Goal: Task Accomplishment & Management: Complete application form

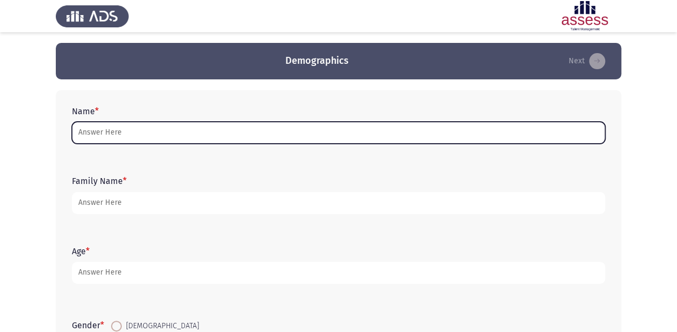
click at [130, 129] on input "Name *" at bounding box center [338, 133] width 533 height 22
type input "Y"
type input "y"
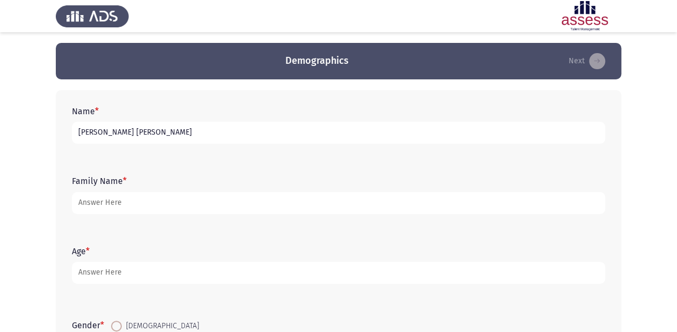
type input "[PERSON_NAME] [PERSON_NAME]"
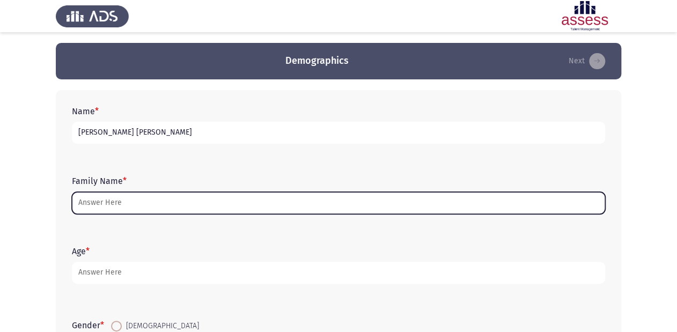
click at [130, 206] on input "Family Name *" at bounding box center [338, 203] width 533 height 22
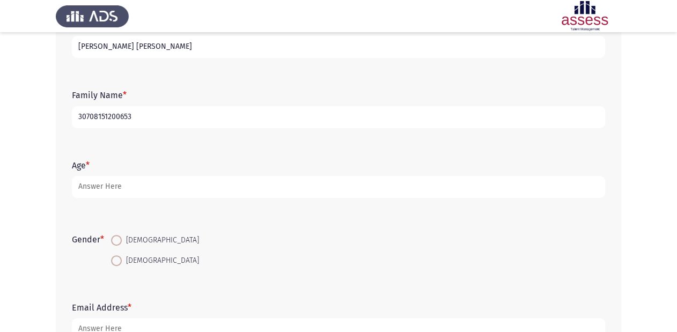
scroll to position [43, 0]
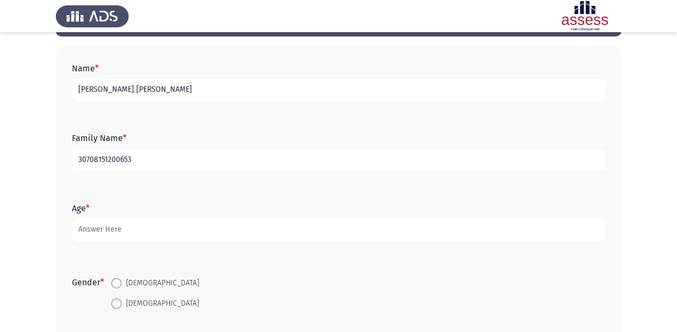
type input "30708151200653"
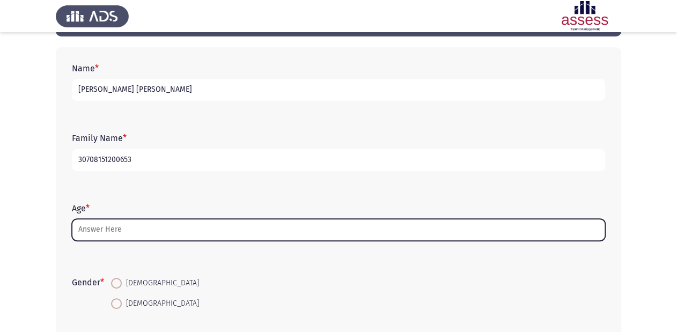
click at [136, 228] on input "Age *" at bounding box center [338, 230] width 533 height 22
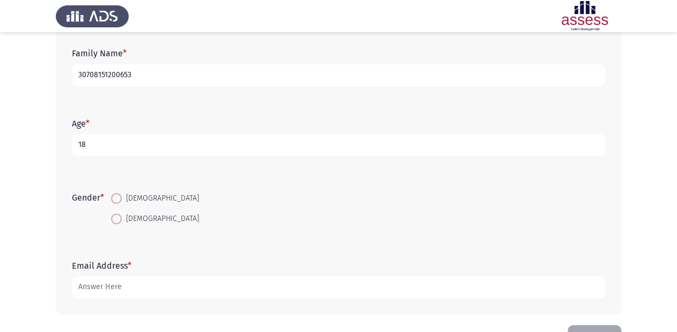
scroll to position [129, 0]
type input "18"
click at [121, 195] on span at bounding box center [116, 197] width 11 height 11
click at [121, 195] on input "[DEMOGRAPHIC_DATA]" at bounding box center [116, 197] width 11 height 11
radio input "true"
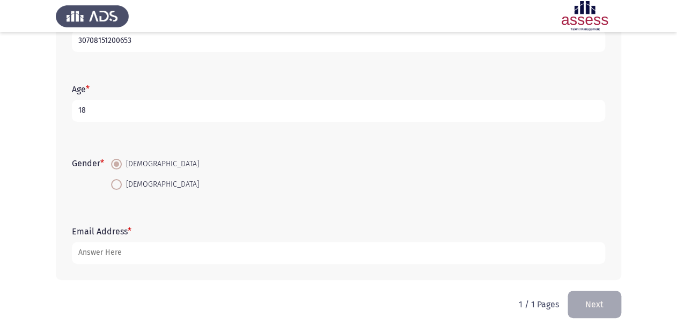
scroll to position [163, 0]
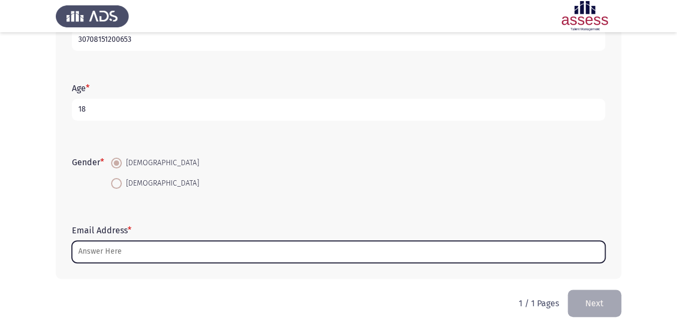
click at [99, 250] on input "Email Address *" at bounding box center [338, 252] width 533 height 22
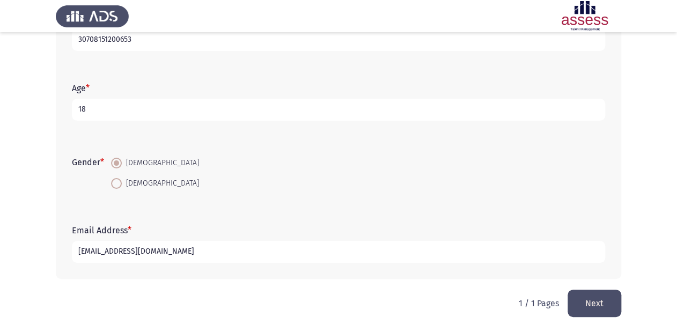
type input "[EMAIL_ADDRESS][DOMAIN_NAME]"
click at [612, 312] on button "Next" at bounding box center [595, 303] width 54 height 27
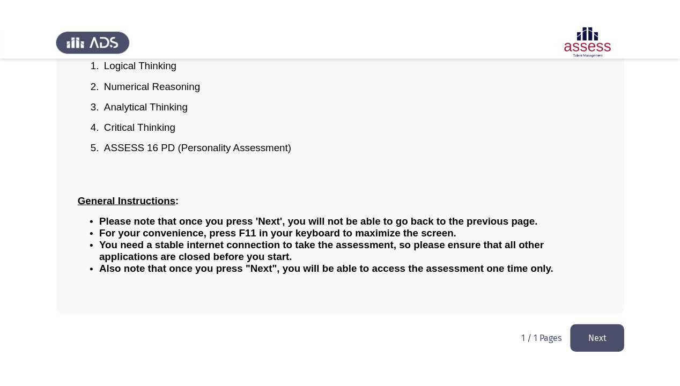
scroll to position [85, 0]
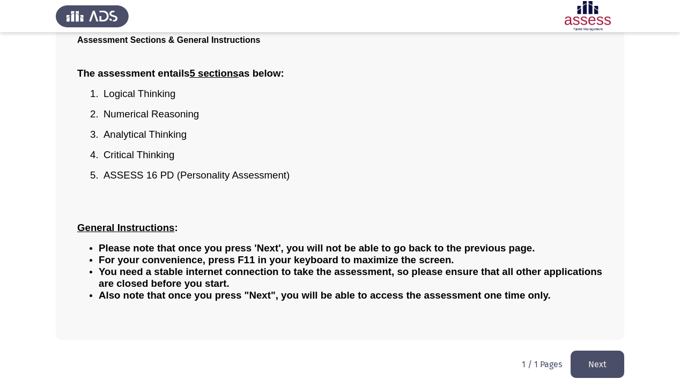
click at [600, 332] on button "Next" at bounding box center [598, 364] width 54 height 27
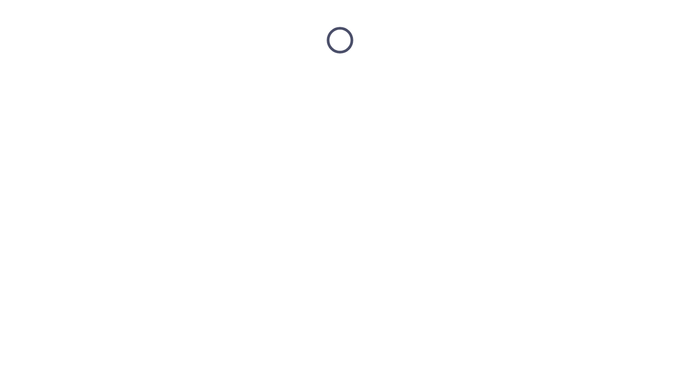
scroll to position [0, 0]
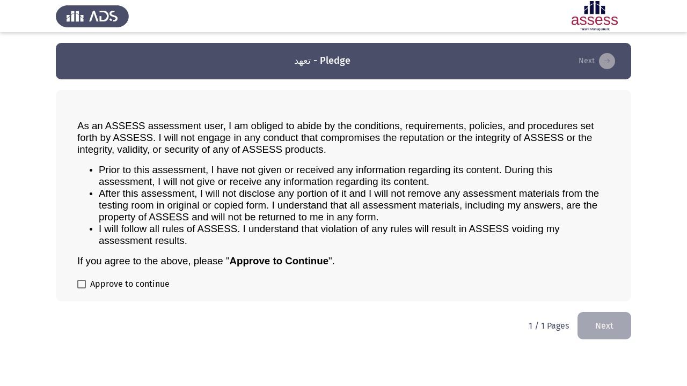
click at [84, 282] on span at bounding box center [81, 284] width 9 height 9
click at [82, 289] on input "Approve to continue" at bounding box center [81, 289] width 1 height 1
checkbox input "true"
click at [606, 323] on button "Next" at bounding box center [604, 325] width 54 height 27
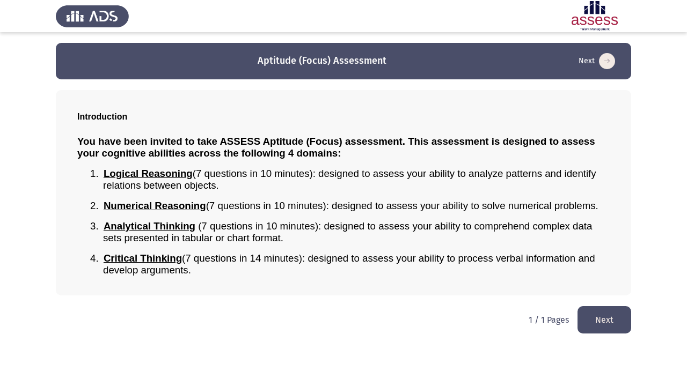
click at [600, 319] on button "Next" at bounding box center [604, 319] width 54 height 27
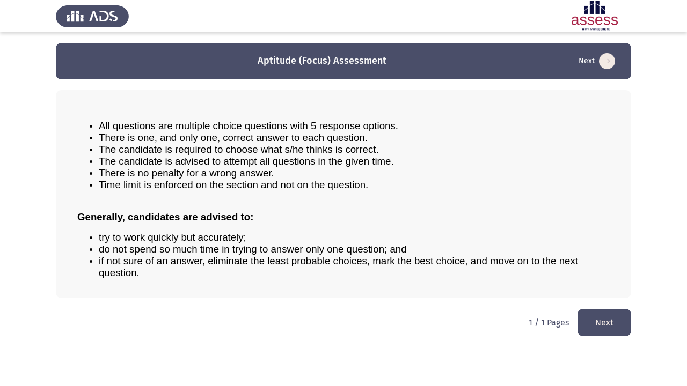
click at [595, 316] on button "Next" at bounding box center [604, 322] width 54 height 27
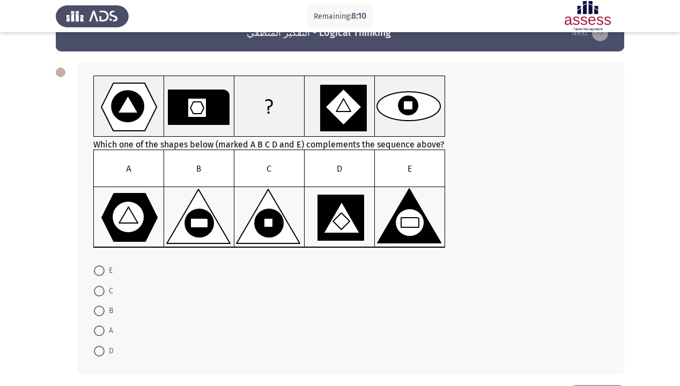
scroll to position [43, 0]
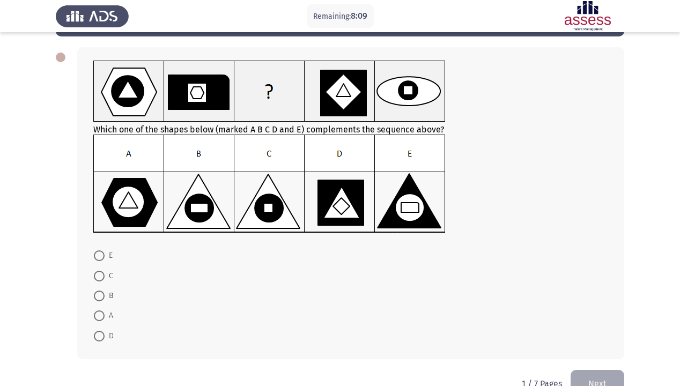
click at [99, 294] on span at bounding box center [99, 296] width 11 height 11
click at [99, 294] on input "B" at bounding box center [99, 296] width 11 height 11
radio input "true"
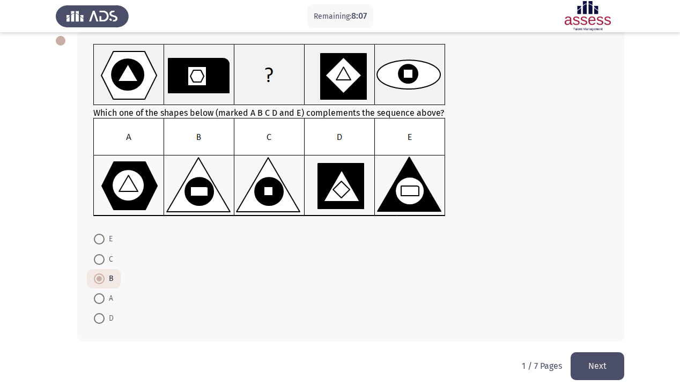
scroll to position [69, 0]
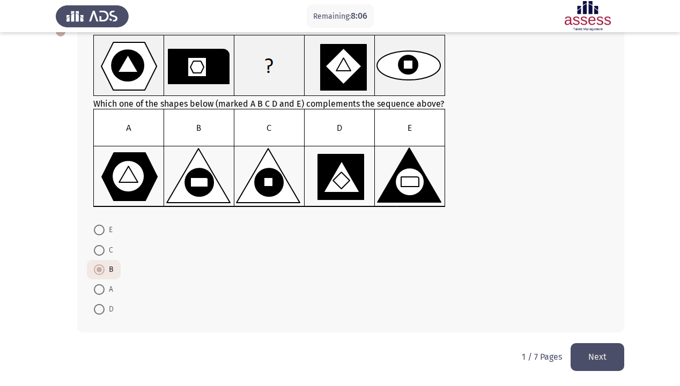
click at [601, 332] on button "Next" at bounding box center [598, 356] width 54 height 27
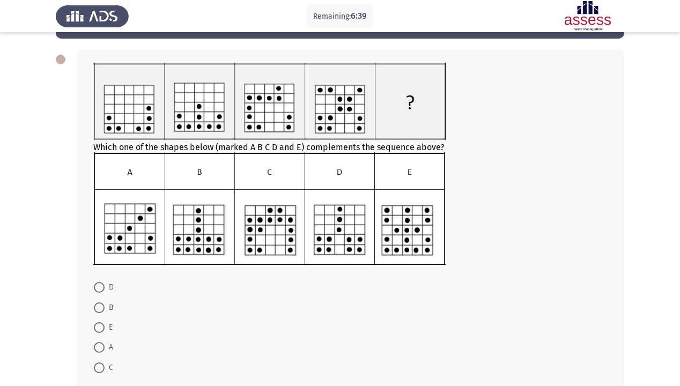
scroll to position [56, 0]
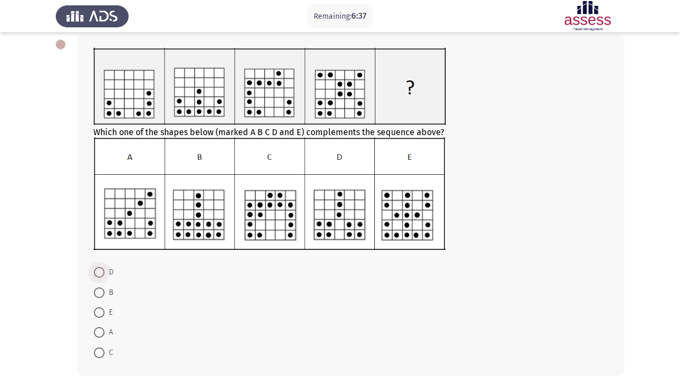
click at [102, 277] on span at bounding box center [99, 272] width 11 height 11
click at [102, 277] on input "D" at bounding box center [99, 272] width 11 height 11
radio input "true"
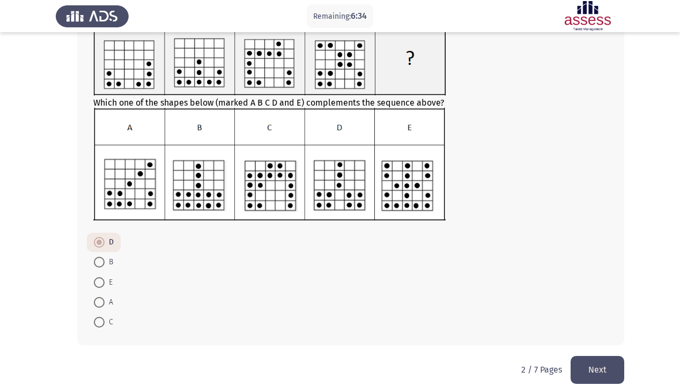
scroll to position [98, 0]
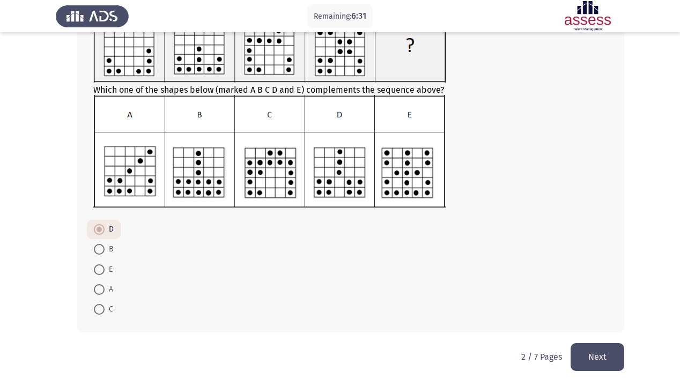
click at [592, 332] on button "Next" at bounding box center [598, 356] width 54 height 27
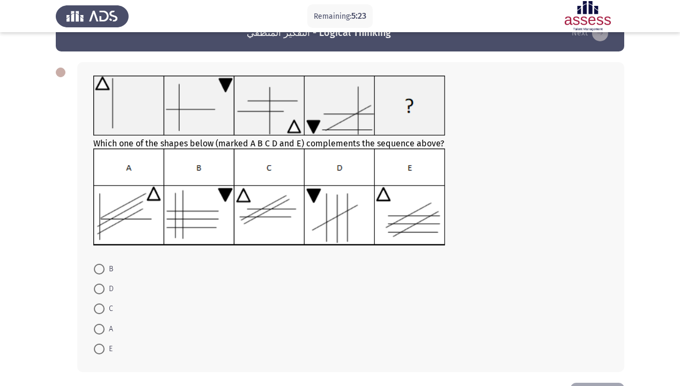
scroll to position [43, 0]
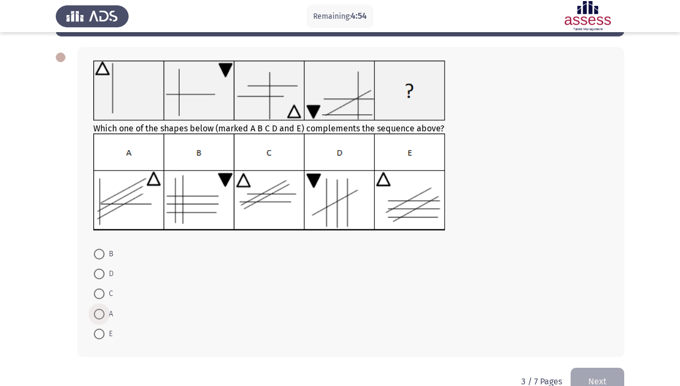
click at [98, 314] on span at bounding box center [99, 314] width 11 height 11
click at [98, 314] on input "A" at bounding box center [99, 314] width 11 height 11
radio input "true"
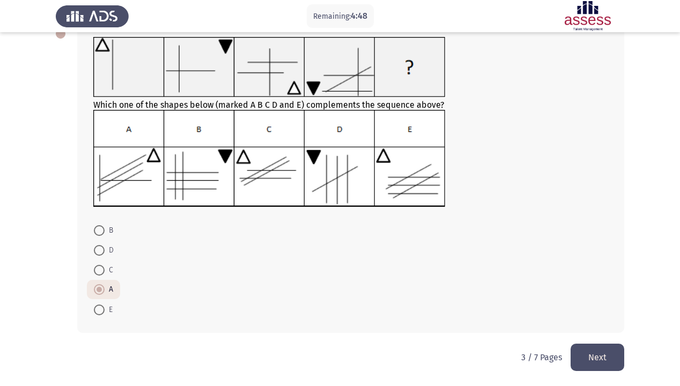
click at [588, 332] on button "Next" at bounding box center [598, 357] width 54 height 27
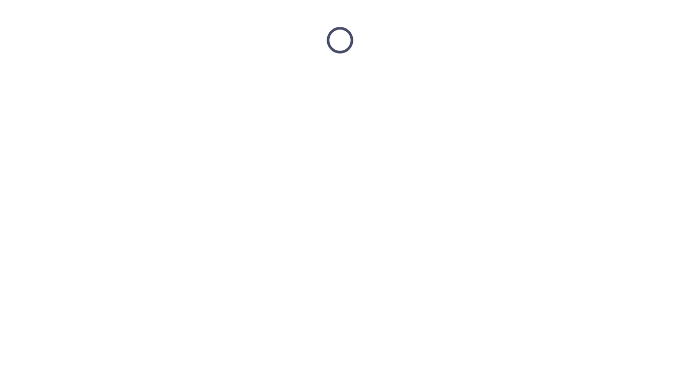
scroll to position [0, 0]
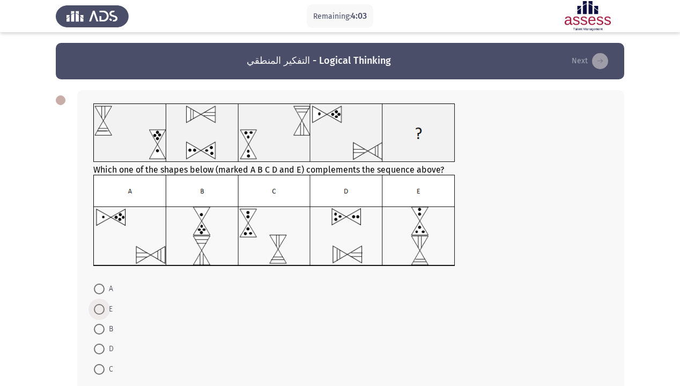
click at [99, 310] on span at bounding box center [99, 309] width 11 height 11
click at [99, 310] on input "E" at bounding box center [99, 309] width 11 height 11
radio input "true"
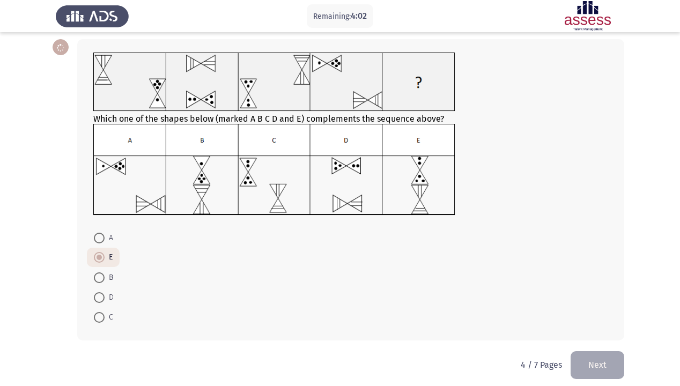
scroll to position [58, 0]
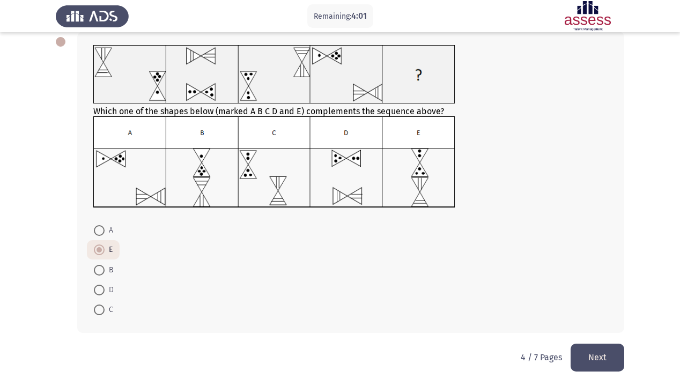
click at [595, 332] on button "Next" at bounding box center [598, 357] width 54 height 27
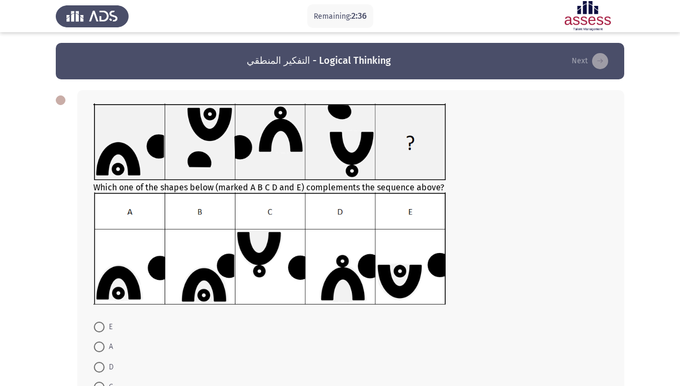
scroll to position [43, 0]
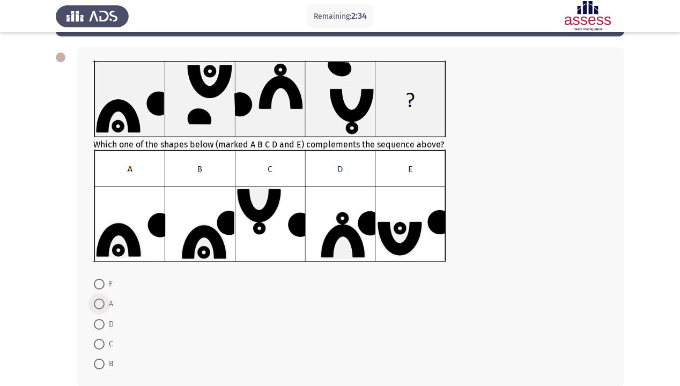
click at [99, 306] on span at bounding box center [99, 304] width 11 height 11
click at [99, 306] on input "A" at bounding box center [99, 304] width 11 height 11
radio input "true"
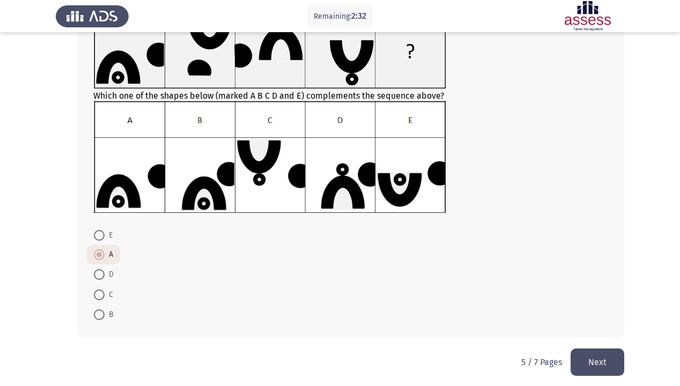
scroll to position [97, 0]
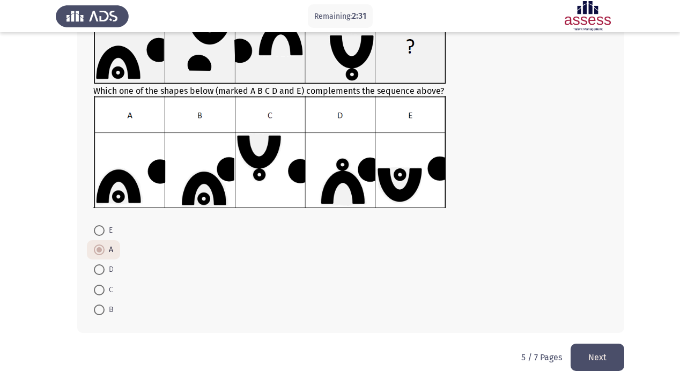
click at [590, 332] on button "Next" at bounding box center [598, 357] width 54 height 27
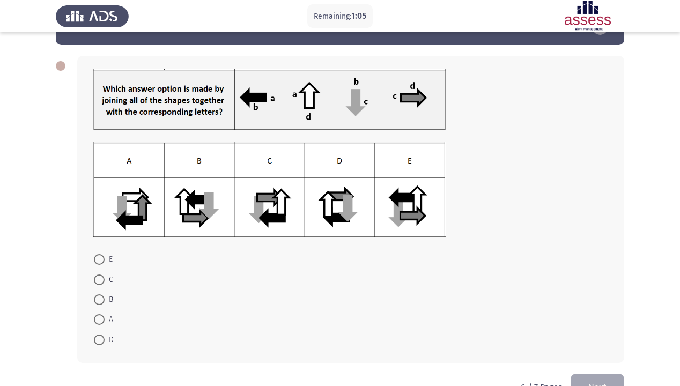
scroll to position [21, 0]
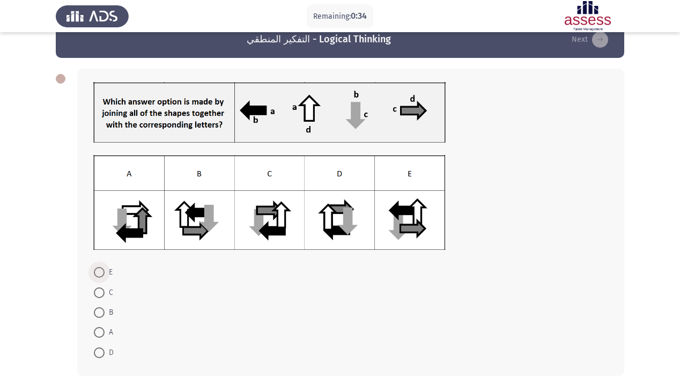
click at [97, 270] on span at bounding box center [99, 272] width 11 height 11
click at [97, 270] on input "E" at bounding box center [99, 272] width 11 height 11
radio input "true"
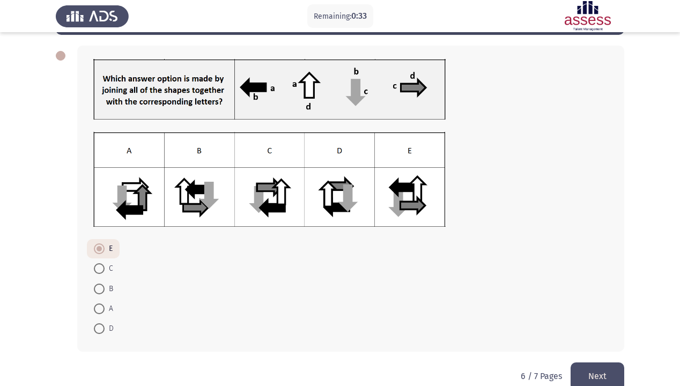
scroll to position [64, 0]
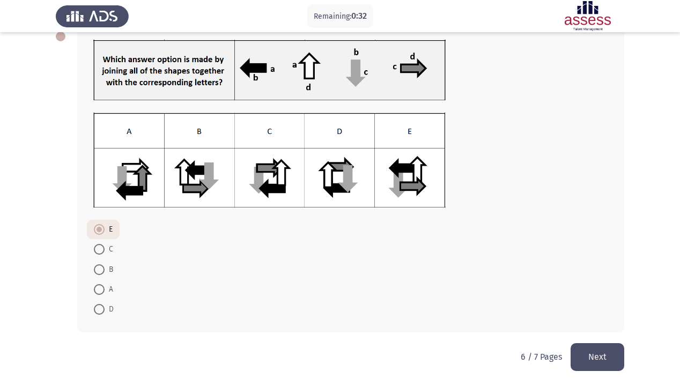
click at [595, 332] on button "Next" at bounding box center [598, 356] width 54 height 27
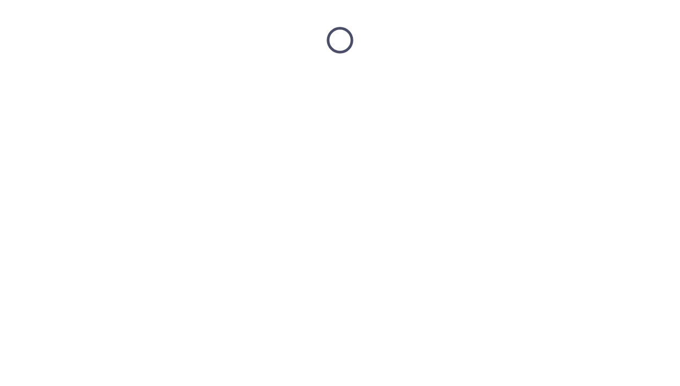
scroll to position [0, 0]
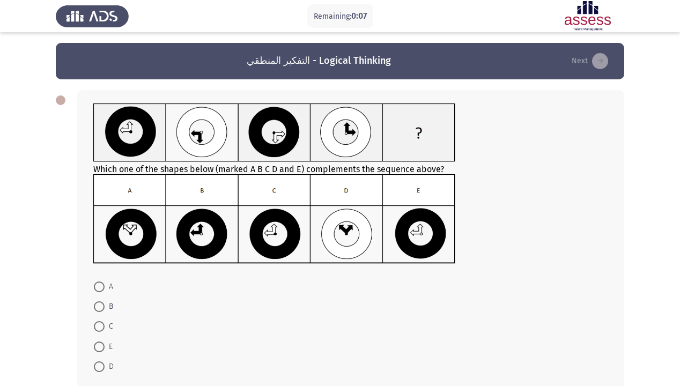
click at [101, 327] on span at bounding box center [99, 326] width 11 height 11
click at [101, 327] on input "C" at bounding box center [99, 326] width 11 height 11
radio input "true"
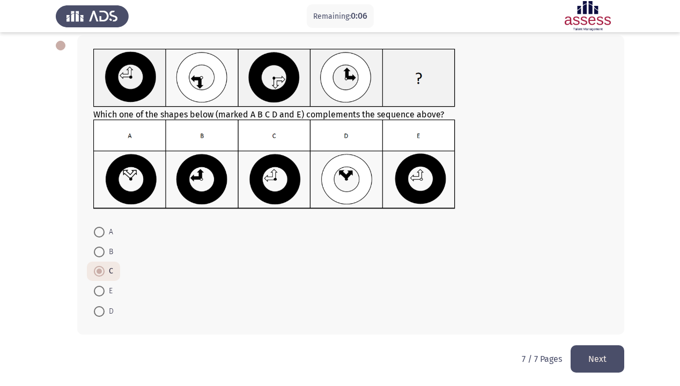
scroll to position [56, 0]
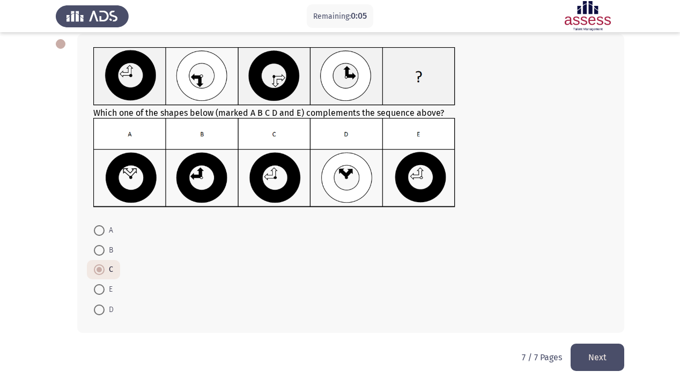
click at [610, 332] on button "Next" at bounding box center [598, 357] width 54 height 27
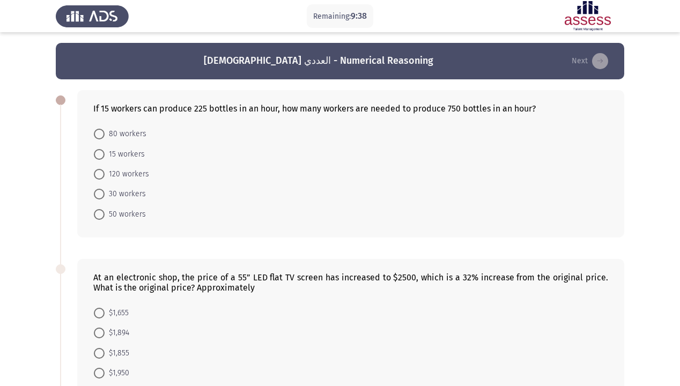
click at [102, 218] on span at bounding box center [99, 214] width 11 height 11
click at [102, 218] on input "50 workers" at bounding box center [99, 214] width 11 height 11
radio input "true"
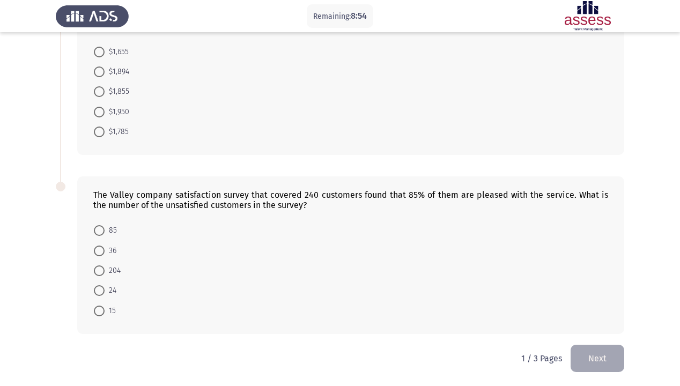
scroll to position [261, 0]
click at [100, 251] on span at bounding box center [99, 250] width 11 height 11
click at [100, 251] on input "36" at bounding box center [99, 250] width 11 height 11
radio input "true"
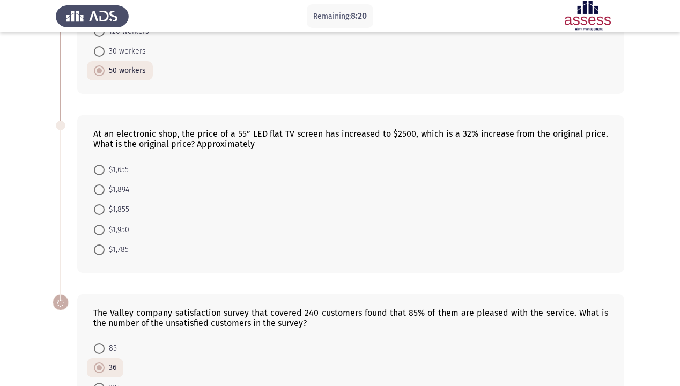
scroll to position [132, 0]
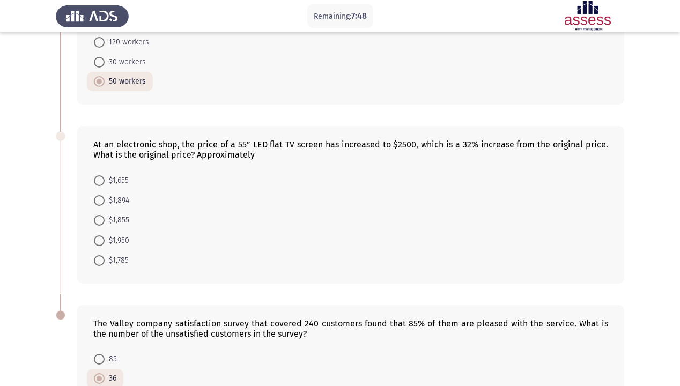
click at [99, 192] on mat-radio-button "$1,894" at bounding box center [111, 200] width 49 height 20
click at [99, 197] on span at bounding box center [99, 200] width 11 height 11
click at [99, 197] on input "$1,894" at bounding box center [99, 200] width 11 height 11
radio input "true"
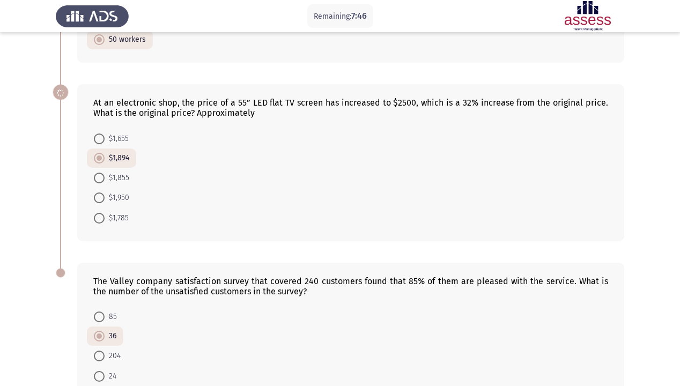
scroll to position [260, 0]
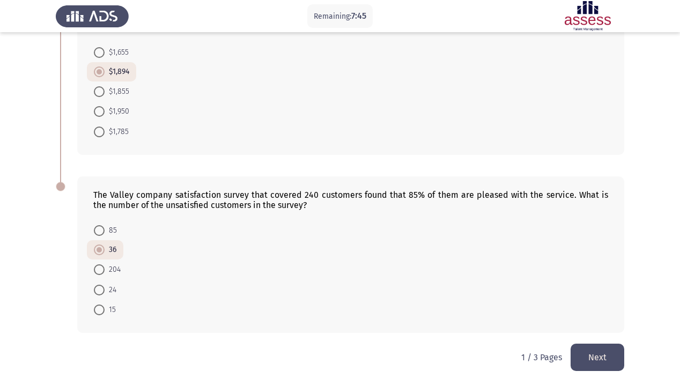
click at [604, 332] on button "Next" at bounding box center [598, 357] width 54 height 27
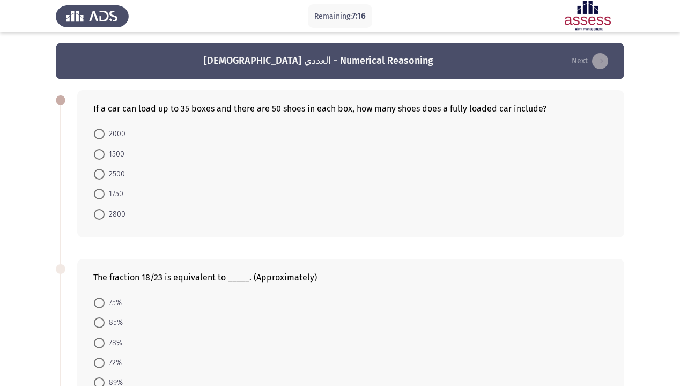
click at [96, 196] on span at bounding box center [99, 194] width 11 height 11
click at [96, 196] on input "1750" at bounding box center [99, 194] width 11 height 11
radio input "true"
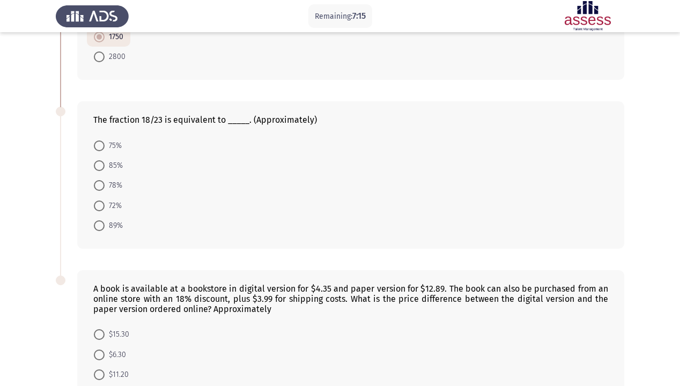
scroll to position [172, 0]
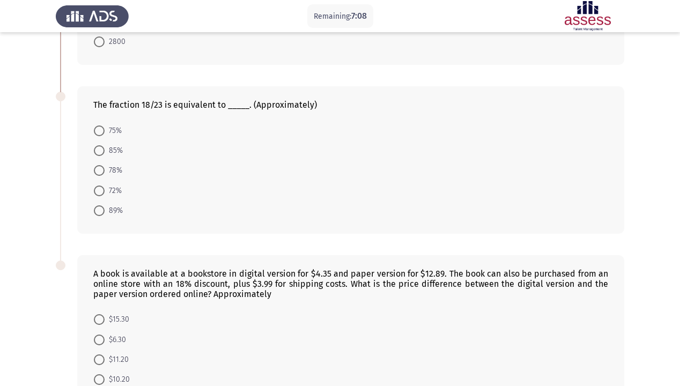
click at [108, 172] on span "78%" at bounding box center [114, 170] width 18 height 13
click at [105, 172] on input "78%" at bounding box center [99, 170] width 11 height 11
radio input "true"
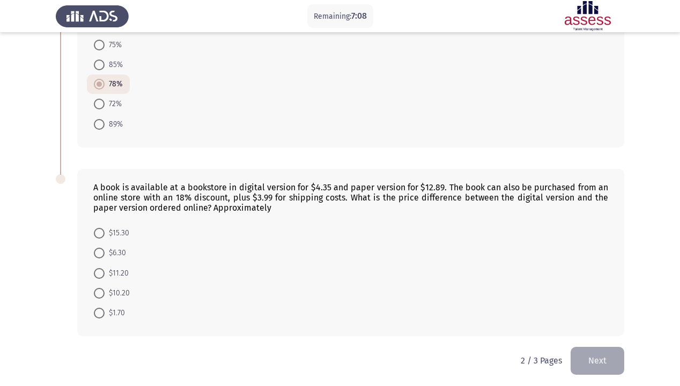
scroll to position [261, 0]
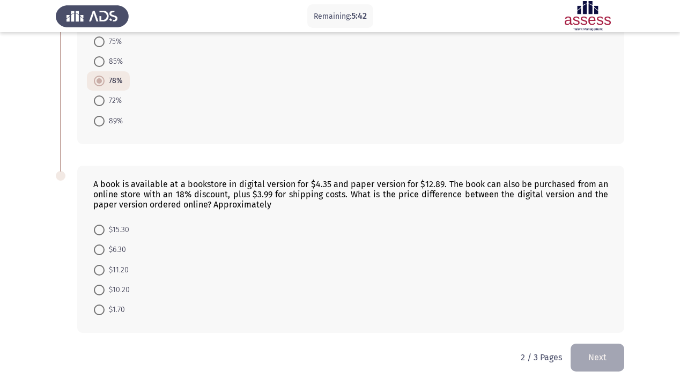
click at [96, 290] on span at bounding box center [99, 290] width 11 height 11
click at [96, 290] on input "$10.20" at bounding box center [99, 290] width 11 height 11
radio input "true"
click at [606, 332] on button "Next" at bounding box center [598, 357] width 54 height 27
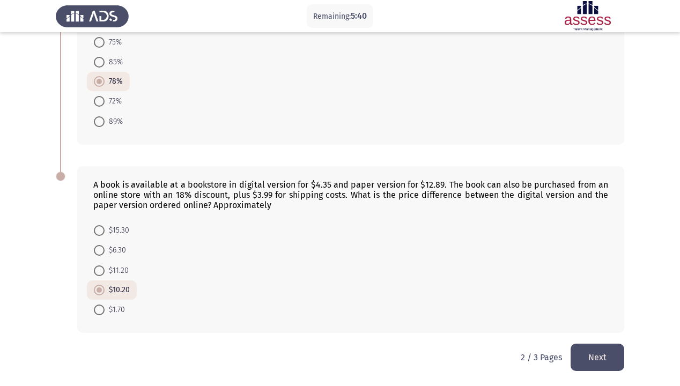
scroll to position [0, 0]
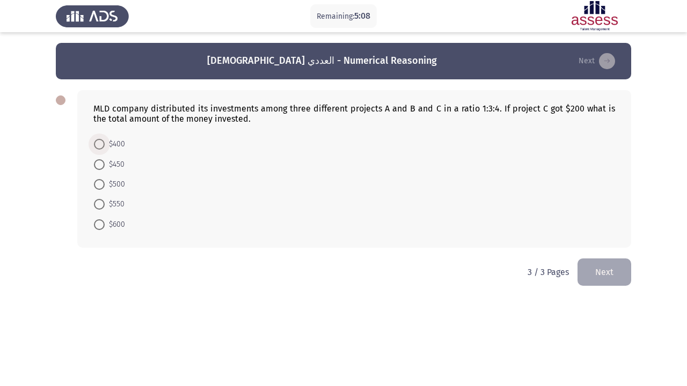
click at [97, 144] on span at bounding box center [99, 144] width 11 height 11
click at [97, 144] on input "$400" at bounding box center [99, 144] width 11 height 11
radio input "true"
click at [609, 268] on button "Next" at bounding box center [604, 271] width 54 height 27
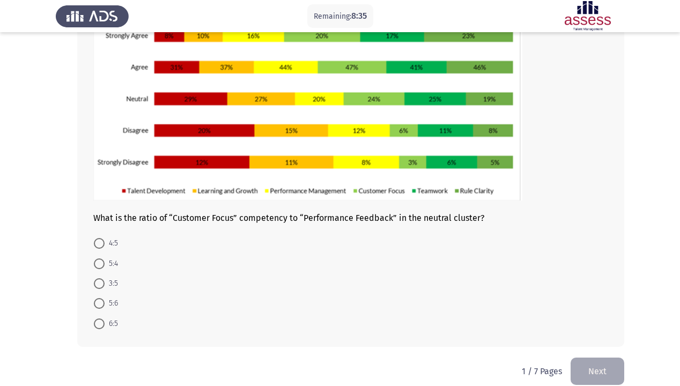
scroll to position [122, 0]
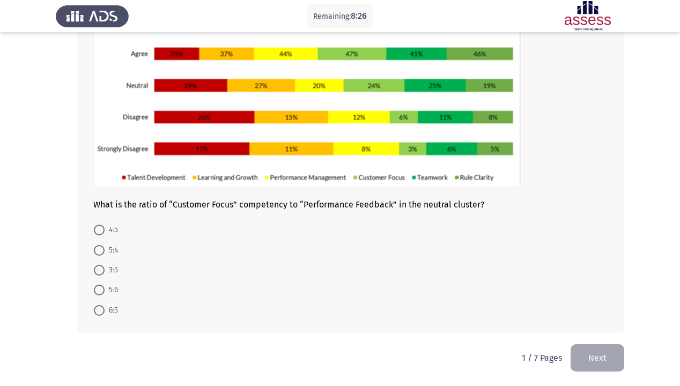
click at [102, 312] on span at bounding box center [99, 310] width 11 height 11
click at [102, 312] on input "6:5" at bounding box center [99, 310] width 11 height 11
radio input "true"
click at [605, 332] on button "Next" at bounding box center [598, 356] width 54 height 27
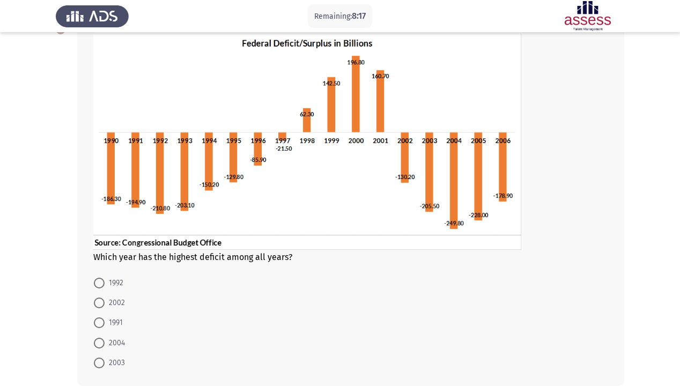
scroll to position [86, 0]
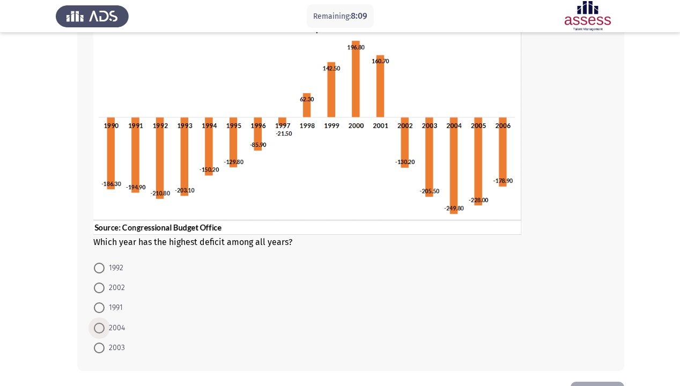
click at [100, 324] on span at bounding box center [99, 328] width 11 height 11
click at [100, 324] on input "2004" at bounding box center [99, 328] width 11 height 11
radio input "true"
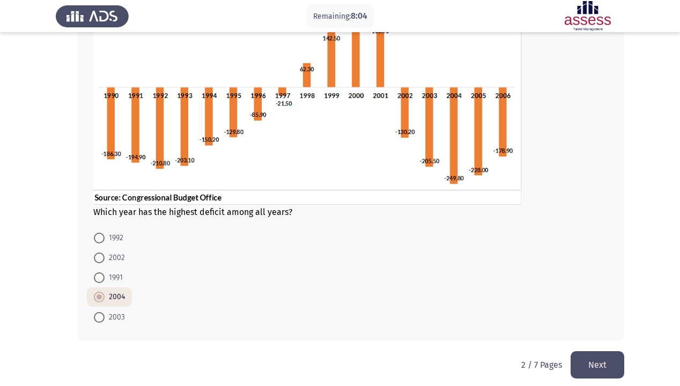
scroll to position [123, 0]
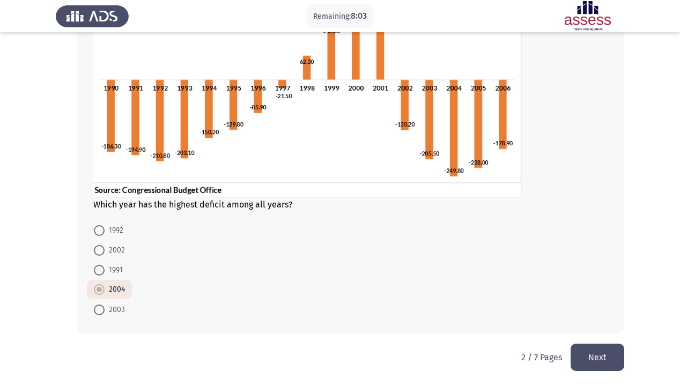
click at [600, 332] on button "Next" at bounding box center [598, 357] width 54 height 27
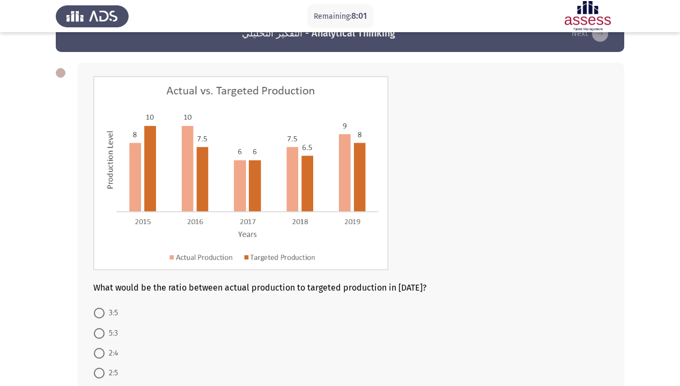
scroll to position [43, 0]
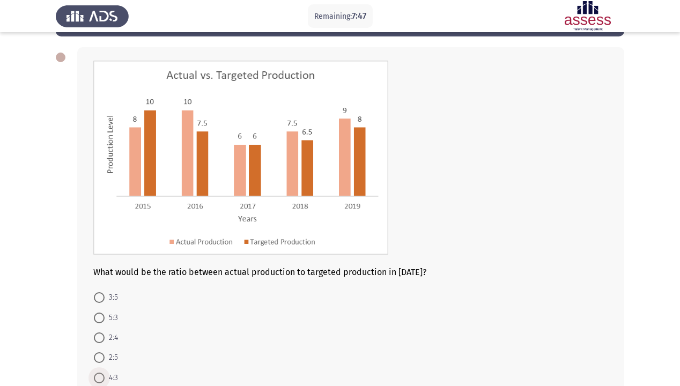
click at [105, 332] on span "4:3" at bounding box center [111, 378] width 13 height 13
click at [105, 332] on input "4:3" at bounding box center [99, 378] width 11 height 11
radio input "true"
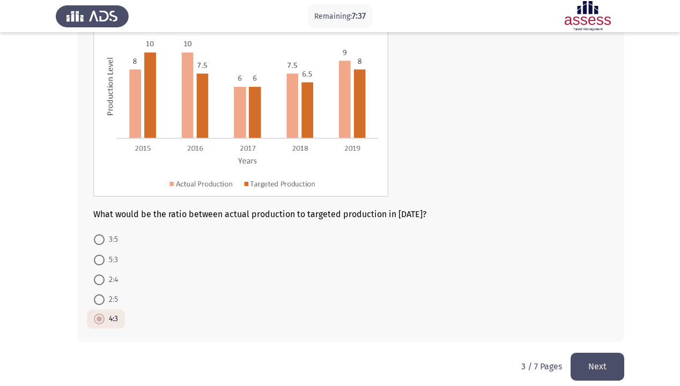
scroll to position [111, 0]
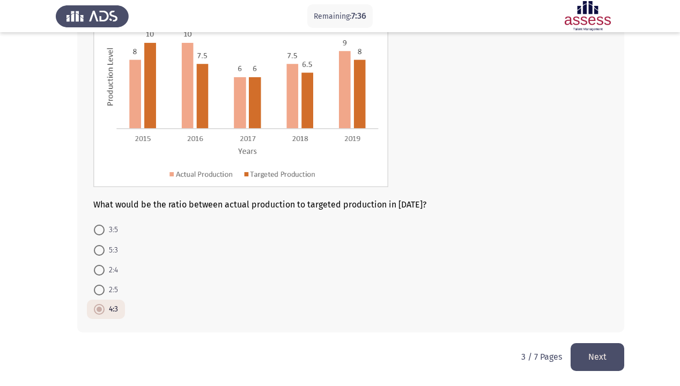
click at [607, 332] on button "Next" at bounding box center [598, 356] width 54 height 27
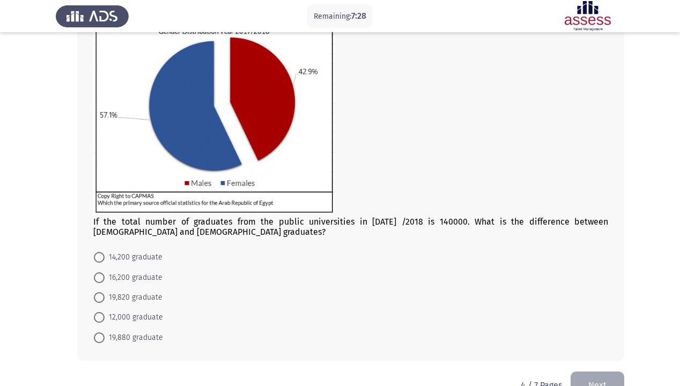
scroll to position [76, 0]
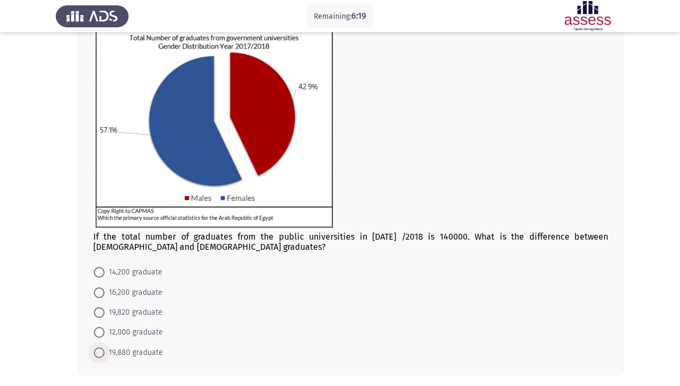
click at [101, 332] on span at bounding box center [99, 353] width 11 height 11
click at [101, 332] on input "19,880 graduate" at bounding box center [99, 353] width 11 height 11
radio input "true"
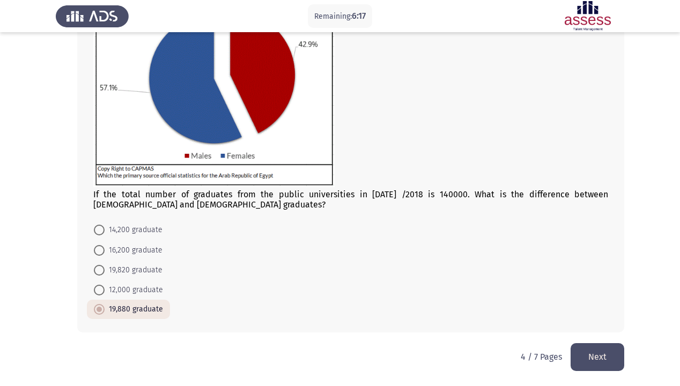
click at [614, 332] on button "Next" at bounding box center [598, 356] width 54 height 27
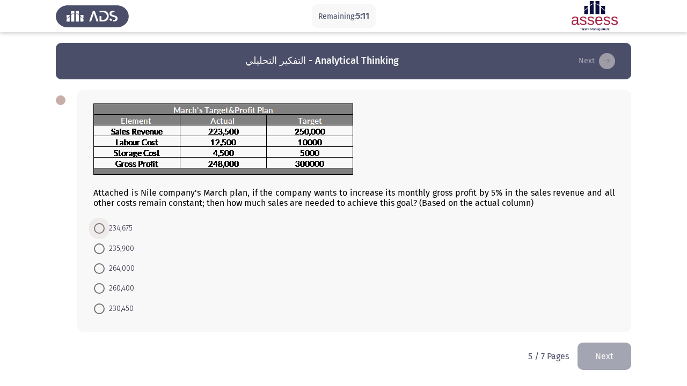
click at [99, 224] on span at bounding box center [99, 228] width 11 height 11
click at [99, 224] on input "234,675" at bounding box center [99, 228] width 11 height 11
radio input "true"
click at [603, 332] on button "Next" at bounding box center [604, 355] width 54 height 27
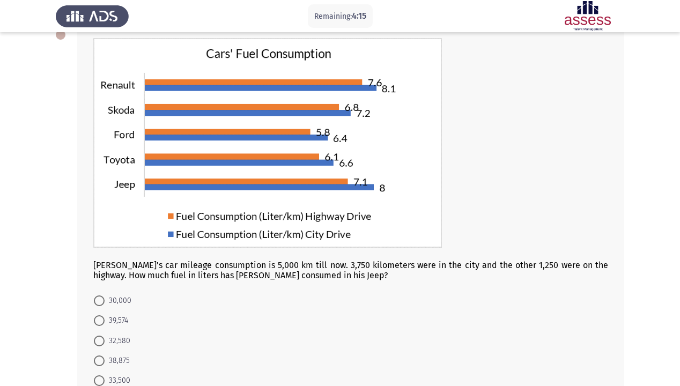
scroll to position [86, 0]
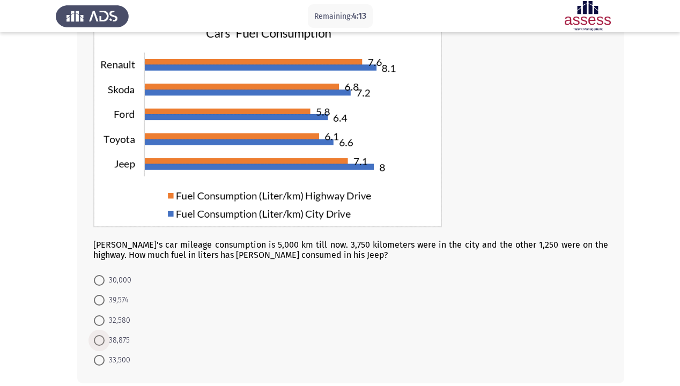
click at [107, 332] on span "38,875" at bounding box center [117, 340] width 25 height 13
click at [105, 332] on input "38,875" at bounding box center [99, 340] width 11 height 11
radio input "true"
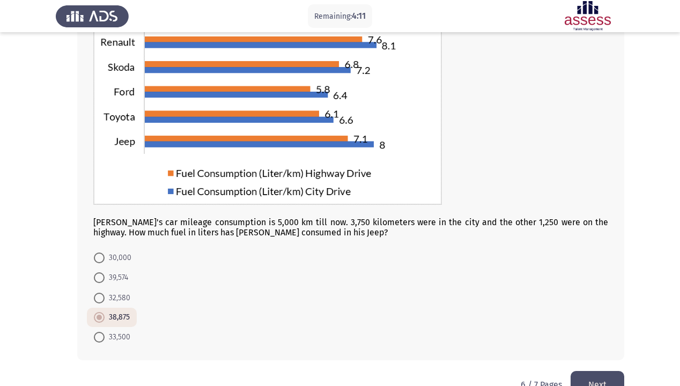
scroll to position [129, 0]
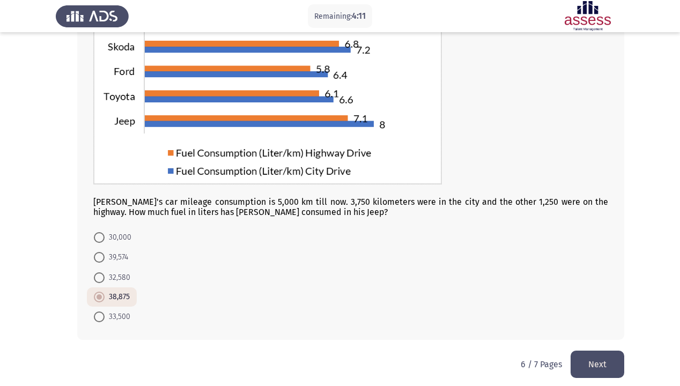
click at [616, 332] on button "Next" at bounding box center [598, 364] width 54 height 27
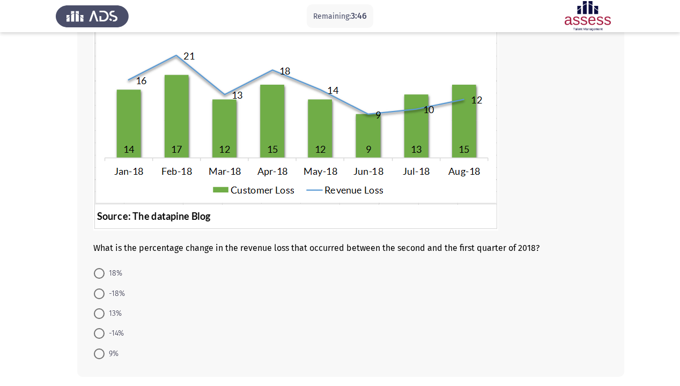
scroll to position [86, 0]
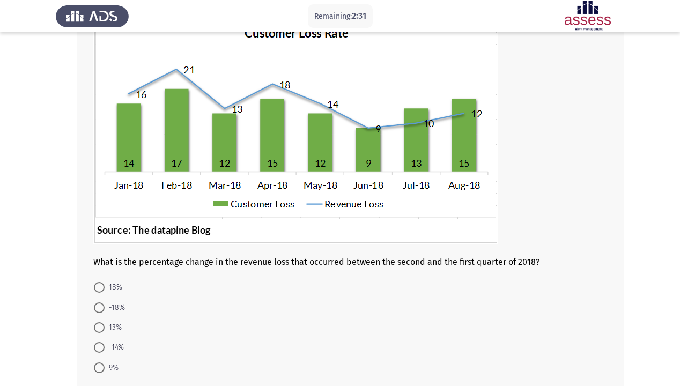
click at [100, 304] on span at bounding box center [99, 308] width 11 height 11
click at [100, 304] on input "-18%" at bounding box center [99, 308] width 11 height 11
radio input "true"
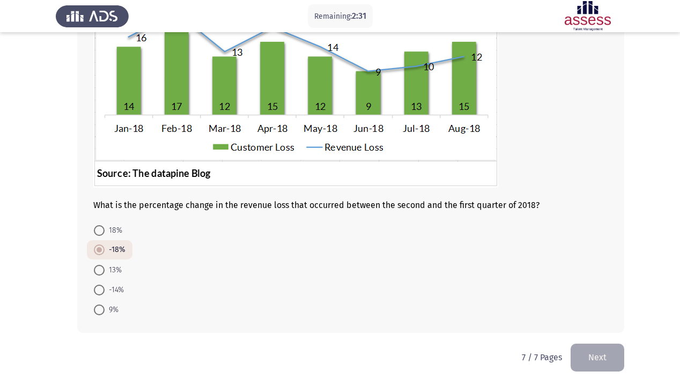
scroll to position [143, 0]
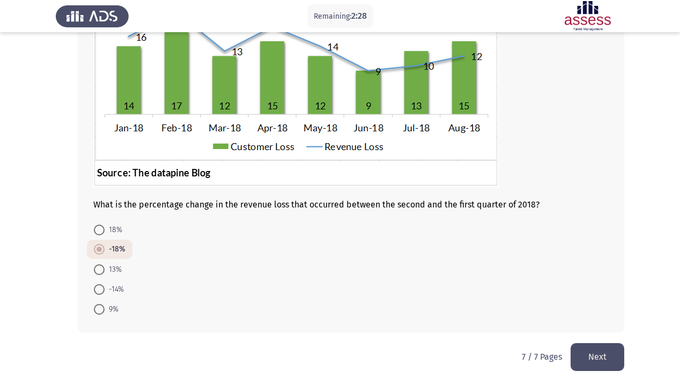
click at [588, 332] on button "Next" at bounding box center [598, 356] width 54 height 27
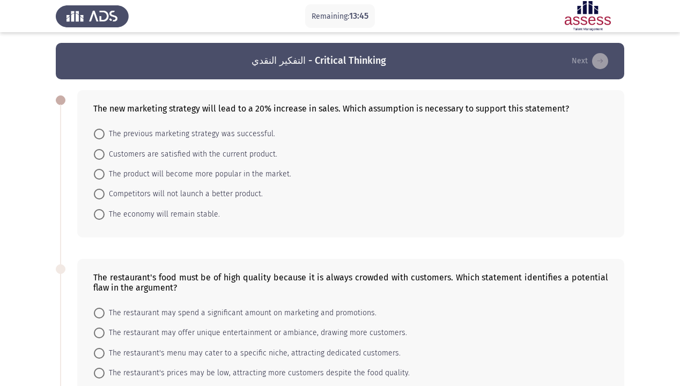
click at [255, 177] on span "The product will become more popular in the market." at bounding box center [198, 174] width 187 height 13
click at [105, 177] on input "The product will become more popular in the market." at bounding box center [99, 174] width 11 height 11
radio input "true"
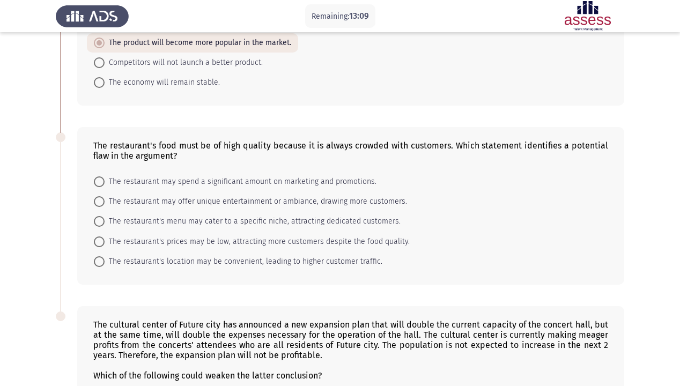
scroll to position [131, 0]
click at [300, 240] on span "The restaurant's prices may be low, attracting more customers despite the food …" at bounding box center [257, 242] width 305 height 13
click at [105, 240] on input "The restaurant's prices may be low, attracting more customers despite the food …" at bounding box center [99, 242] width 11 height 11
radio input "true"
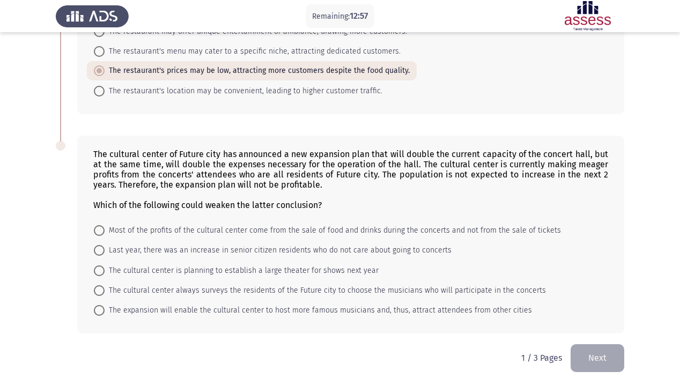
scroll to position [302, 0]
click at [99, 305] on span at bounding box center [99, 309] width 11 height 11
click at [99, 305] on input "The expansion will enable the cultural center to host more famous musicians and…" at bounding box center [99, 309] width 11 height 11
radio input "true"
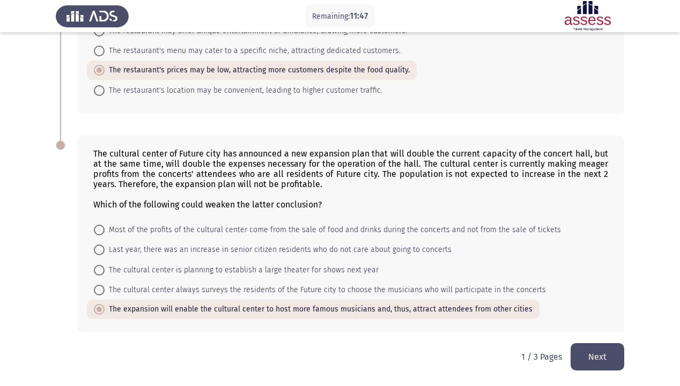
click at [614, 332] on button "Next" at bounding box center [598, 356] width 54 height 27
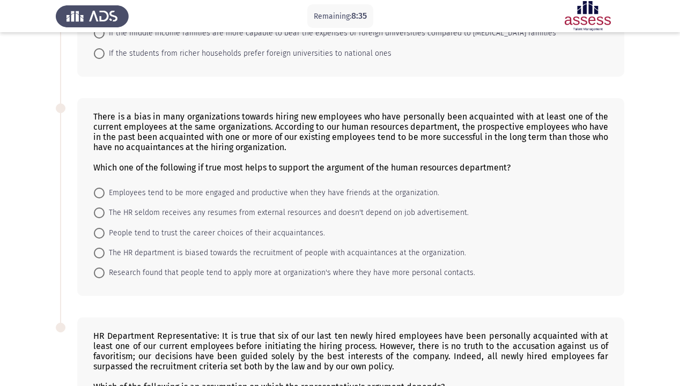
scroll to position [215, 0]
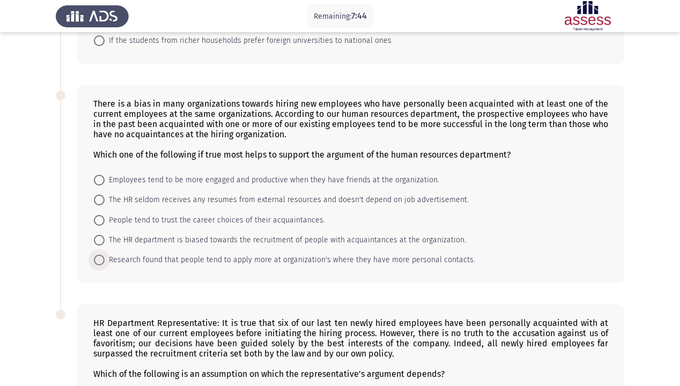
click at [258, 262] on span "Research found that people tend to apply more at organization's where they have…" at bounding box center [290, 260] width 371 height 13
click at [105, 262] on input "Research found that people tend to apply more at organization's where they have…" at bounding box center [99, 260] width 11 height 11
radio input "true"
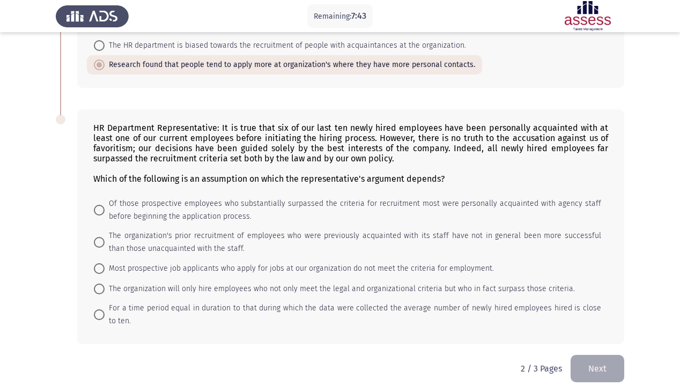
scroll to position [422, 0]
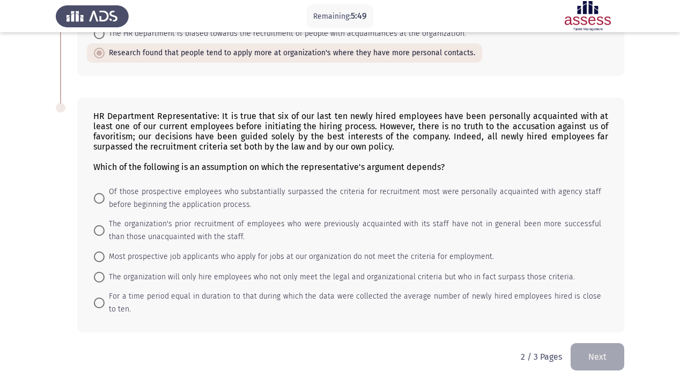
click at [143, 191] on span "Of those prospective employees who substantially surpassed the criteria for rec…" at bounding box center [353, 199] width 497 height 26
click at [105, 193] on input "Of those prospective employees who substantially surpassed the criteria for rec…" at bounding box center [99, 198] width 11 height 11
radio input "true"
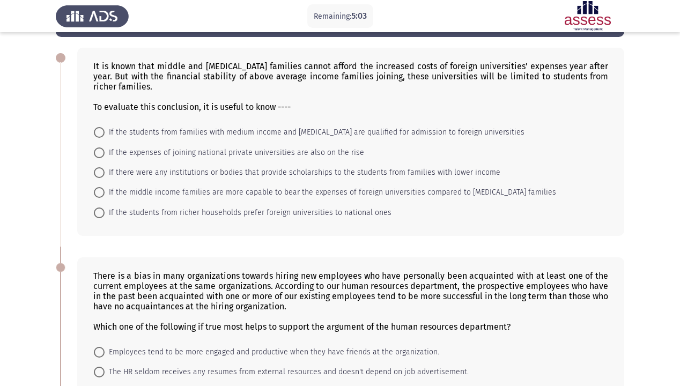
scroll to position [43, 0]
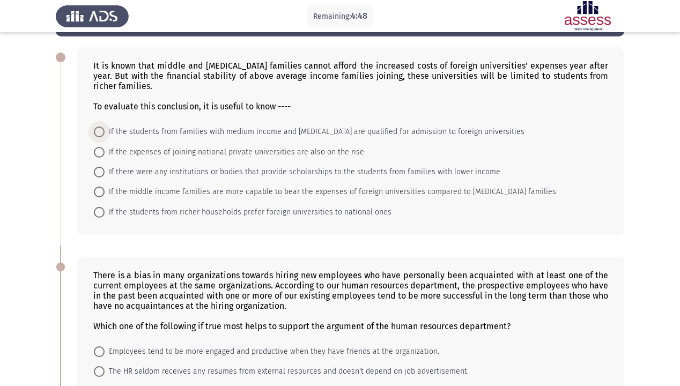
click at [256, 133] on span "If the students from families with medium income and [MEDICAL_DATA] are qualifi…" at bounding box center [315, 132] width 420 height 13
click at [105, 133] on input "If the students from families with medium income and [MEDICAL_DATA] are qualifi…" at bounding box center [99, 132] width 11 height 11
radio input "true"
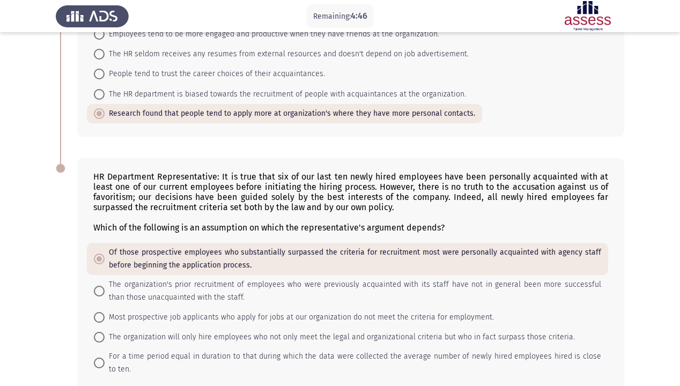
scroll to position [421, 0]
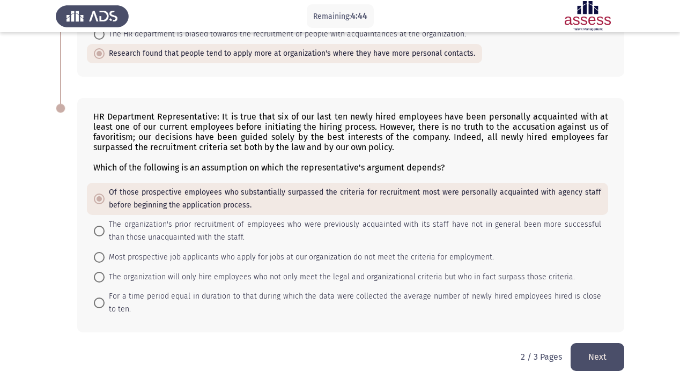
click at [615, 332] on button "Next" at bounding box center [598, 356] width 54 height 27
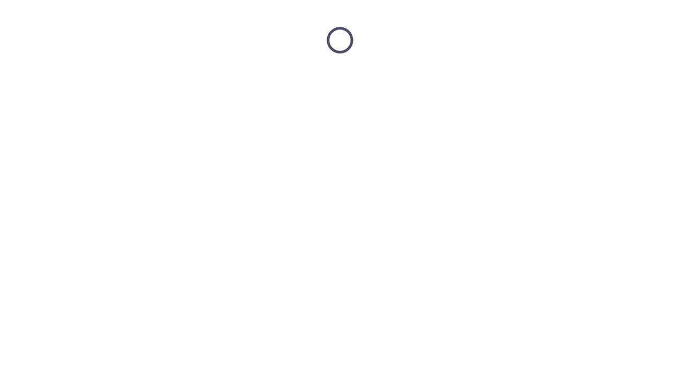
scroll to position [0, 0]
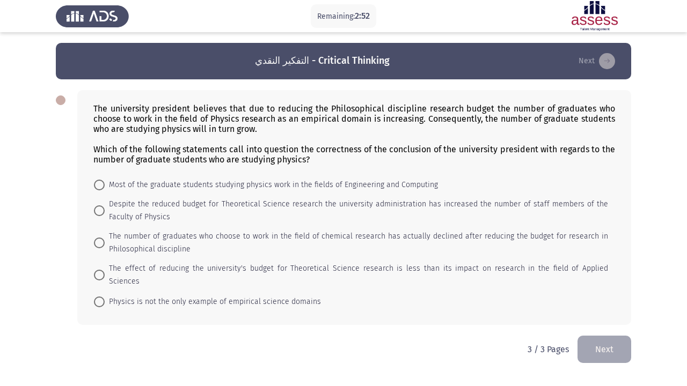
click at [358, 270] on span "The effect of reducing the university's budget for Theoretical Science research…" at bounding box center [356, 275] width 503 height 26
click at [105, 270] on input "The effect of reducing the university's budget for Theoretical Science research…" at bounding box center [99, 275] width 11 height 11
radio input "true"
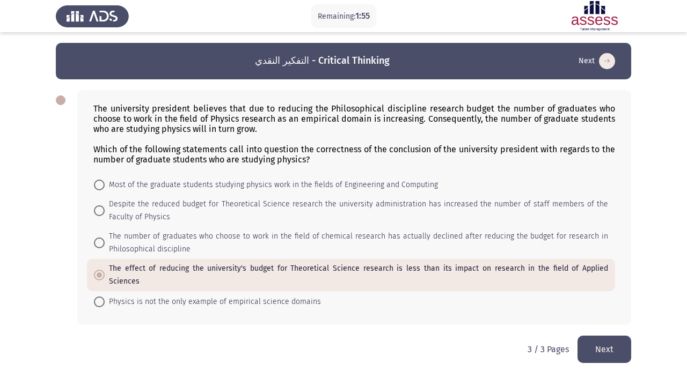
click at [600, 332] on button "Next" at bounding box center [604, 349] width 54 height 27
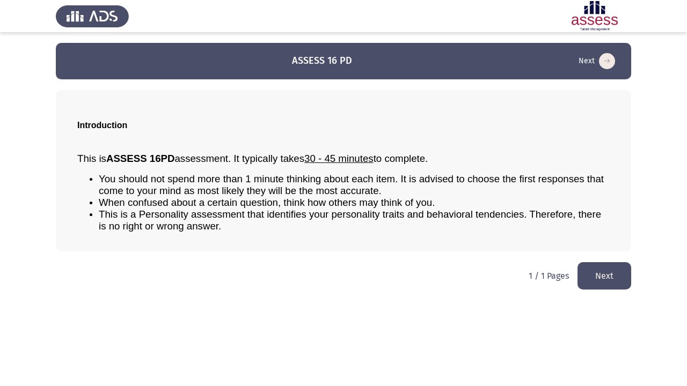
click at [604, 268] on button "Next" at bounding box center [604, 275] width 54 height 27
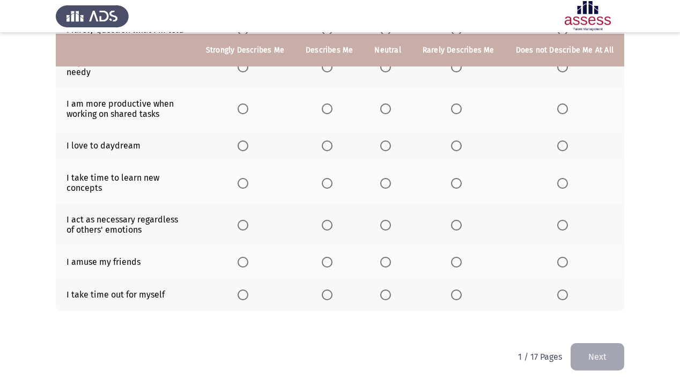
scroll to position [191, 0]
click at [248, 263] on span "Select an option" at bounding box center [243, 262] width 11 height 11
click at [248, 263] on input "Select an option" at bounding box center [243, 262] width 11 height 11
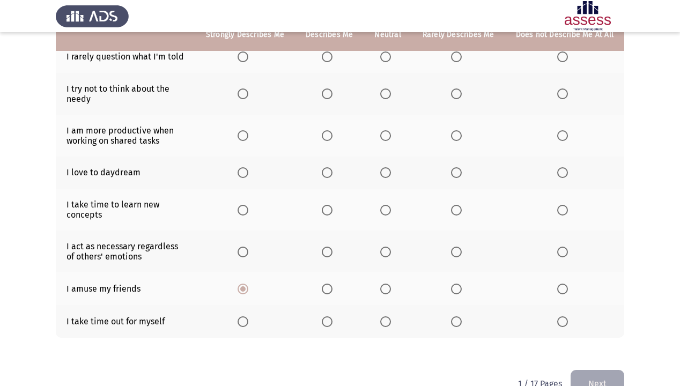
scroll to position [148, 0]
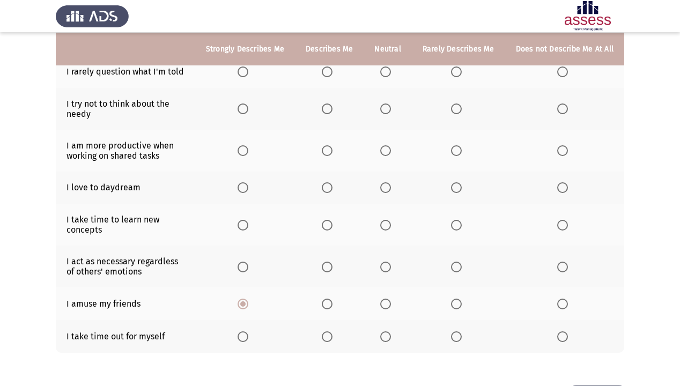
click at [562, 262] on span "Select an option" at bounding box center [563, 267] width 11 height 11
click at [562, 262] on input "Select an option" at bounding box center [563, 267] width 11 height 11
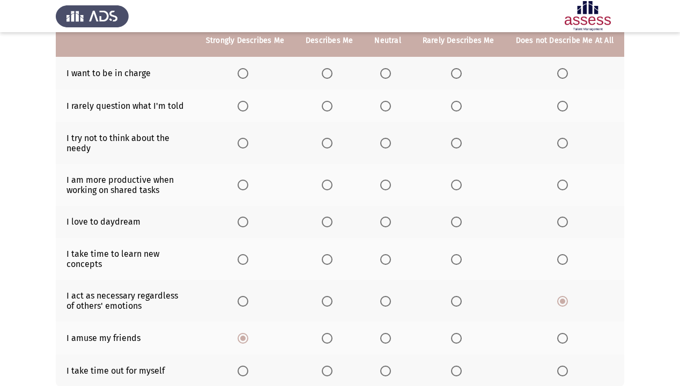
scroll to position [62, 0]
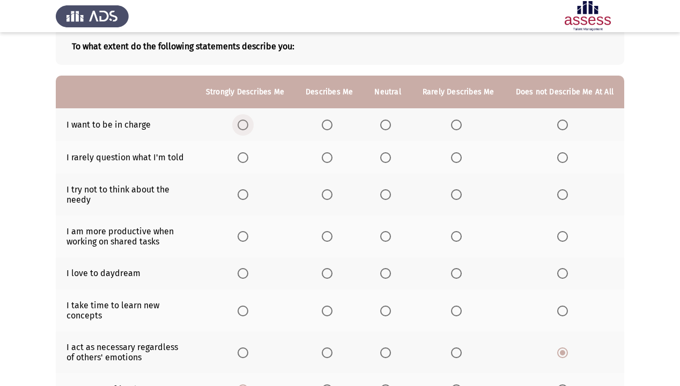
click at [248, 128] on span "Select an option" at bounding box center [243, 125] width 11 height 11
click at [248, 128] on input "Select an option" at bounding box center [243, 125] width 11 height 11
click at [461, 159] on span "Select an option" at bounding box center [456, 157] width 11 height 11
click at [461, 159] on input "Select an option" at bounding box center [456, 157] width 11 height 11
click at [562, 197] on span "Select an option" at bounding box center [563, 194] width 11 height 11
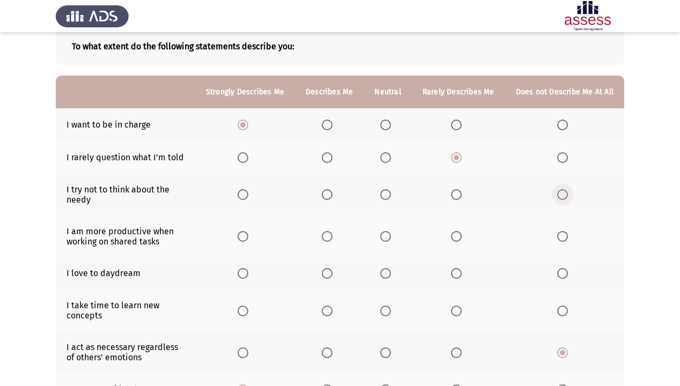
click at [562, 197] on input "Select an option" at bounding box center [563, 194] width 11 height 11
click at [456, 240] on span "Select an option" at bounding box center [456, 236] width 11 height 11
click at [456, 240] on input "Select an option" at bounding box center [456, 236] width 11 height 11
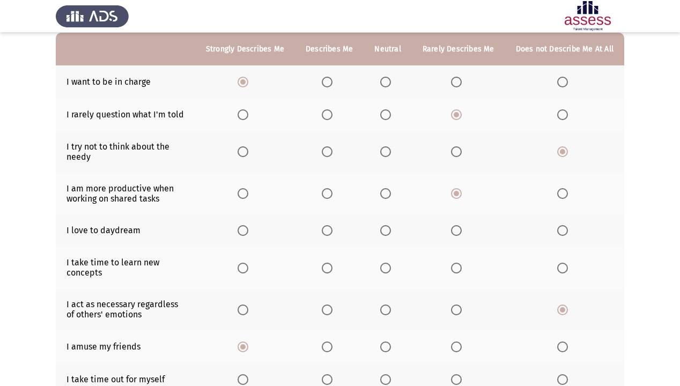
click at [333, 231] on span "Select an option" at bounding box center [327, 230] width 11 height 11
click at [333, 231] on input "Select an option" at bounding box center [327, 230] width 11 height 11
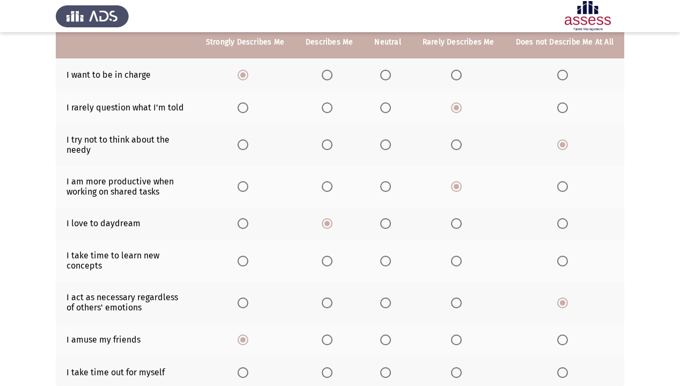
scroll to position [191, 0]
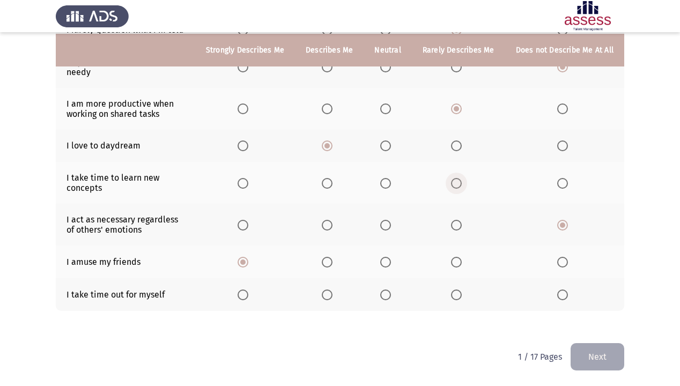
click at [462, 179] on span "Select an option" at bounding box center [456, 183] width 11 height 11
click at [462, 179] on input "Select an option" at bounding box center [456, 183] width 11 height 11
click at [333, 299] on span "Select an option" at bounding box center [327, 295] width 11 height 11
click at [333, 299] on input "Select an option" at bounding box center [327, 295] width 11 height 11
click at [607, 332] on button "Next" at bounding box center [598, 356] width 54 height 27
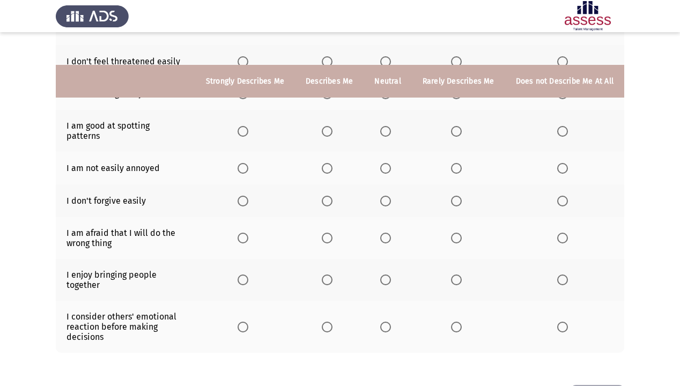
scroll to position [234, 0]
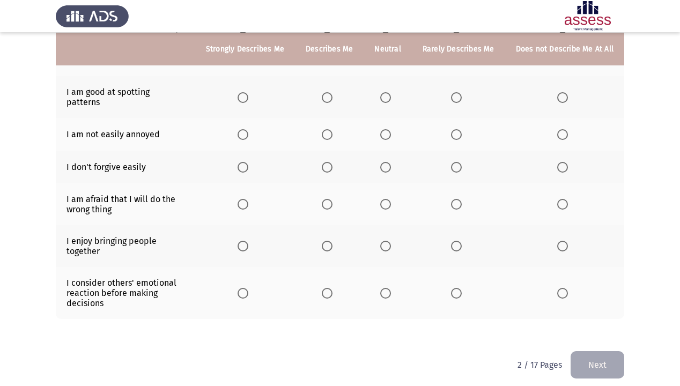
click at [248, 288] on span "Select an option" at bounding box center [243, 293] width 11 height 11
click at [248, 288] on input "Select an option" at bounding box center [243, 293] width 11 height 11
click at [248, 241] on span "Select an option" at bounding box center [243, 246] width 11 height 11
click at [248, 241] on input "Select an option" at bounding box center [243, 246] width 11 height 11
click at [248, 199] on span "Select an option" at bounding box center [243, 204] width 11 height 11
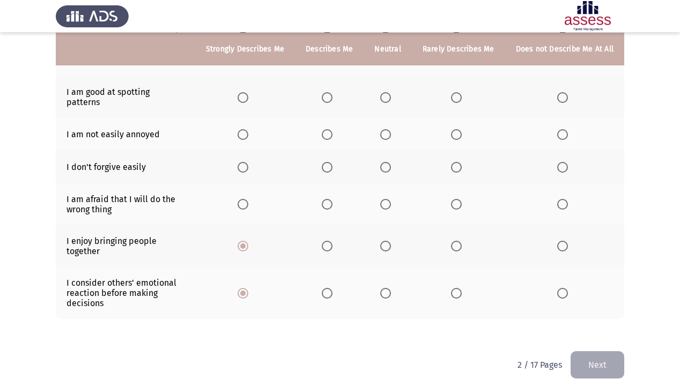
click at [248, 199] on input "Select an option" at bounding box center [243, 204] width 11 height 11
click at [330, 164] on th at bounding box center [329, 167] width 69 height 33
click at [332, 162] on span "Select an option" at bounding box center [327, 167] width 11 height 11
click at [332, 162] on input "Select an option" at bounding box center [327, 167] width 11 height 11
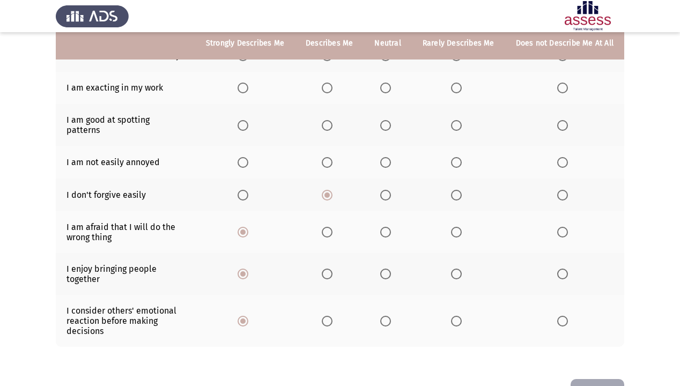
scroll to position [191, 0]
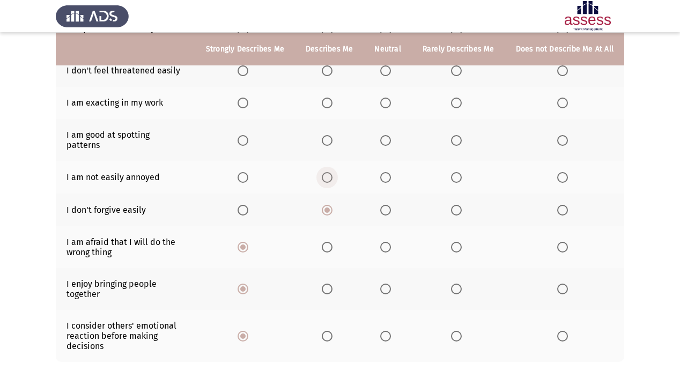
click at [328, 172] on span "Select an option" at bounding box center [327, 177] width 11 height 11
click at [328, 172] on input "Select an option" at bounding box center [327, 177] width 11 height 11
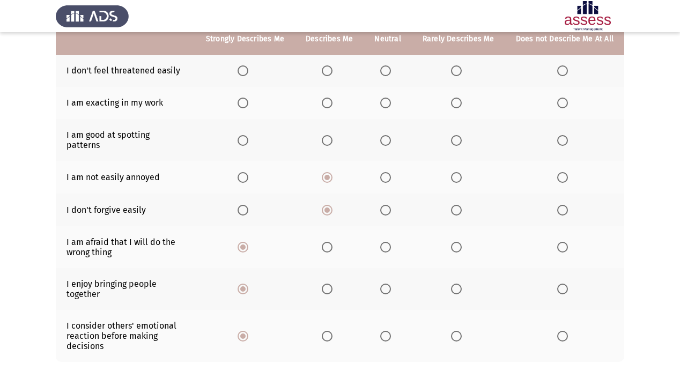
scroll to position [148, 0]
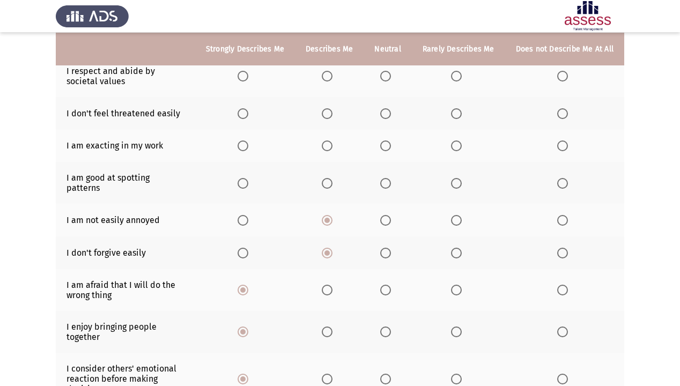
click at [333, 178] on span "Select an option" at bounding box center [327, 183] width 11 height 11
click at [333, 178] on input "Select an option" at bounding box center [327, 183] width 11 height 11
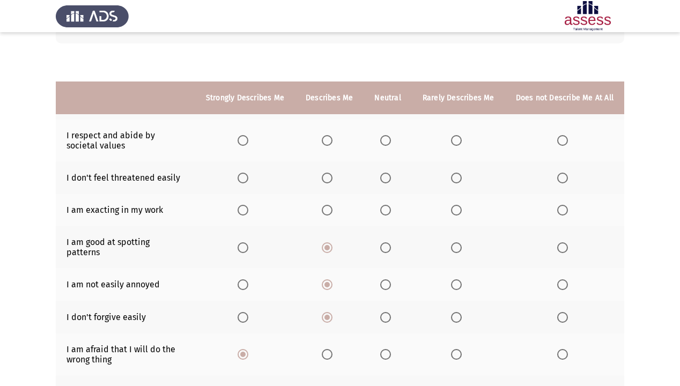
scroll to position [62, 0]
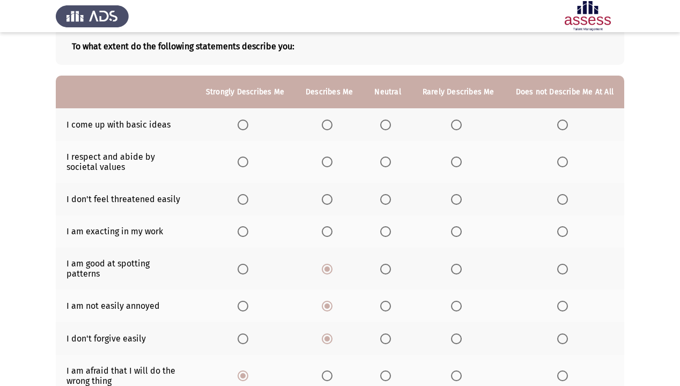
click at [327, 203] on span "Select an option" at bounding box center [327, 199] width 11 height 11
click at [327, 203] on input "Select an option" at bounding box center [327, 199] width 11 height 11
click at [245, 165] on span "Select an option" at bounding box center [243, 162] width 11 height 11
click at [245, 165] on input "Select an option" at bounding box center [243, 162] width 11 height 11
click at [245, 126] on span "Select an option" at bounding box center [243, 125] width 11 height 11
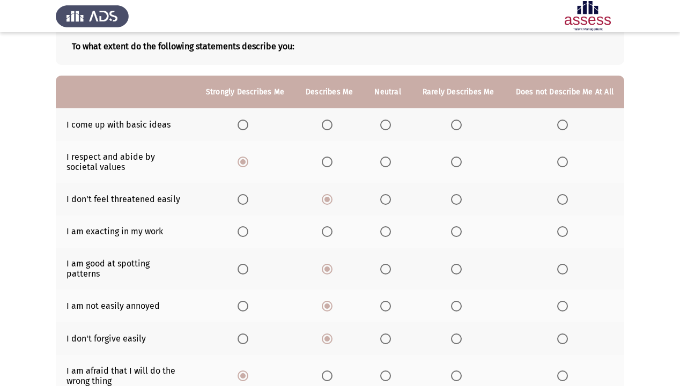
click at [245, 126] on input "Select an option" at bounding box center [243, 125] width 11 height 11
click at [388, 228] on span "Select an option" at bounding box center [385, 231] width 11 height 11
click at [388, 228] on input "Select an option" at bounding box center [385, 231] width 11 height 11
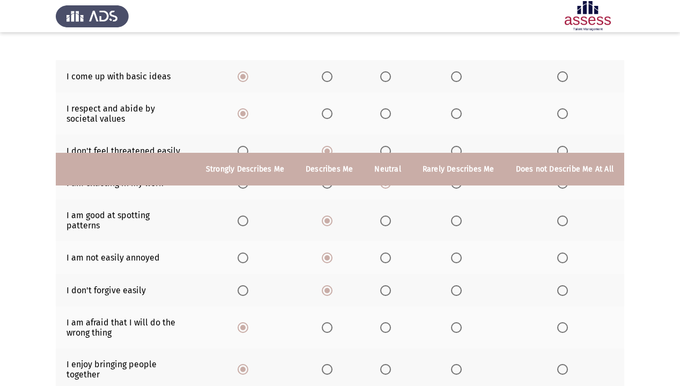
scroll to position [234, 0]
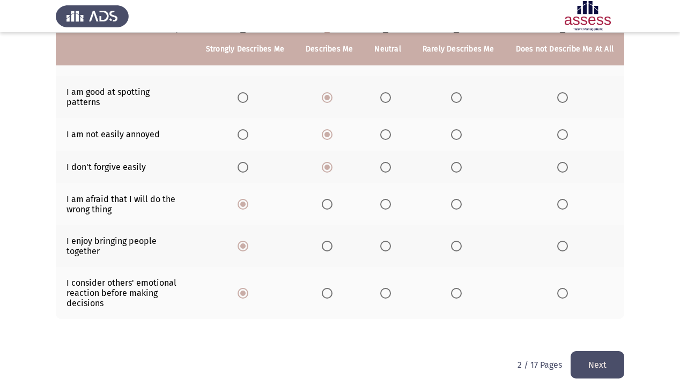
click at [599, 332] on button "Next" at bounding box center [598, 364] width 54 height 27
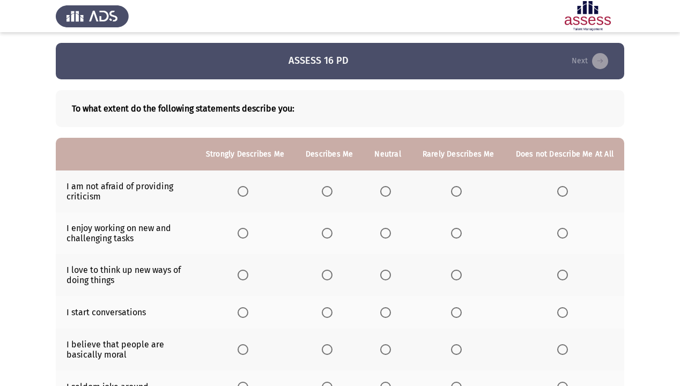
click at [248, 193] on span "Select an option" at bounding box center [243, 191] width 11 height 11
click at [248, 193] on input "Select an option" at bounding box center [243, 191] width 11 height 11
click at [248, 234] on span "Select an option" at bounding box center [243, 233] width 11 height 11
click at [248, 234] on input "Select an option" at bounding box center [243, 233] width 11 height 11
click at [253, 276] on label "Select an option" at bounding box center [245, 275] width 15 height 11
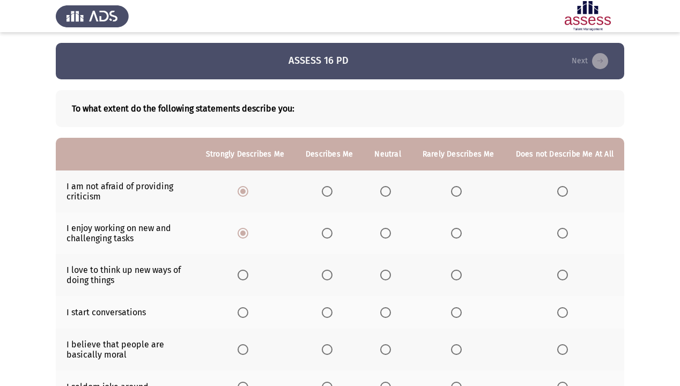
click at [248, 276] on input "Select an option" at bounding box center [243, 275] width 11 height 11
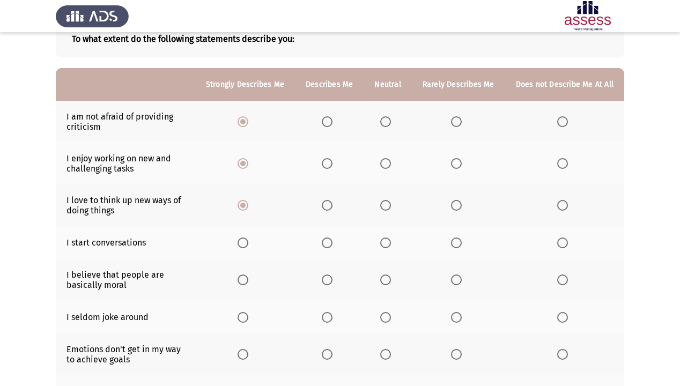
scroll to position [86, 0]
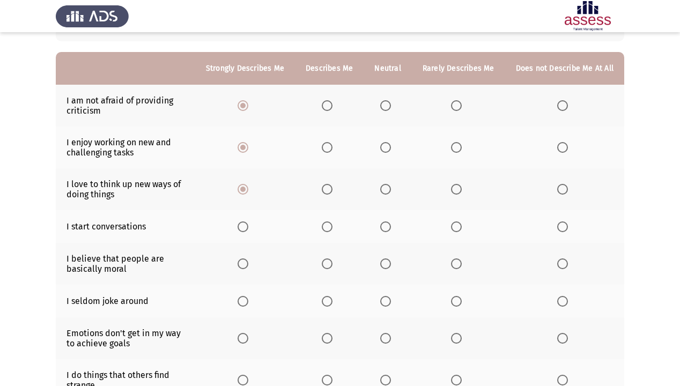
click at [331, 231] on span "Select an option" at bounding box center [327, 227] width 11 height 11
click at [331, 231] on input "Select an option" at bounding box center [327, 227] width 11 height 11
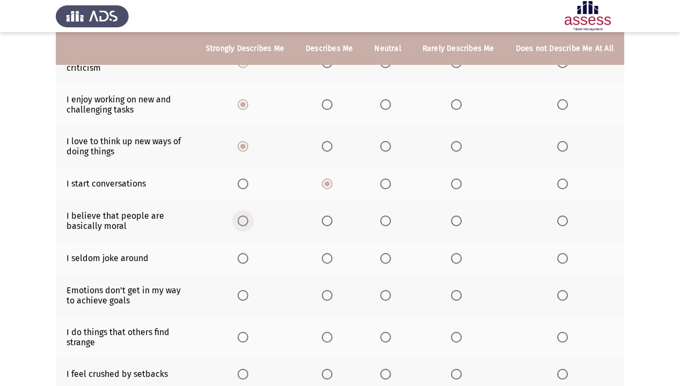
click at [246, 224] on span "Select an option" at bounding box center [243, 221] width 11 height 11
click at [246, 224] on input "Select an option" at bounding box center [243, 221] width 11 height 11
click at [327, 260] on span "Select an option" at bounding box center [327, 258] width 11 height 11
click at [327, 260] on input "Select an option" at bounding box center [327, 258] width 11 height 11
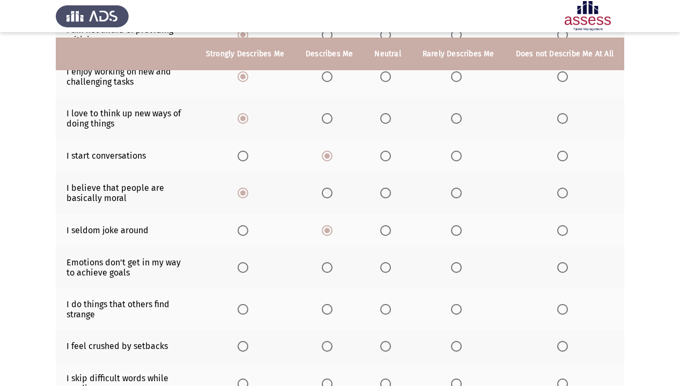
scroll to position [172, 0]
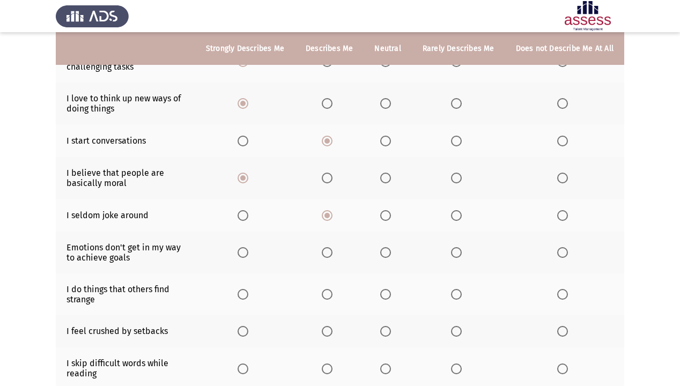
click at [333, 258] on span "Select an option" at bounding box center [327, 252] width 11 height 11
click at [333, 258] on input "Select an option" at bounding box center [327, 252] width 11 height 11
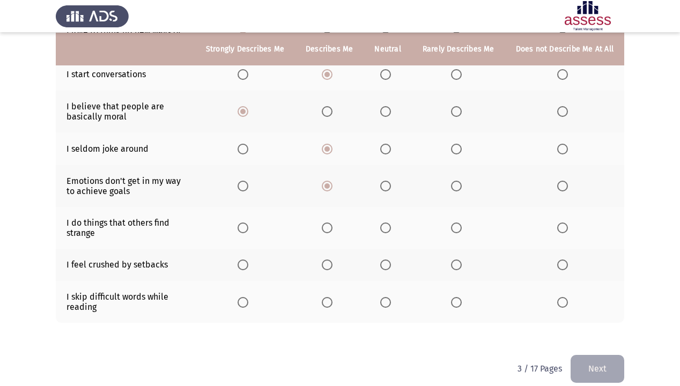
scroll to position [252, 0]
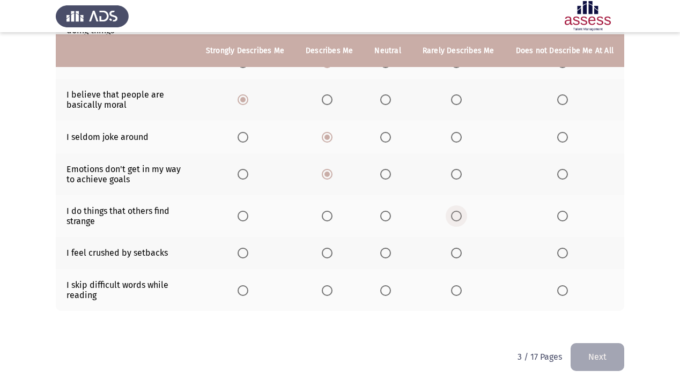
click at [459, 218] on span "Select an option" at bounding box center [456, 216] width 11 height 11
click at [459, 218] on input "Select an option" at bounding box center [456, 216] width 11 height 11
click at [561, 252] on span "Select an option" at bounding box center [563, 253] width 11 height 11
click at [561, 252] on input "Select an option" at bounding box center [563, 253] width 11 height 11
click at [564, 295] on span "Select an option" at bounding box center [563, 290] width 11 height 11
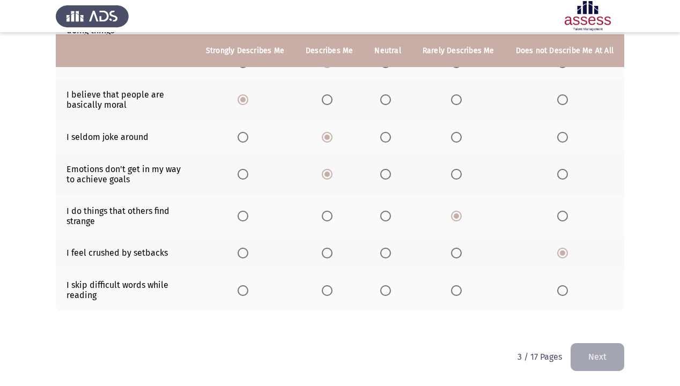
click at [564, 295] on input "Select an option" at bounding box center [563, 290] width 11 height 11
click at [604, 332] on button "Next" at bounding box center [598, 356] width 54 height 27
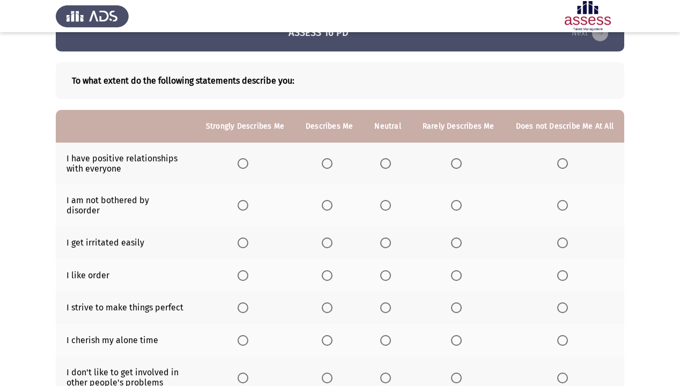
scroll to position [43, 0]
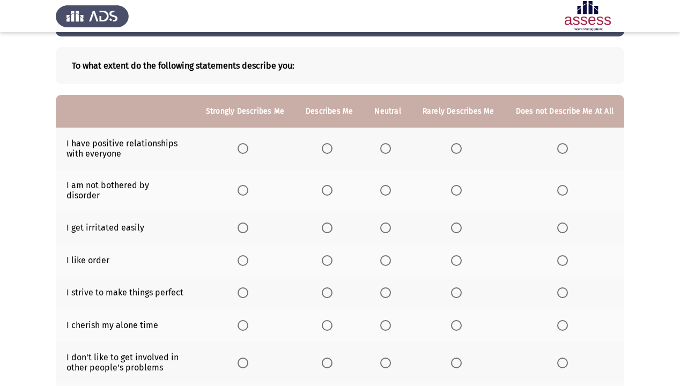
click at [323, 150] on th at bounding box center [329, 149] width 69 height 42
click at [328, 147] on span "Select an option" at bounding box center [327, 148] width 11 height 11
click at [328, 147] on input "Select an option" at bounding box center [327, 148] width 11 height 11
click at [459, 185] on span "Select an option" at bounding box center [456, 190] width 11 height 11
click at [459, 185] on input "Select an option" at bounding box center [456, 190] width 11 height 11
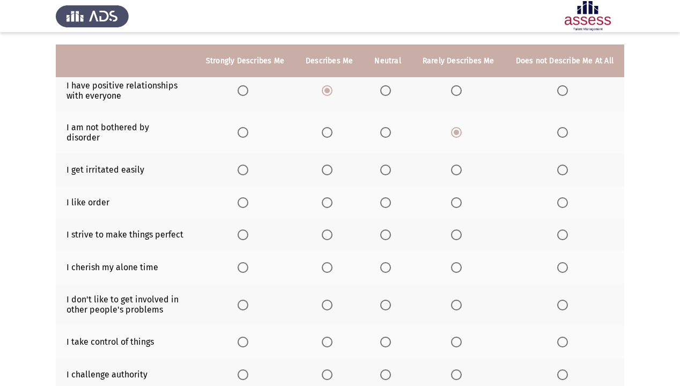
scroll to position [86, 0]
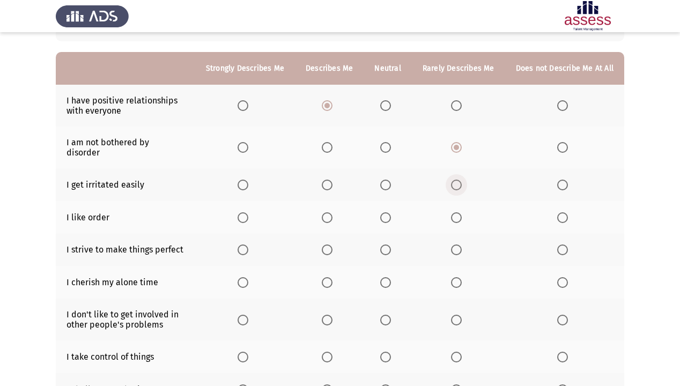
click at [454, 180] on span "Select an option" at bounding box center [456, 185] width 11 height 11
click at [454, 180] on input "Select an option" at bounding box center [456, 185] width 11 height 11
click at [248, 212] on span "Select an option" at bounding box center [243, 217] width 11 height 11
click at [248, 212] on input "Select an option" at bounding box center [243, 217] width 11 height 11
click at [333, 245] on span "Select an option" at bounding box center [327, 250] width 11 height 11
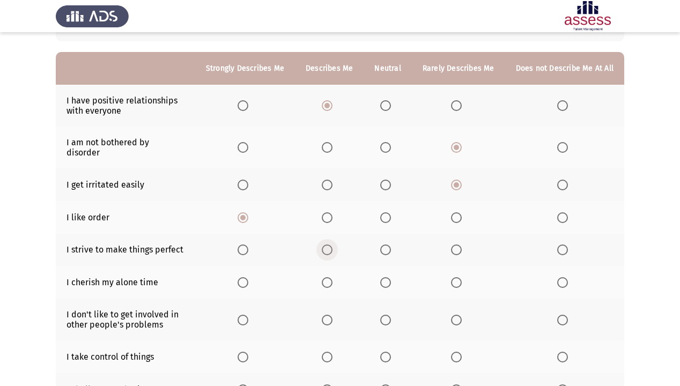
click at [333, 245] on input "Select an option" at bounding box center [327, 250] width 11 height 11
click at [333, 277] on span "Select an option" at bounding box center [327, 282] width 11 height 11
click at [333, 277] on input "Select an option" at bounding box center [327, 282] width 11 height 11
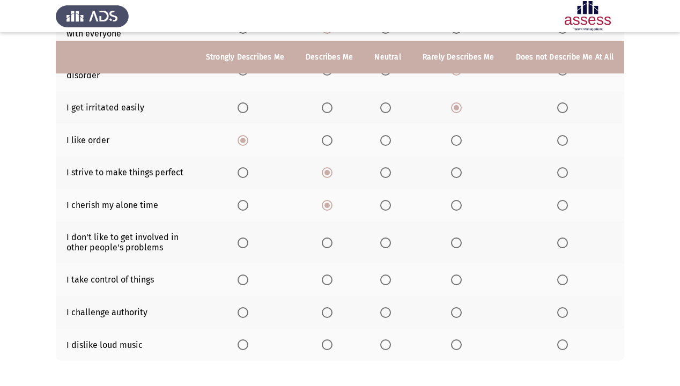
scroll to position [172, 0]
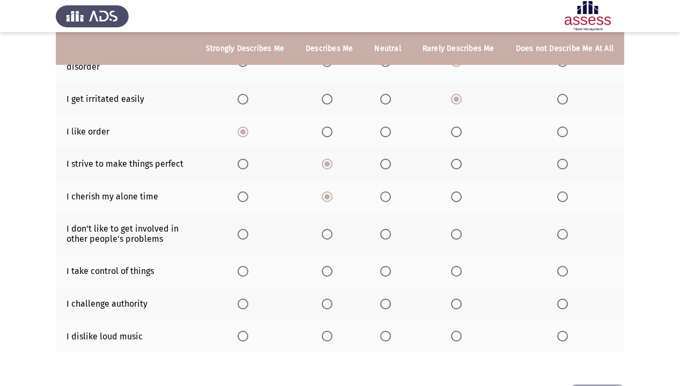
click at [567, 229] on span "Select an option" at bounding box center [563, 234] width 11 height 11
click at [567, 229] on input "Select an option" at bounding box center [563, 234] width 11 height 11
click at [332, 266] on span "Select an option" at bounding box center [327, 271] width 11 height 11
click at [332, 266] on input "Select an option" at bounding box center [327, 271] width 11 height 11
click at [459, 299] on span "Select an option" at bounding box center [456, 304] width 11 height 11
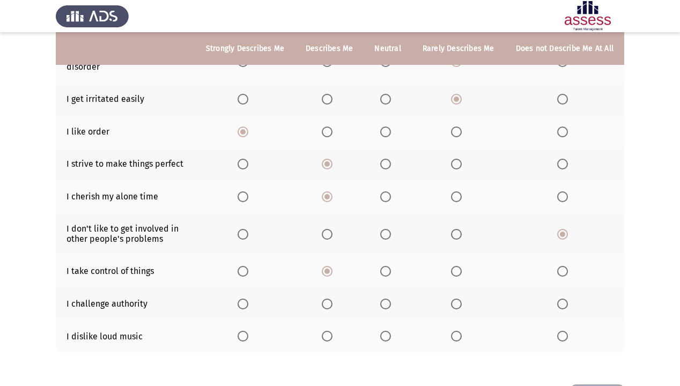
click at [459, 299] on input "Select an option" at bounding box center [456, 304] width 11 height 11
click at [248, 331] on span "Select an option" at bounding box center [243, 336] width 11 height 11
click at [248, 331] on input "Select an option" at bounding box center [243, 336] width 11 height 11
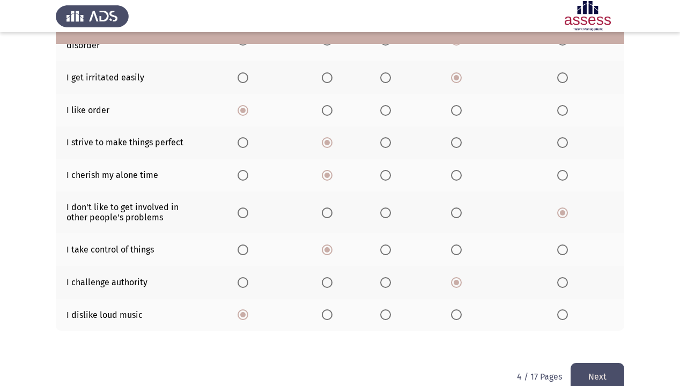
scroll to position [206, 0]
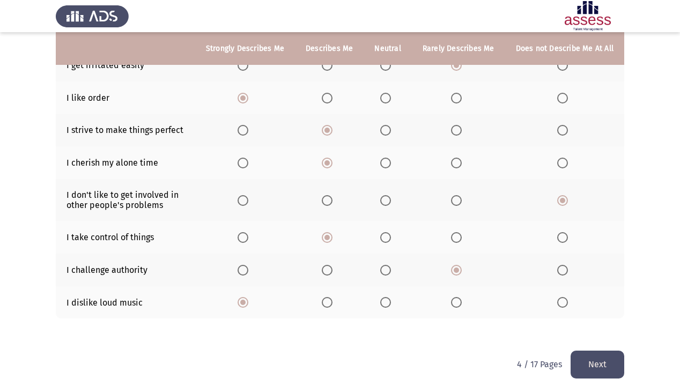
click at [597, 332] on button "Next" at bounding box center [598, 364] width 54 height 27
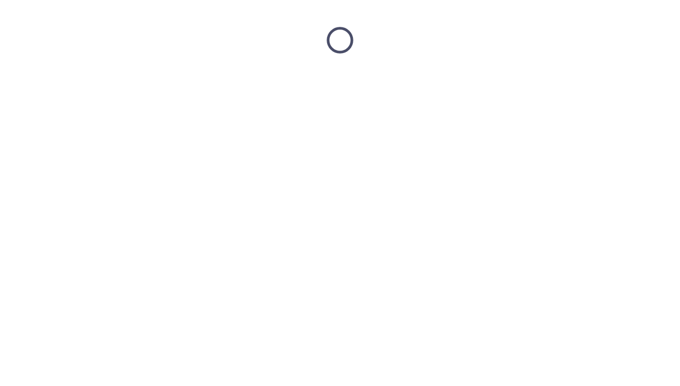
scroll to position [0, 0]
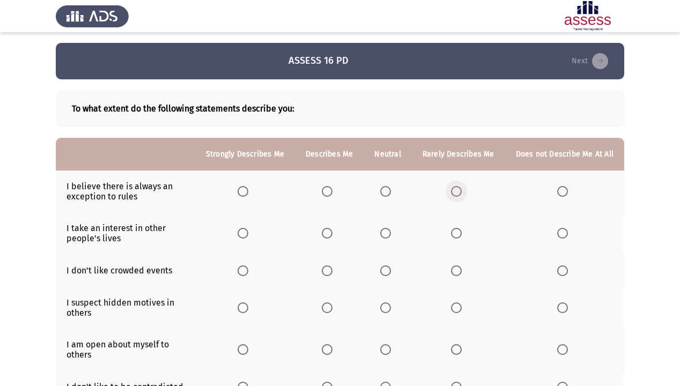
click at [459, 193] on span "Select an option" at bounding box center [456, 191] width 11 height 11
click at [459, 193] on input "Select an option" at bounding box center [456, 191] width 11 height 11
click at [248, 234] on span "Select an option" at bounding box center [243, 233] width 11 height 11
click at [248, 234] on input "Select an option" at bounding box center [243, 233] width 11 height 11
click at [461, 276] on span "Select an option" at bounding box center [456, 271] width 11 height 11
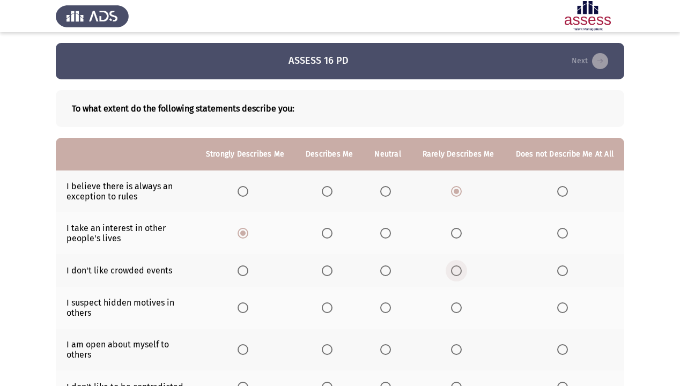
click at [461, 276] on input "Select an option" at bounding box center [456, 271] width 11 height 11
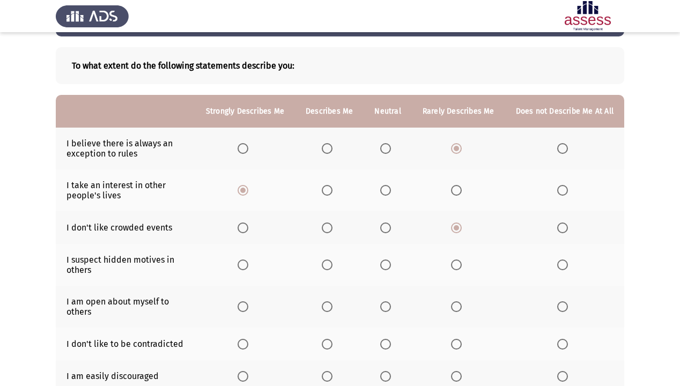
click at [457, 265] on span "Select an option" at bounding box center [456, 265] width 11 height 11
click at [457, 265] on input "Select an option" at bounding box center [456, 265] width 11 height 11
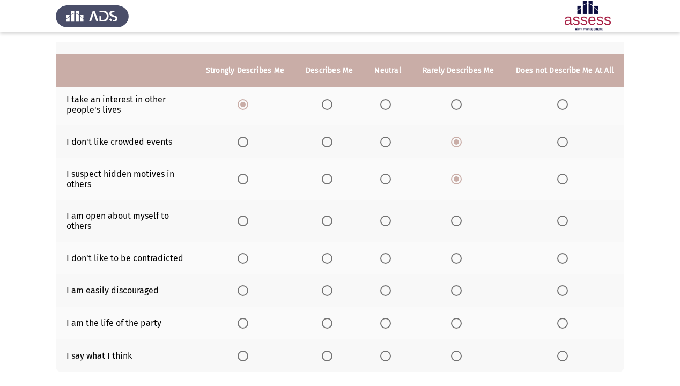
scroll to position [172, 0]
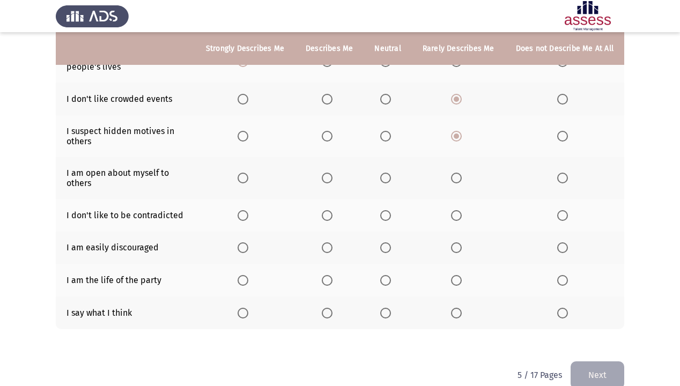
click at [330, 174] on span "Select an option" at bounding box center [327, 178] width 11 height 11
click at [330, 174] on input "Select an option" at bounding box center [327, 178] width 11 height 11
click at [458, 250] on span "Select an option" at bounding box center [456, 248] width 11 height 11
click at [458, 250] on input "Select an option" at bounding box center [456, 248] width 11 height 11
click at [378, 272] on th at bounding box center [388, 280] width 48 height 33
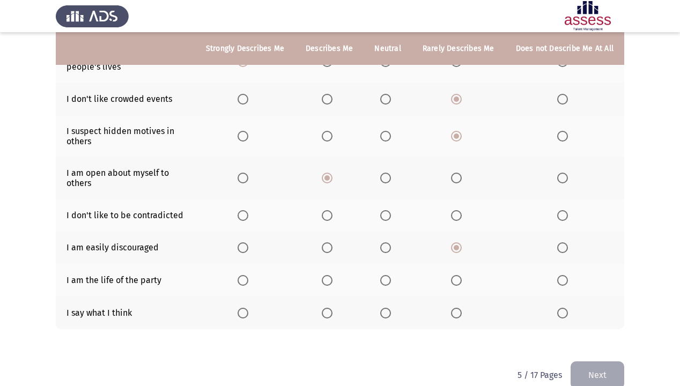
click at [384, 274] on th at bounding box center [388, 280] width 48 height 33
click at [386, 277] on span "Select an option" at bounding box center [385, 280] width 11 height 11
click at [386, 277] on input "Select an option" at bounding box center [385, 280] width 11 height 11
click at [390, 319] on span "Select an option" at bounding box center [385, 313] width 11 height 11
click at [390, 319] on input "Select an option" at bounding box center [385, 313] width 11 height 11
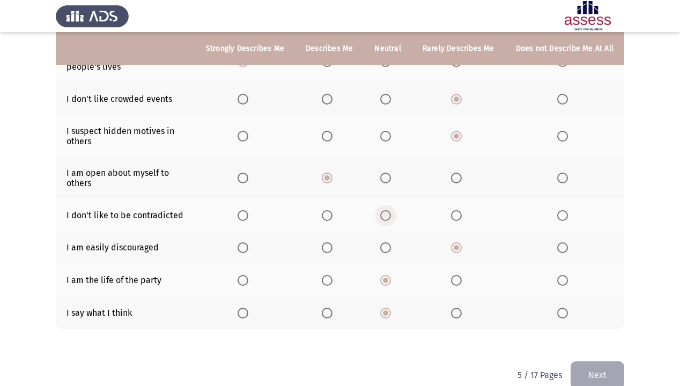
click at [391, 216] on span "Select an option" at bounding box center [385, 215] width 11 height 11
click at [391, 216] on input "Select an option" at bounding box center [385, 215] width 11 height 11
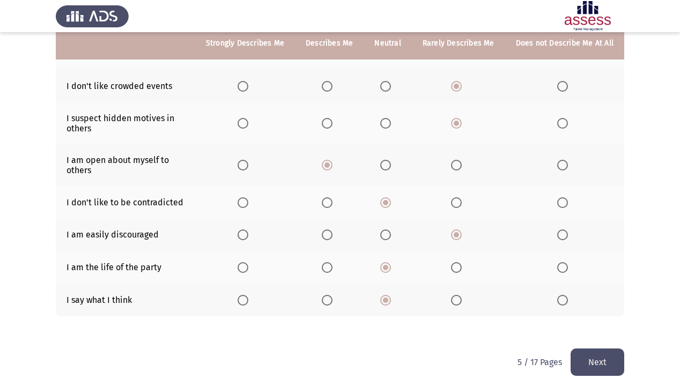
scroll to position [191, 0]
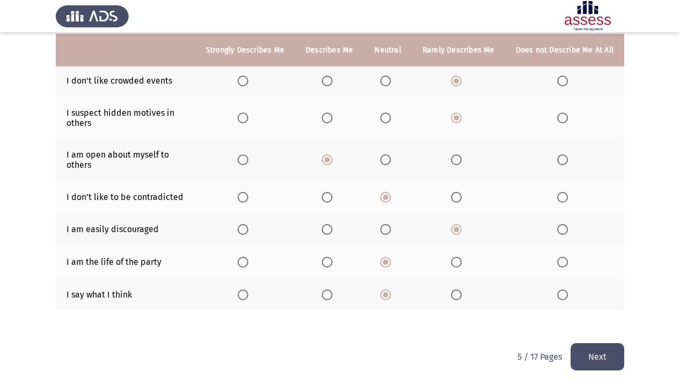
click at [590, 332] on button "Next" at bounding box center [598, 356] width 54 height 27
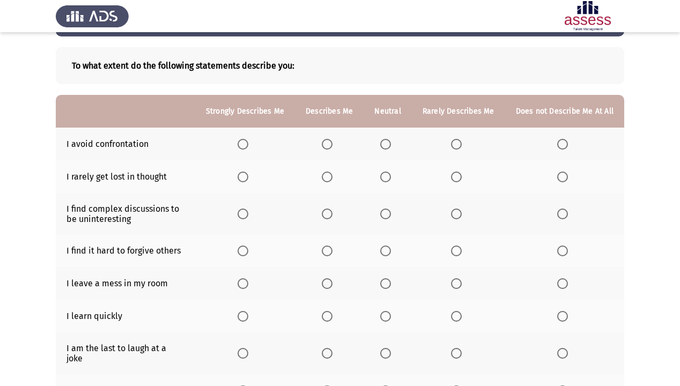
scroll to position [86, 0]
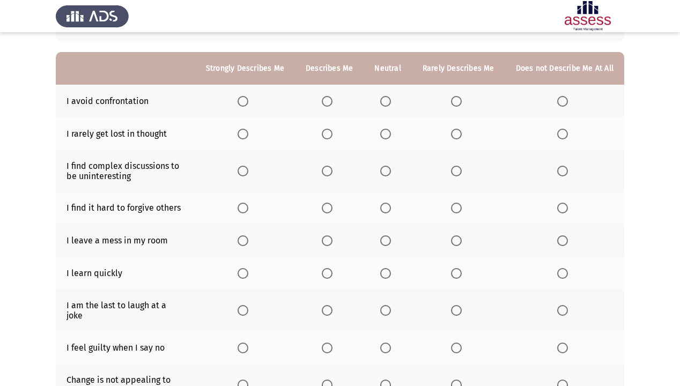
click at [460, 104] on span "Select an option" at bounding box center [456, 101] width 11 height 11
click at [460, 104] on input "Select an option" at bounding box center [456, 101] width 11 height 11
click at [333, 135] on span "Select an option" at bounding box center [327, 134] width 11 height 11
click at [333, 135] on input "Select an option" at bounding box center [327, 134] width 11 height 11
click at [458, 173] on span "Select an option" at bounding box center [456, 171] width 11 height 11
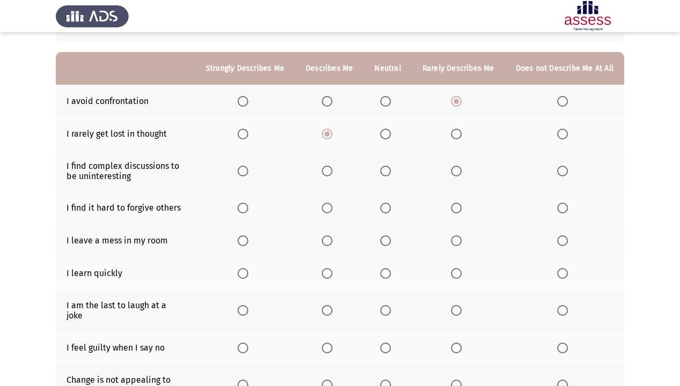
click at [458, 173] on input "Select an option" at bounding box center [456, 171] width 11 height 11
click at [563, 172] on span "Select an option" at bounding box center [563, 171] width 11 height 11
click at [563, 172] on input "Select an option" at bounding box center [563, 171] width 11 height 11
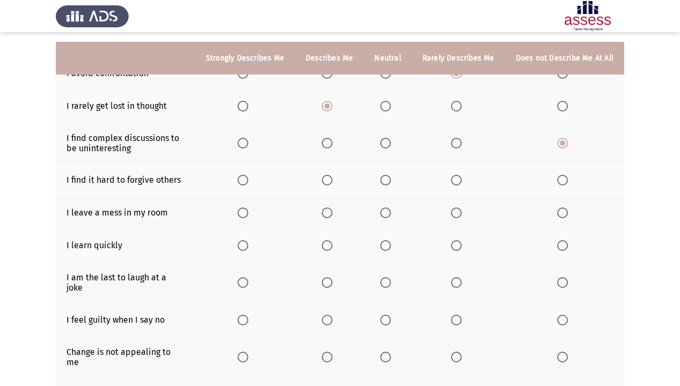
scroll to position [129, 0]
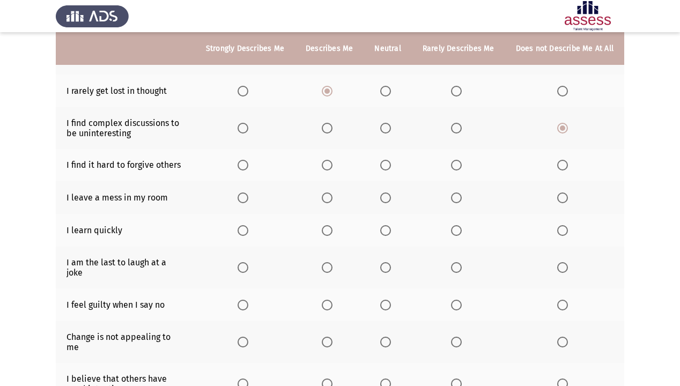
click at [461, 131] on span "Select an option" at bounding box center [456, 128] width 11 height 11
click at [461, 131] on input "Select an option" at bounding box center [456, 128] width 11 height 11
click at [462, 168] on span "Select an option" at bounding box center [456, 165] width 11 height 11
click at [462, 168] on input "Select an option" at bounding box center [456, 165] width 11 height 11
click at [462, 197] on span "Select an option" at bounding box center [456, 198] width 11 height 11
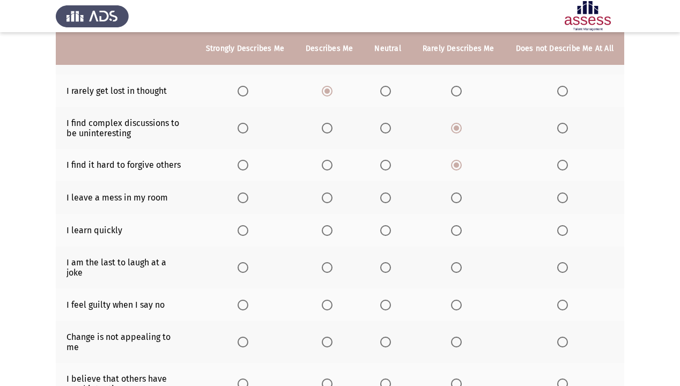
click at [462, 197] on input "Select an option" at bounding box center [456, 198] width 11 height 11
click at [333, 231] on span "Select an option" at bounding box center [327, 230] width 11 height 11
click at [333, 231] on input "Select an option" at bounding box center [327, 230] width 11 height 11
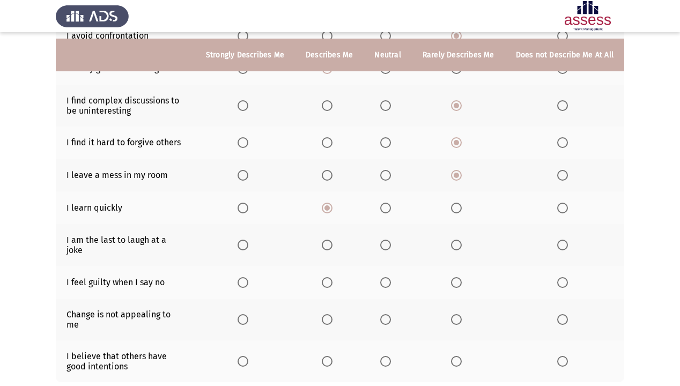
scroll to position [172, 0]
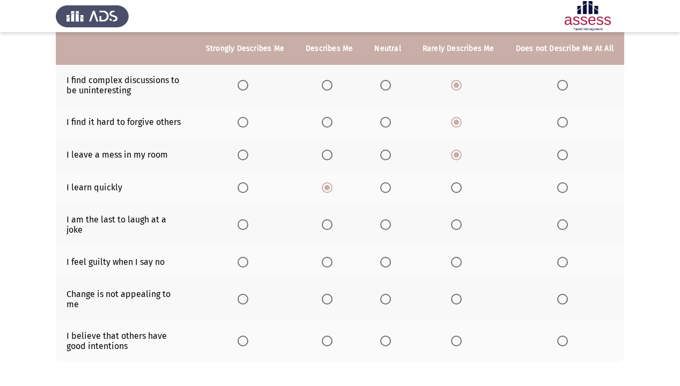
click at [456, 219] on span "Select an option" at bounding box center [456, 224] width 11 height 11
click at [456, 219] on input "Select an option" at bounding box center [456, 224] width 11 height 11
click at [333, 257] on span "Select an option" at bounding box center [327, 262] width 11 height 11
click at [333, 257] on input "Select an option" at bounding box center [327, 262] width 11 height 11
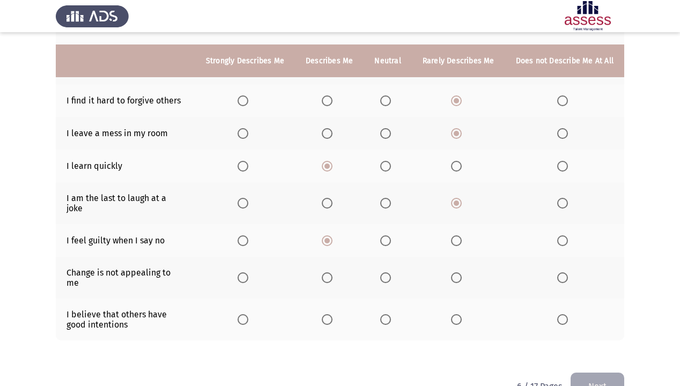
scroll to position [206, 0]
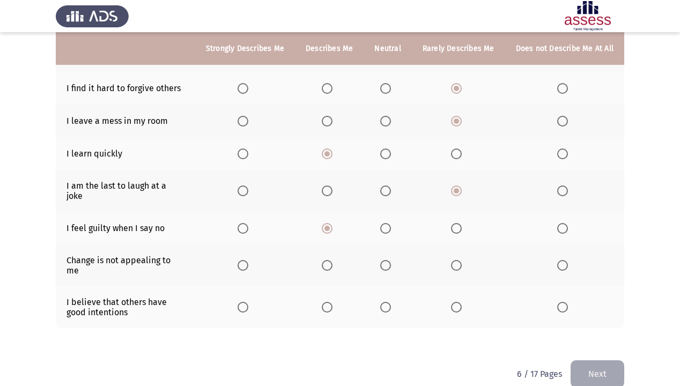
click at [326, 302] on span "Select an option" at bounding box center [327, 307] width 11 height 11
click at [326, 302] on input "Select an option" at bounding box center [327, 307] width 11 height 11
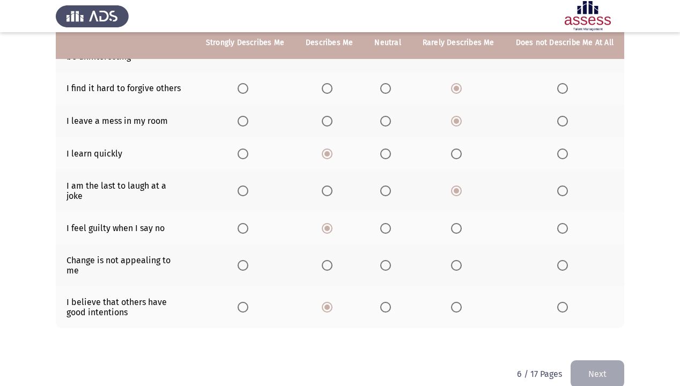
scroll to position [163, 0]
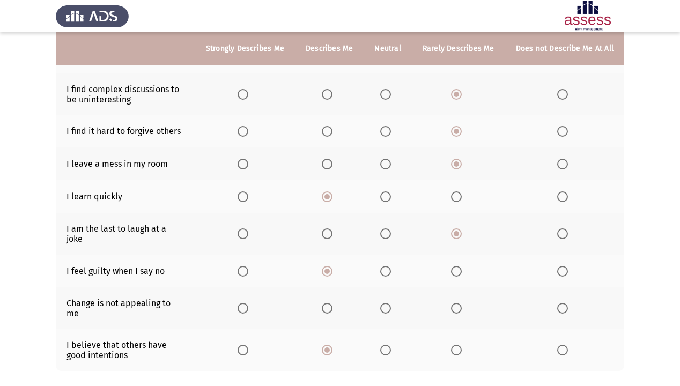
click at [332, 303] on span "Select an option" at bounding box center [327, 308] width 11 height 11
click at [332, 303] on input "Select an option" at bounding box center [327, 308] width 11 height 11
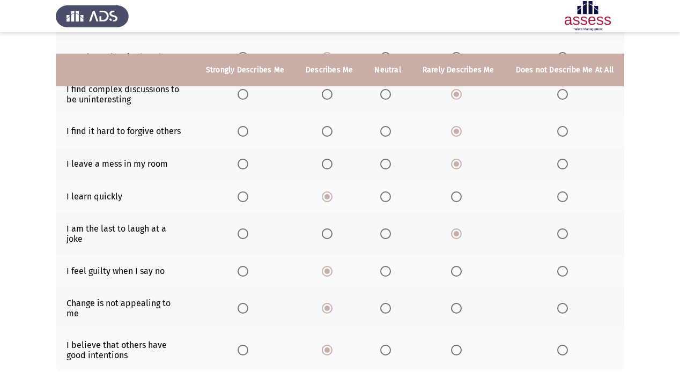
scroll to position [206, 0]
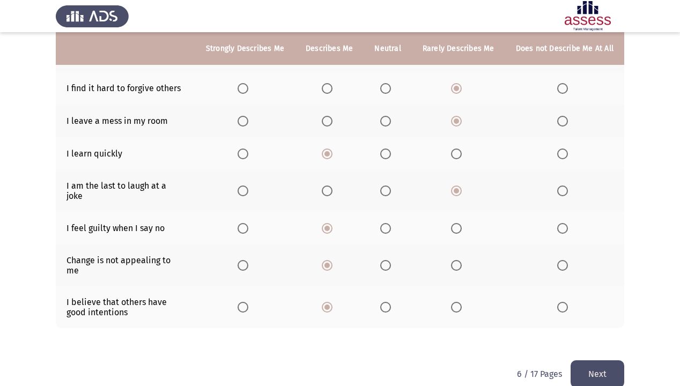
click at [586, 332] on button "Next" at bounding box center [598, 374] width 54 height 27
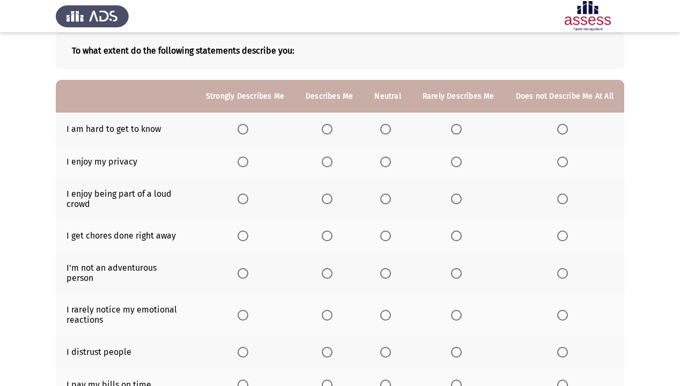
scroll to position [43, 0]
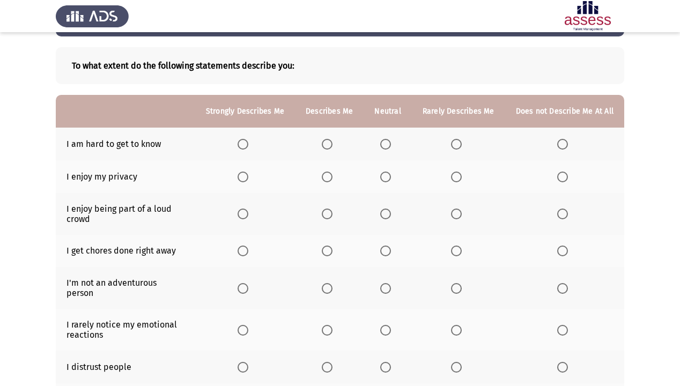
click at [459, 143] on span "Select an option" at bounding box center [456, 144] width 11 height 11
click at [459, 143] on input "Select an option" at bounding box center [456, 144] width 11 height 11
click at [332, 173] on span "Select an option" at bounding box center [327, 177] width 11 height 11
click at [332, 173] on input "Select an option" at bounding box center [327, 177] width 11 height 11
click at [458, 215] on span "Select an option" at bounding box center [456, 214] width 11 height 11
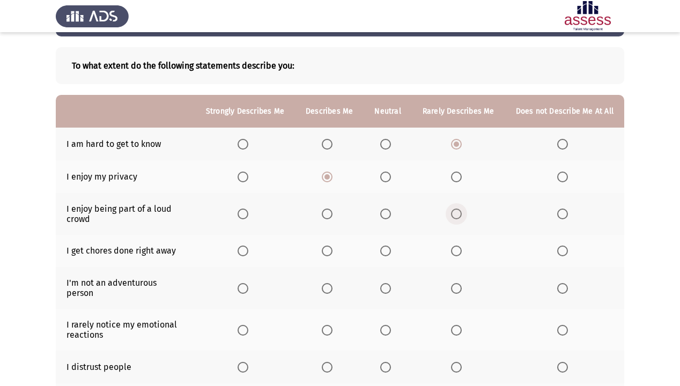
click at [458, 215] on input "Select an option" at bounding box center [456, 214] width 11 height 11
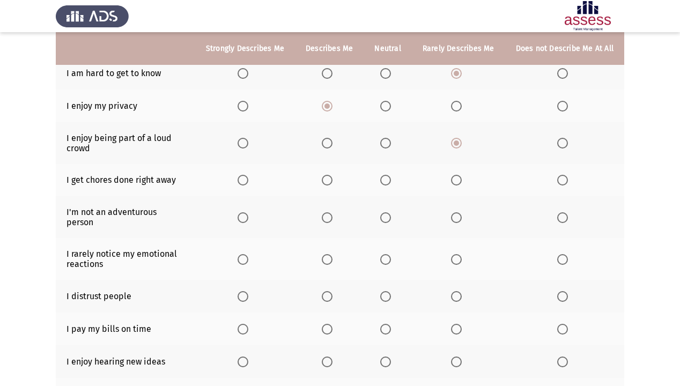
scroll to position [129, 0]
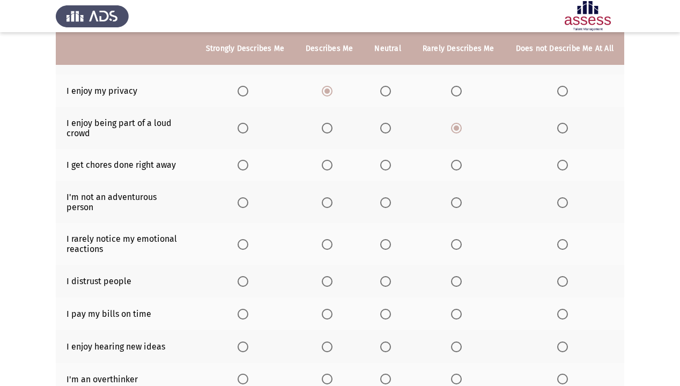
click at [248, 163] on span "Select an option" at bounding box center [243, 165] width 11 height 11
click at [248, 163] on input "Select an option" at bounding box center [243, 165] width 11 height 11
click at [565, 200] on span "Select an option" at bounding box center [563, 202] width 11 height 11
click at [565, 200] on input "Select an option" at bounding box center [563, 202] width 11 height 11
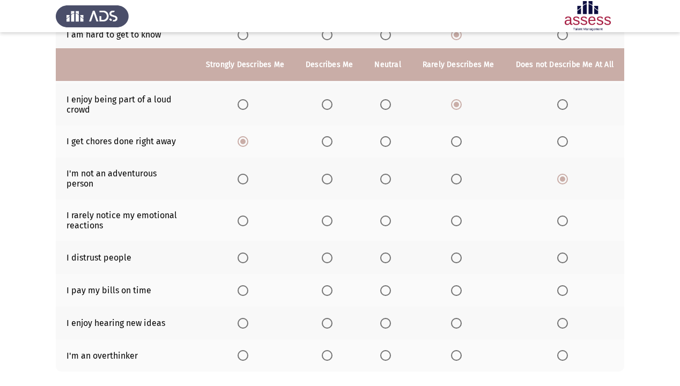
scroll to position [172, 0]
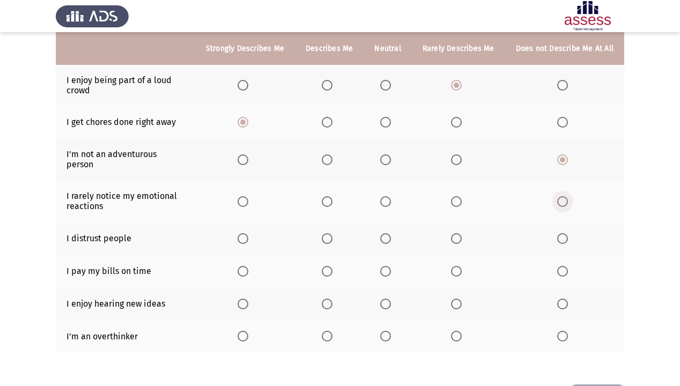
click at [561, 196] on span "Select an option" at bounding box center [563, 201] width 11 height 11
click at [561, 196] on input "Select an option" at bounding box center [563, 201] width 11 height 11
click at [560, 233] on span "Select an option" at bounding box center [563, 238] width 11 height 11
click at [560, 233] on input "Select an option" at bounding box center [563, 238] width 11 height 11
click at [248, 266] on span "Select an option" at bounding box center [243, 271] width 11 height 11
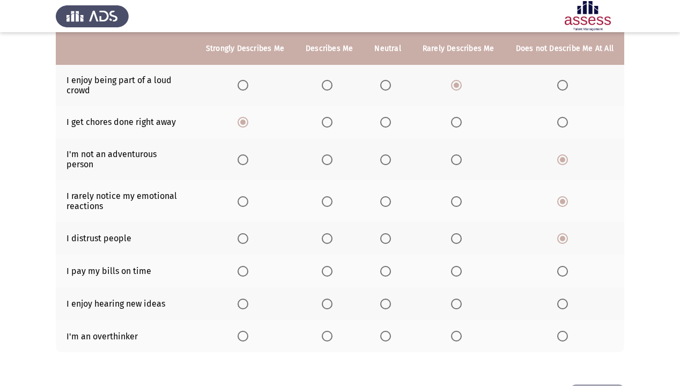
click at [248, 266] on input "Select an option" at bounding box center [243, 271] width 11 height 11
click at [245, 299] on span "Select an option" at bounding box center [243, 304] width 11 height 11
click at [245, 299] on input "Select an option" at bounding box center [243, 304] width 11 height 11
drag, startPoint x: 401, startPoint y: 331, endPoint x: 394, endPoint y: 331, distance: 7.0
click at [394, 331] on th at bounding box center [388, 336] width 48 height 33
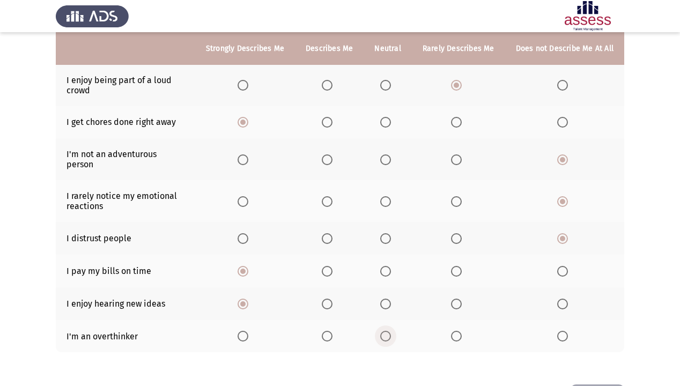
click at [391, 332] on span "Select an option" at bounding box center [385, 336] width 11 height 11
click at [391, 332] on input "Select an option" at bounding box center [385, 336] width 11 height 11
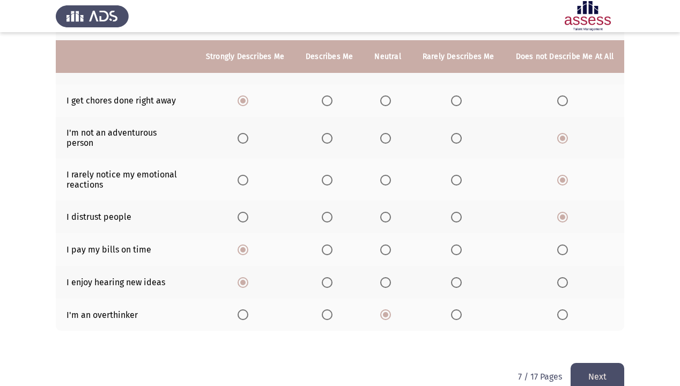
scroll to position [206, 0]
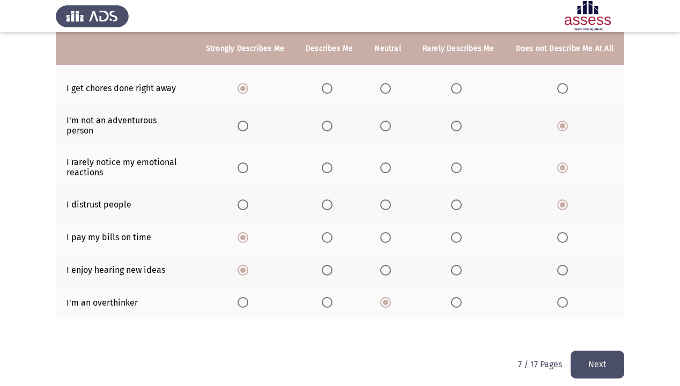
click at [590, 332] on button "Next" at bounding box center [598, 364] width 54 height 27
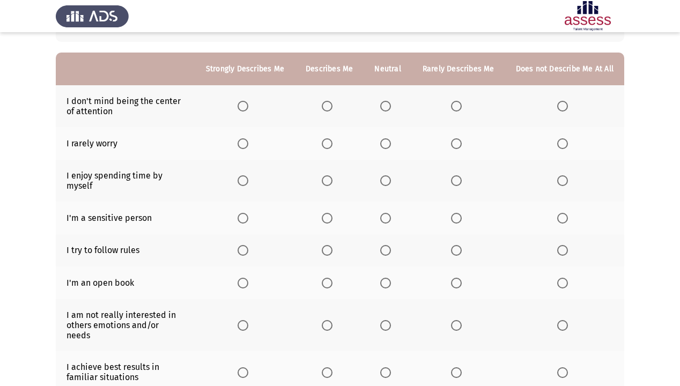
scroll to position [86, 0]
click at [327, 104] on span "Select an option" at bounding box center [327, 105] width 11 height 11
click at [327, 104] on input "Select an option" at bounding box center [327, 105] width 11 height 11
click at [454, 146] on span "Select an option" at bounding box center [456, 143] width 11 height 11
click at [454, 146] on input "Select an option" at bounding box center [456, 143] width 11 height 11
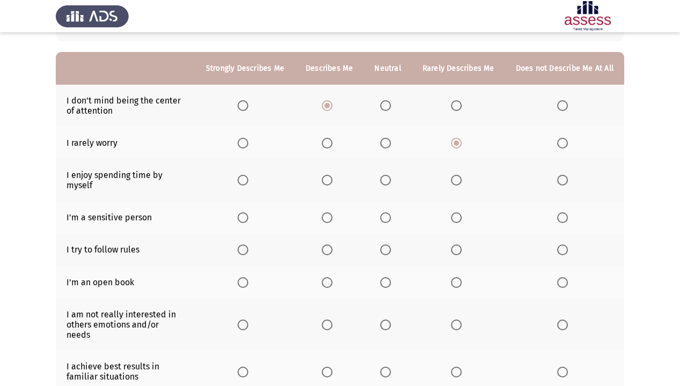
click at [333, 177] on span "Select an option" at bounding box center [327, 180] width 11 height 11
click at [333, 177] on input "Select an option" at bounding box center [327, 180] width 11 height 11
click at [383, 206] on th at bounding box center [388, 217] width 48 height 33
click at [385, 212] on span "Select an option" at bounding box center [385, 217] width 11 height 11
click at [385, 212] on input "Select an option" at bounding box center [385, 217] width 11 height 11
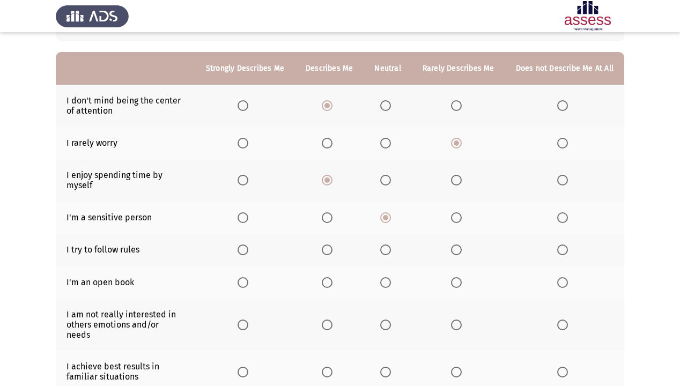
click at [333, 245] on span "Select an option" at bounding box center [327, 250] width 11 height 11
click at [333, 245] on input "Select an option" at bounding box center [327, 250] width 11 height 11
click at [328, 277] on span "Select an option" at bounding box center [327, 282] width 11 height 11
click at [328, 277] on input "Select an option" at bounding box center [327, 282] width 11 height 11
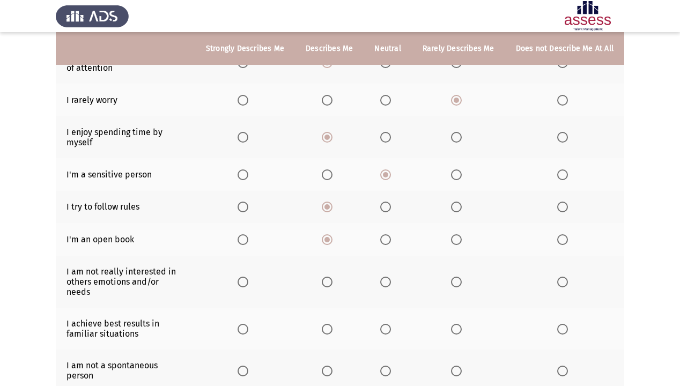
click at [248, 202] on span "Select an option" at bounding box center [243, 207] width 11 height 11
click at [248, 202] on input "Select an option" at bounding box center [243, 207] width 11 height 11
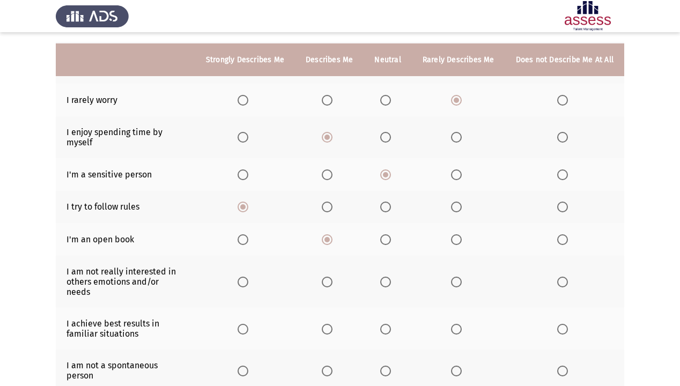
scroll to position [172, 0]
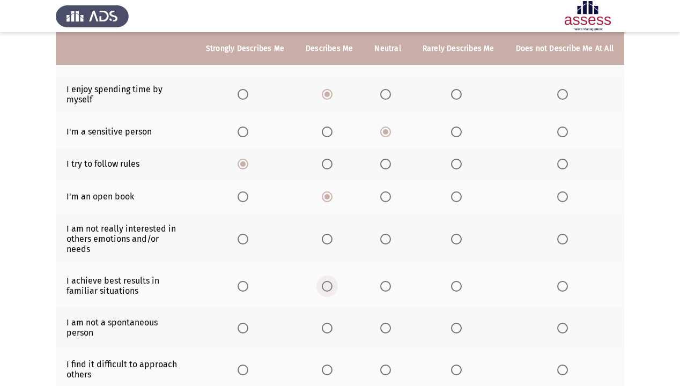
click at [332, 281] on span "Select an option" at bounding box center [327, 286] width 11 height 11
click at [332, 281] on input "Select an option" at bounding box center [327, 286] width 11 height 11
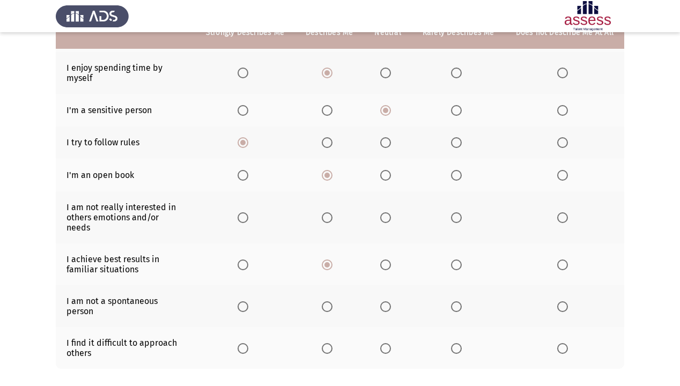
scroll to position [215, 0]
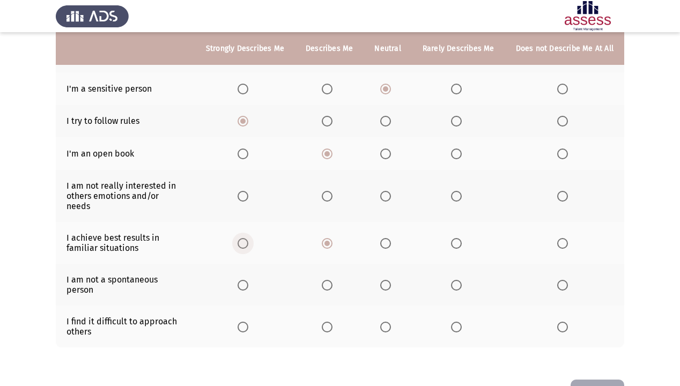
click at [253, 238] on label "Select an option" at bounding box center [245, 243] width 15 height 11
click at [248, 238] on input "Select an option" at bounding box center [243, 243] width 11 height 11
click at [560, 280] on span "Select an option" at bounding box center [563, 285] width 11 height 11
click at [560, 280] on input "Select an option" at bounding box center [563, 285] width 11 height 11
click at [557, 306] on th at bounding box center [564, 327] width 119 height 42
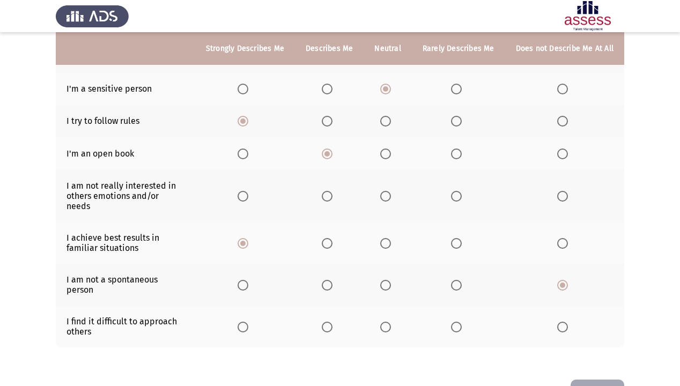
click at [564, 322] on span "Select an option" at bounding box center [563, 327] width 11 height 11
click at [564, 322] on input "Select an option" at bounding box center [563, 327] width 11 height 11
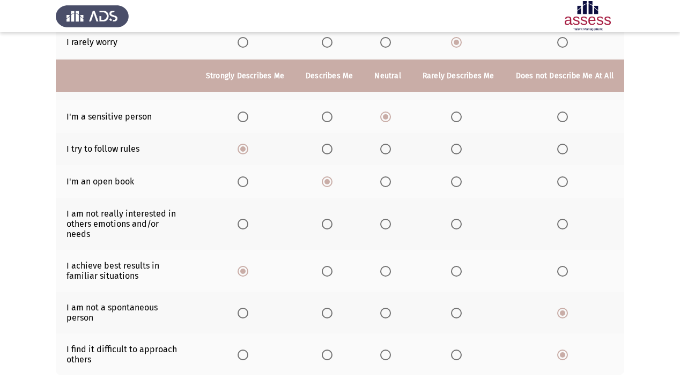
scroll to position [172, 0]
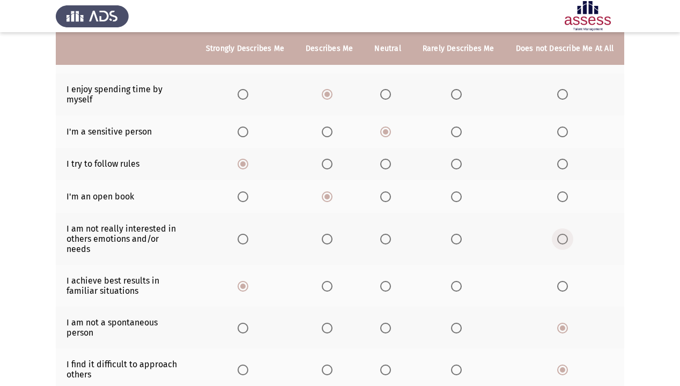
click at [564, 234] on span "Select an option" at bounding box center [563, 239] width 11 height 11
click at [564, 234] on input "Select an option" at bounding box center [563, 239] width 11 height 11
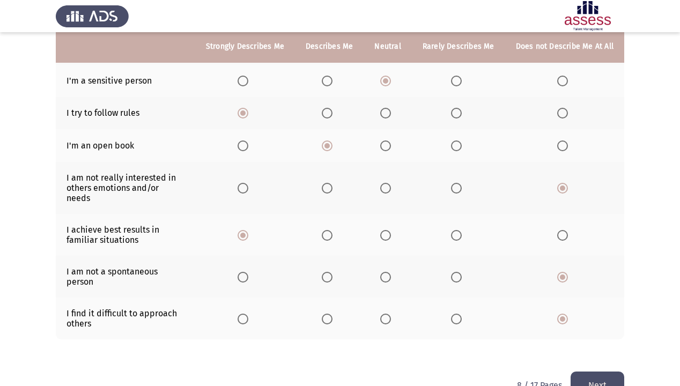
scroll to position [224, 0]
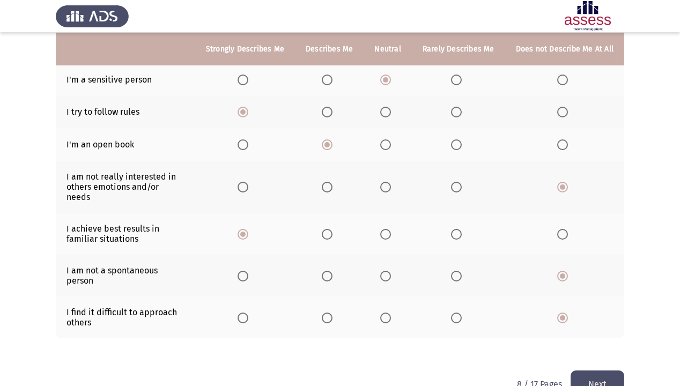
click at [591, 332] on button "Next" at bounding box center [598, 384] width 54 height 27
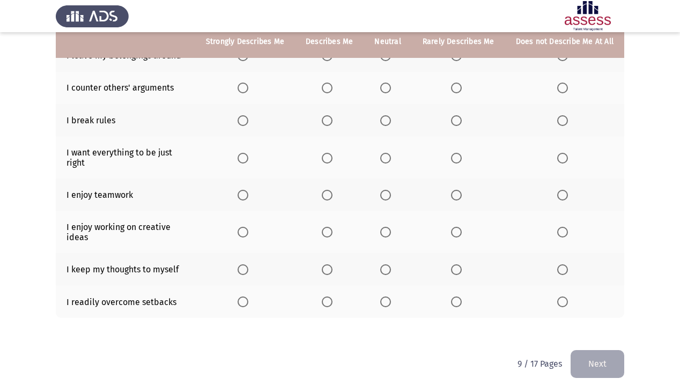
scroll to position [215, 0]
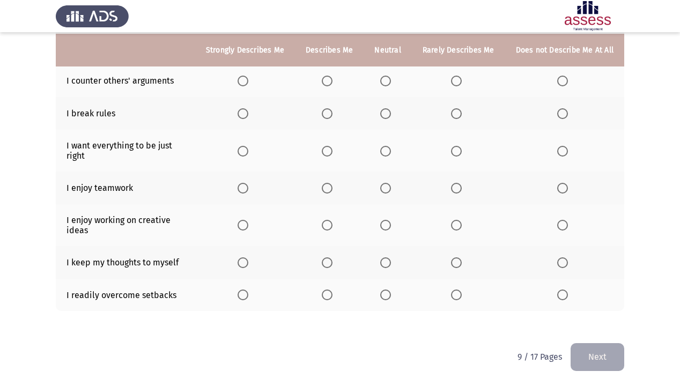
click at [386, 258] on span "Select an option" at bounding box center [385, 263] width 11 height 11
click at [386, 258] on input "Select an option" at bounding box center [385, 263] width 11 height 11
click at [246, 229] on span "Select an option" at bounding box center [243, 225] width 11 height 11
click at [246, 229] on input "Select an option" at bounding box center [243, 225] width 11 height 11
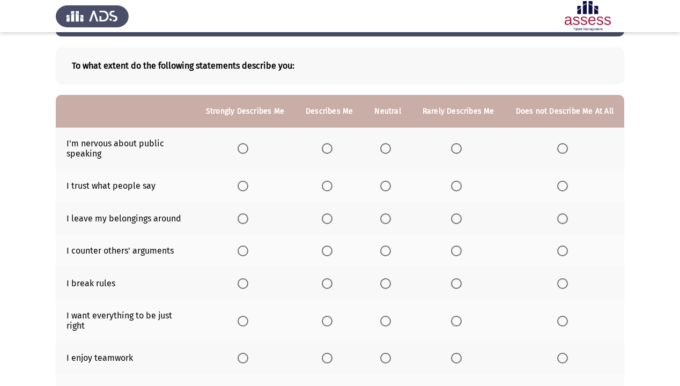
scroll to position [43, 0]
click at [560, 149] on span "Select an option" at bounding box center [563, 148] width 11 height 11
click at [560, 149] on input "Select an option" at bounding box center [563, 148] width 11 height 11
click at [333, 182] on span "Select an option" at bounding box center [327, 186] width 11 height 11
click at [333, 182] on input "Select an option" at bounding box center [327, 186] width 11 height 11
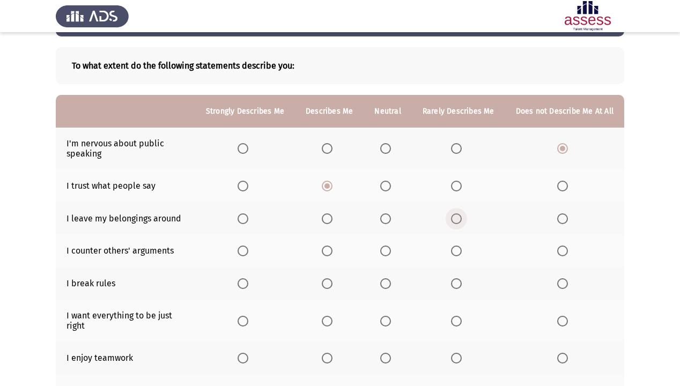
click at [459, 221] on span "Select an option" at bounding box center [456, 219] width 11 height 11
click at [459, 221] on input "Select an option" at bounding box center [456, 219] width 11 height 11
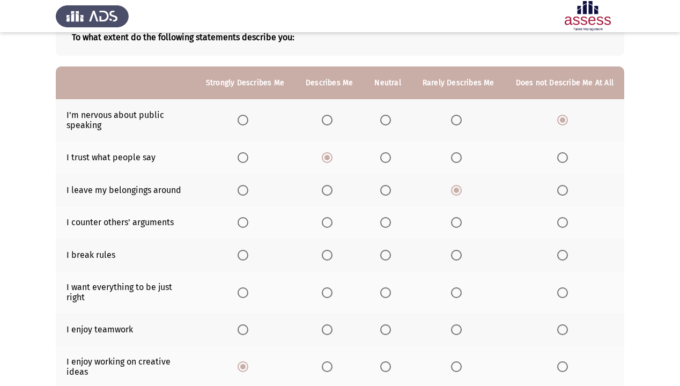
scroll to position [86, 0]
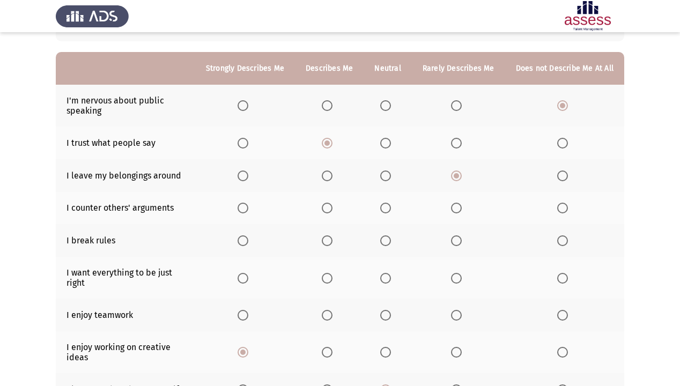
click at [327, 206] on span "Select an option" at bounding box center [327, 208] width 11 height 11
click at [327, 206] on input "Select an option" at bounding box center [327, 208] width 11 height 11
click at [243, 204] on span "Select an option" at bounding box center [243, 208] width 11 height 11
click at [243, 204] on input "Select an option" at bounding box center [243, 208] width 11 height 11
click at [460, 243] on span "Select an option" at bounding box center [456, 241] width 11 height 11
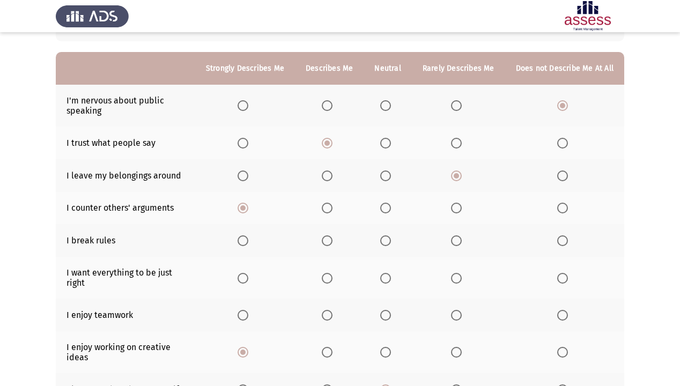
click at [460, 243] on input "Select an option" at bounding box center [456, 241] width 11 height 11
click at [563, 245] on span "Select an option" at bounding box center [563, 241] width 11 height 11
click at [563, 245] on input "Select an option" at bounding box center [563, 241] width 11 height 11
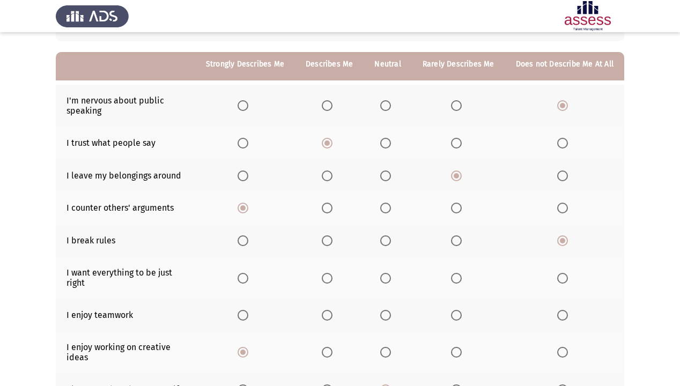
scroll to position [129, 0]
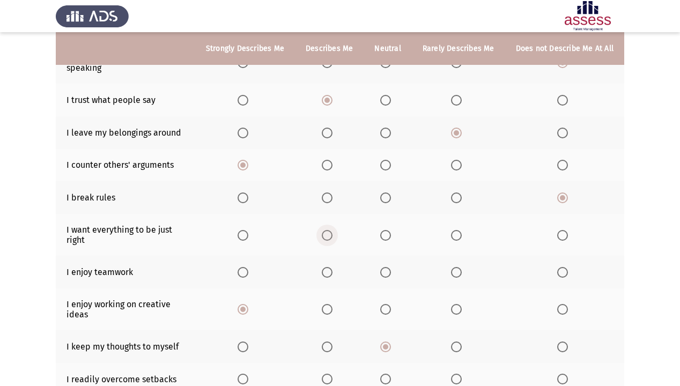
click at [333, 237] on span "Select an option" at bounding box center [327, 235] width 11 height 11
click at [333, 237] on input "Select an option" at bounding box center [327, 235] width 11 height 11
click at [333, 274] on span "Select an option" at bounding box center [327, 272] width 11 height 11
click at [333, 274] on input "Select an option" at bounding box center [327, 272] width 11 height 11
click at [248, 234] on span "Select an option" at bounding box center [243, 235] width 11 height 11
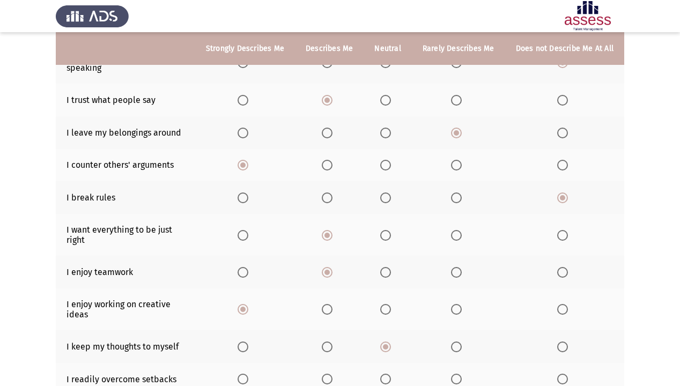
click at [248, 234] on input "Select an option" at bounding box center [243, 235] width 11 height 11
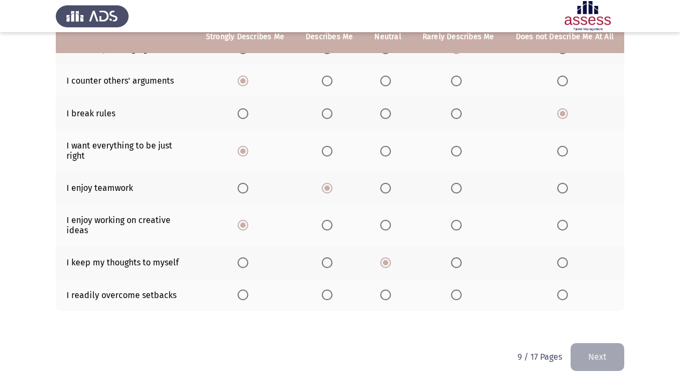
scroll to position [215, 0]
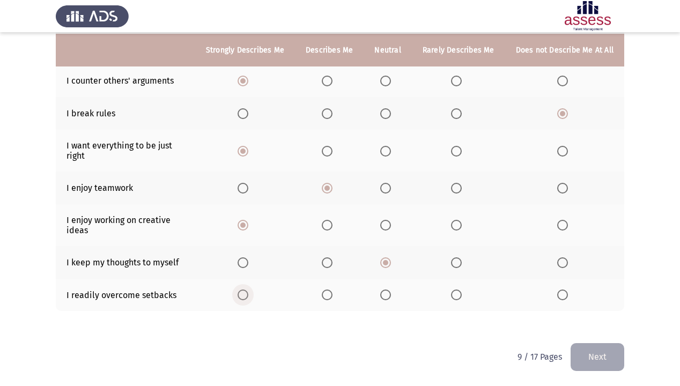
click at [253, 292] on label "Select an option" at bounding box center [245, 295] width 15 height 11
click at [248, 292] on input "Select an option" at bounding box center [243, 295] width 11 height 11
click at [579, 332] on div "To what extent do the following statements describe you: Strongly Describes Me …" at bounding box center [340, 104] width 569 height 477
click at [590, 332] on button "Next" at bounding box center [598, 356] width 54 height 27
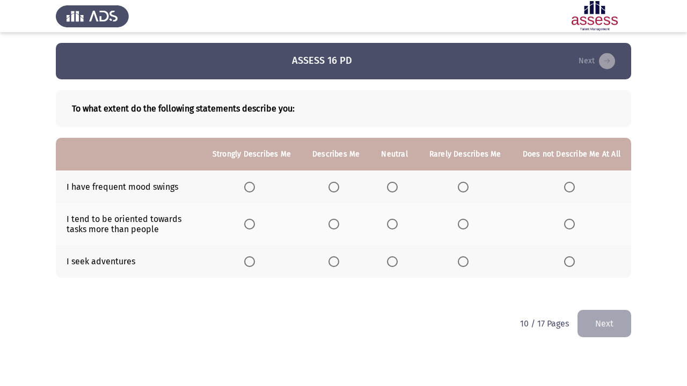
click at [468, 186] on span "Select an option" at bounding box center [463, 187] width 11 height 11
click at [468, 186] on input "Select an option" at bounding box center [463, 187] width 11 height 11
click at [569, 187] on span "Select an option" at bounding box center [569, 187] width 11 height 11
click at [569, 187] on input "Select an option" at bounding box center [569, 187] width 11 height 11
click at [466, 226] on span "Select an option" at bounding box center [463, 224] width 11 height 11
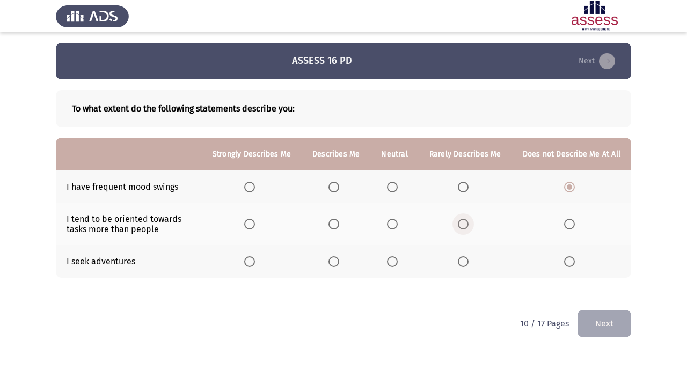
click at [466, 226] on input "Select an option" at bounding box center [463, 224] width 11 height 11
click at [251, 266] on span "Select an option" at bounding box center [249, 261] width 11 height 11
click at [251, 266] on input "Select an option" at bounding box center [249, 261] width 11 height 11
click at [620, 323] on button "Next" at bounding box center [604, 323] width 54 height 27
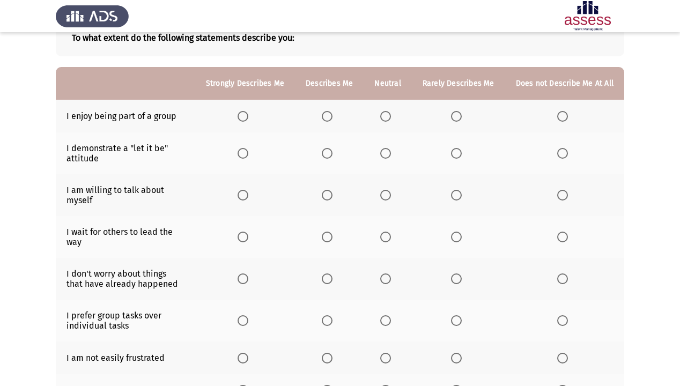
scroll to position [86, 0]
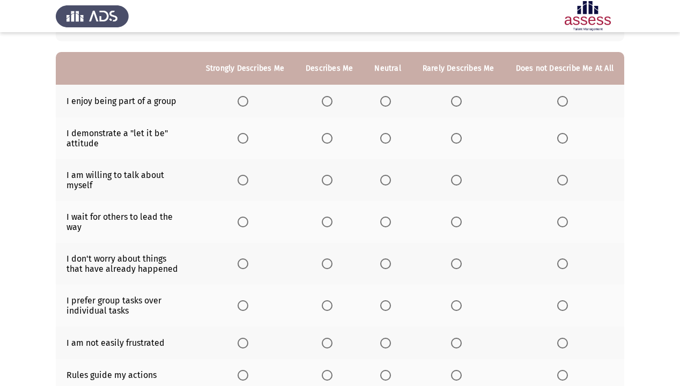
click at [328, 105] on span "Select an option" at bounding box center [327, 101] width 11 height 11
click at [328, 105] on input "Select an option" at bounding box center [327, 101] width 11 height 11
click at [564, 140] on span "Select an option" at bounding box center [563, 138] width 11 height 11
click at [564, 140] on input "Select an option" at bounding box center [563, 138] width 11 height 11
click at [248, 184] on span "Select an option" at bounding box center [243, 180] width 11 height 11
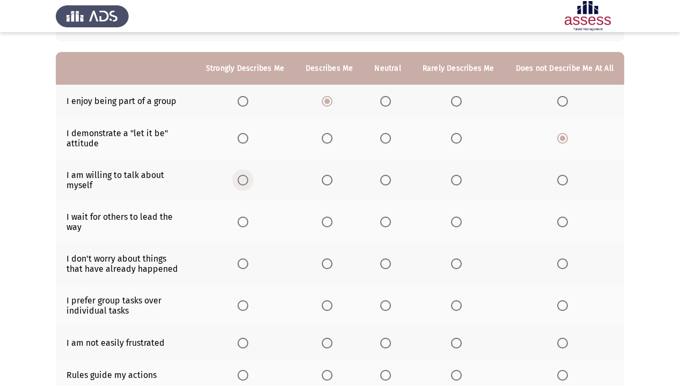
click at [248, 184] on input "Select an option" at bounding box center [243, 180] width 11 height 11
click at [570, 218] on label "Select an option" at bounding box center [565, 222] width 15 height 11
click at [568, 218] on input "Select an option" at bounding box center [563, 222] width 11 height 11
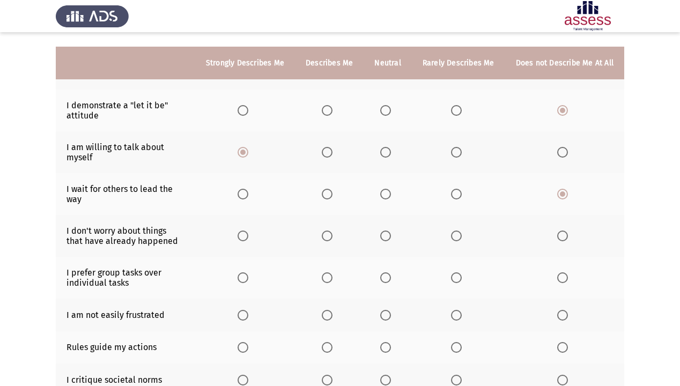
scroll to position [129, 0]
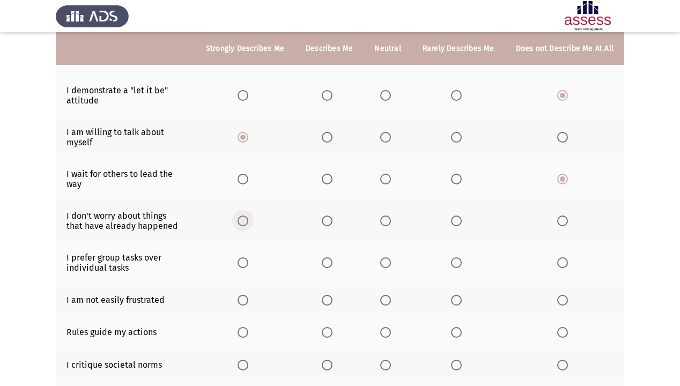
click at [248, 216] on span "Select an option" at bounding box center [243, 221] width 11 height 11
click at [248, 216] on input "Select an option" at bounding box center [243, 221] width 11 height 11
click at [462, 258] on span "Select an option" at bounding box center [456, 263] width 11 height 11
click at [462, 258] on input "Select an option" at bounding box center [456, 263] width 11 height 11
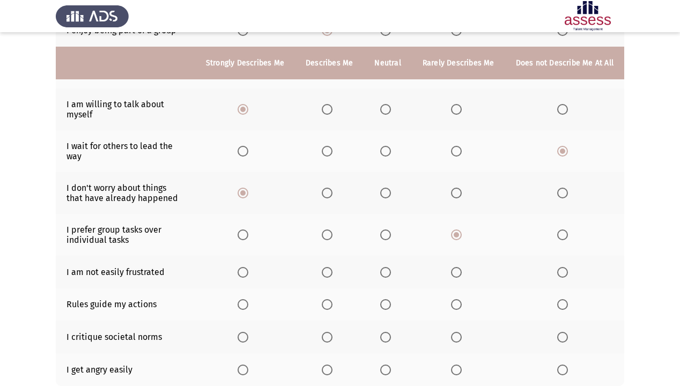
scroll to position [172, 0]
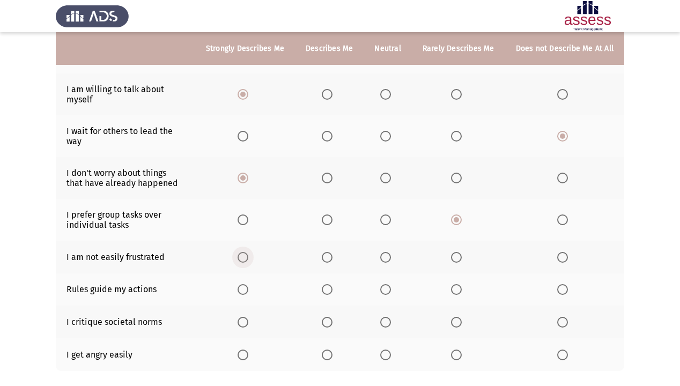
click at [248, 252] on span "Select an option" at bounding box center [243, 257] width 11 height 11
click at [248, 252] on input "Select an option" at bounding box center [243, 257] width 11 height 11
click at [247, 284] on span "Select an option" at bounding box center [243, 289] width 11 height 11
click at [247, 284] on input "Select an option" at bounding box center [243, 289] width 11 height 11
click at [456, 317] on span "Select an option" at bounding box center [456, 322] width 11 height 11
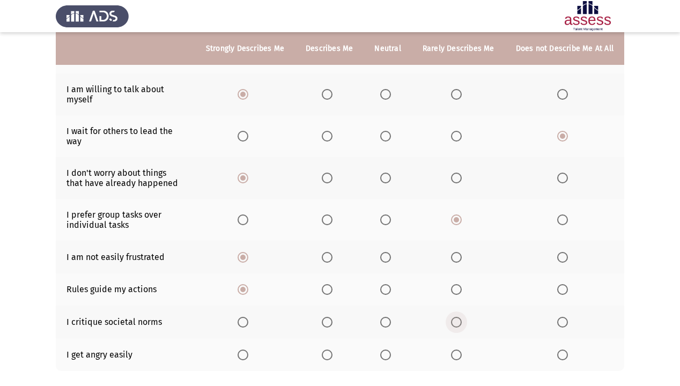
click at [456, 317] on input "Select an option" at bounding box center [456, 322] width 11 height 11
click at [461, 332] on span "Select an option" at bounding box center [456, 355] width 11 height 11
click at [461, 332] on input "Select an option" at bounding box center [456, 355] width 11 height 11
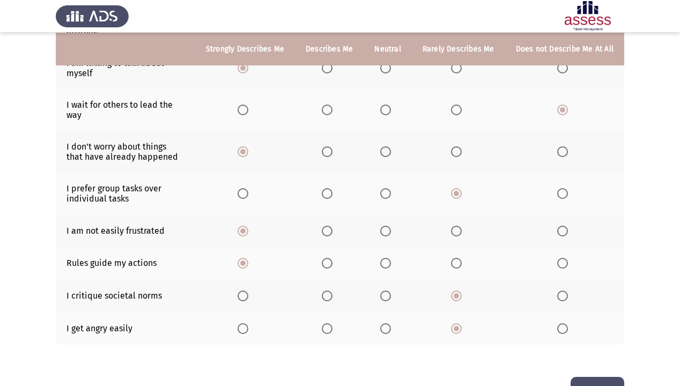
scroll to position [224, 0]
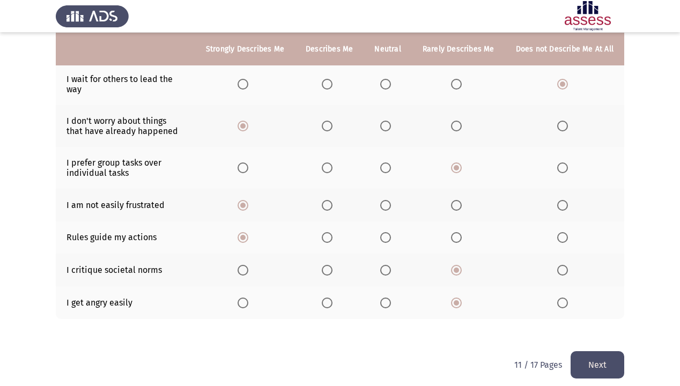
click at [592, 332] on button "Next" at bounding box center [598, 364] width 54 height 27
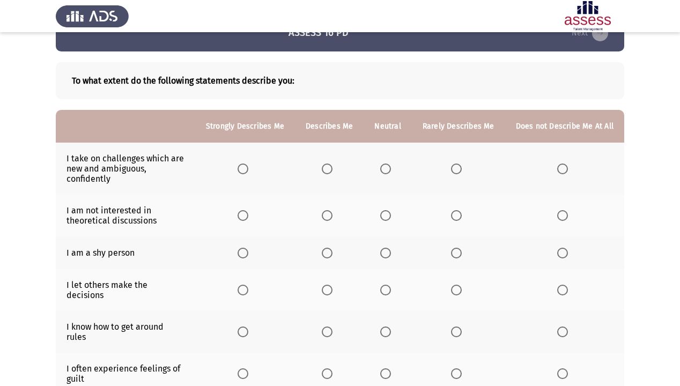
scroll to position [43, 0]
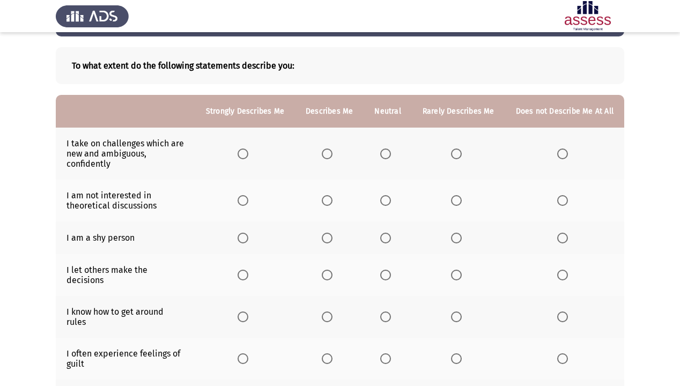
click at [246, 152] on span "Select an option" at bounding box center [243, 154] width 11 height 11
click at [246, 152] on input "Select an option" at bounding box center [243, 154] width 11 height 11
click at [248, 202] on span "Select an option" at bounding box center [243, 200] width 11 height 11
click at [248, 202] on input "Select an option" at bounding box center [243, 200] width 11 height 11
click at [567, 237] on span "Select an option" at bounding box center [563, 238] width 11 height 11
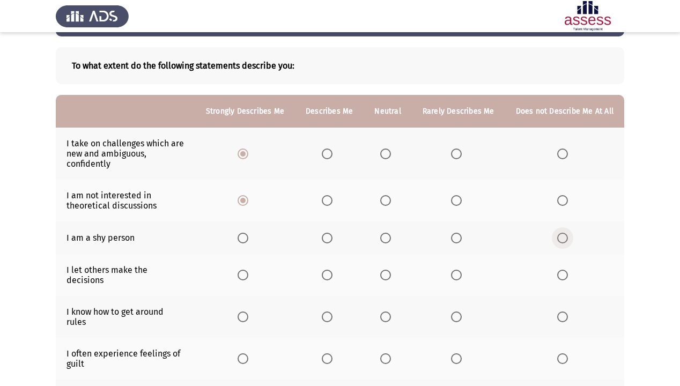
click at [567, 237] on input "Select an option" at bounding box center [563, 238] width 11 height 11
click at [568, 275] on label "Select an option" at bounding box center [565, 275] width 15 height 11
click at [568, 275] on input "Select an option" at bounding box center [563, 275] width 11 height 11
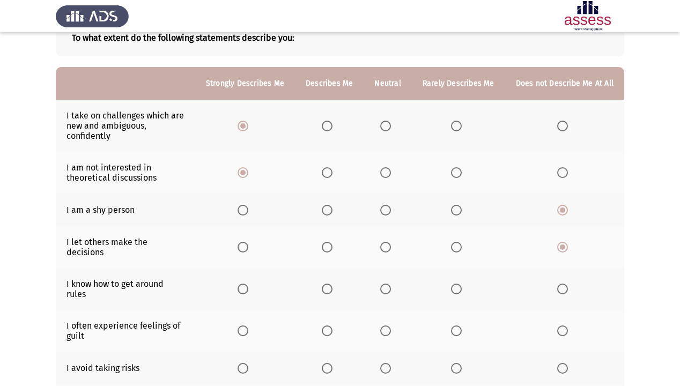
scroll to position [86, 0]
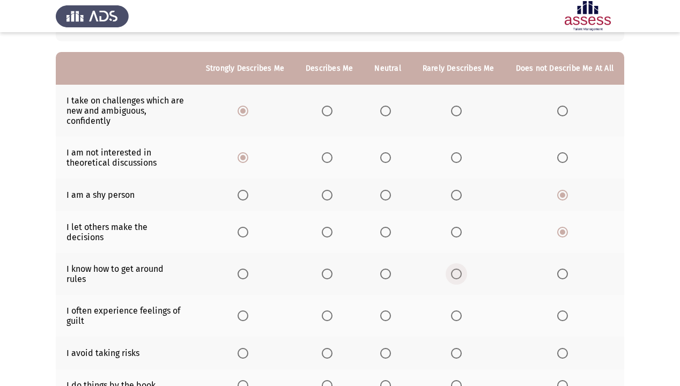
click at [465, 269] on label "Select an option" at bounding box center [458, 274] width 15 height 11
click at [462, 269] on input "Select an option" at bounding box center [456, 274] width 11 height 11
click at [459, 311] on span "Select an option" at bounding box center [456, 316] width 11 height 11
click at [459, 311] on input "Select an option" at bounding box center [456, 316] width 11 height 11
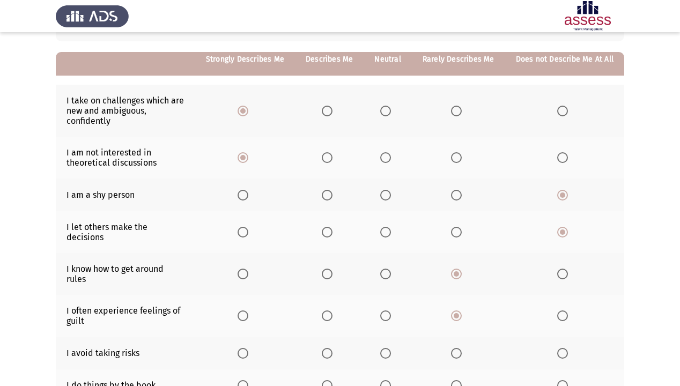
scroll to position [172, 0]
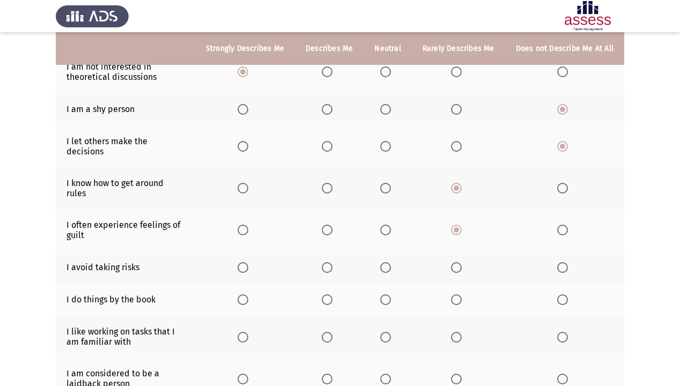
click at [453, 258] on th at bounding box center [458, 267] width 93 height 33
click at [457, 262] on span "Select an option" at bounding box center [456, 267] width 11 height 11
click at [457, 262] on input "Select an option" at bounding box center [456, 267] width 11 height 11
click at [566, 262] on span "Select an option" at bounding box center [563, 267] width 11 height 11
click at [566, 262] on input "Select an option" at bounding box center [563, 267] width 11 height 11
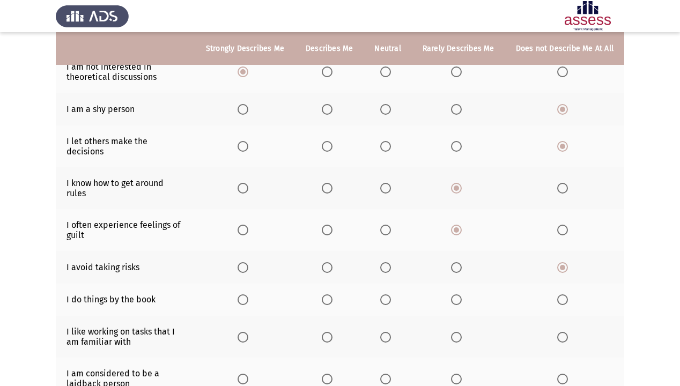
click at [391, 295] on span "Select an option" at bounding box center [385, 300] width 11 height 11
click at [391, 295] on input "Select an option" at bounding box center [385, 300] width 11 height 11
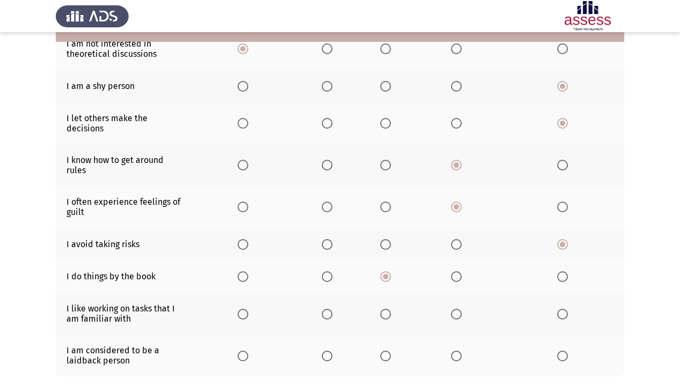
scroll to position [215, 0]
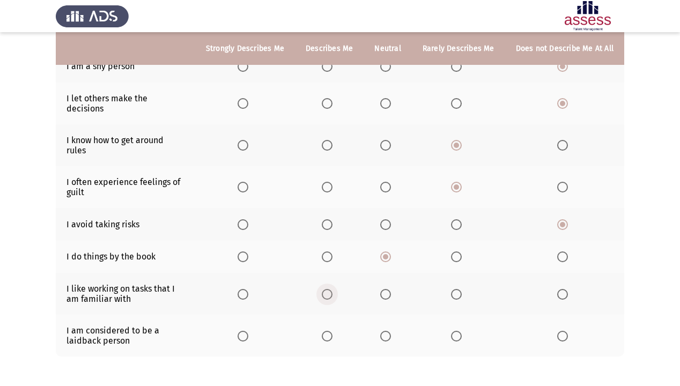
click at [337, 289] on label "Select an option" at bounding box center [329, 294] width 15 height 11
click at [333, 289] on input "Select an option" at bounding box center [327, 294] width 11 height 11
click at [561, 331] on span "Select an option" at bounding box center [563, 336] width 11 height 11
click at [561, 331] on input "Select an option" at bounding box center [563, 336] width 11 height 11
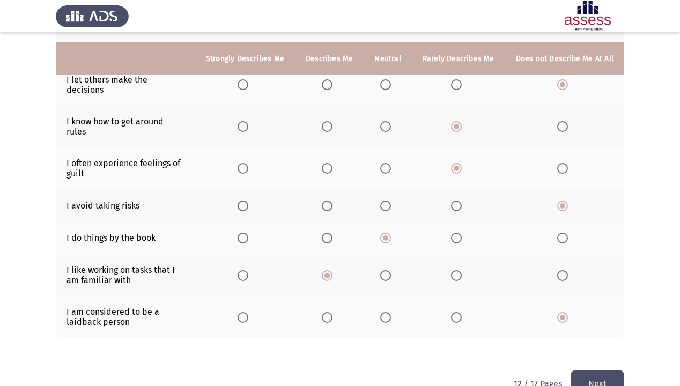
scroll to position [244, 0]
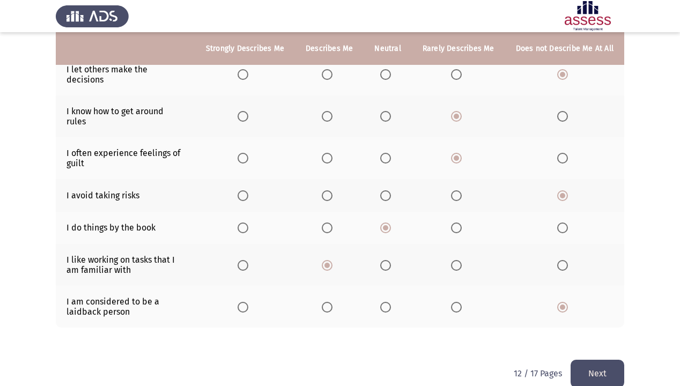
click at [597, 332] on button "Next" at bounding box center [598, 373] width 54 height 27
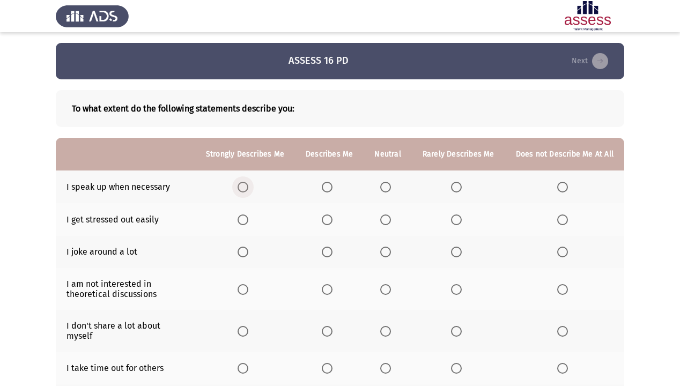
click at [247, 186] on span "Select an option" at bounding box center [243, 187] width 11 height 11
click at [247, 186] on input "Select an option" at bounding box center [243, 187] width 11 height 11
click at [459, 217] on span "Select an option" at bounding box center [456, 220] width 11 height 11
click at [459, 217] on input "Select an option" at bounding box center [456, 220] width 11 height 11
click at [331, 253] on span "Select an option" at bounding box center [327, 252] width 11 height 11
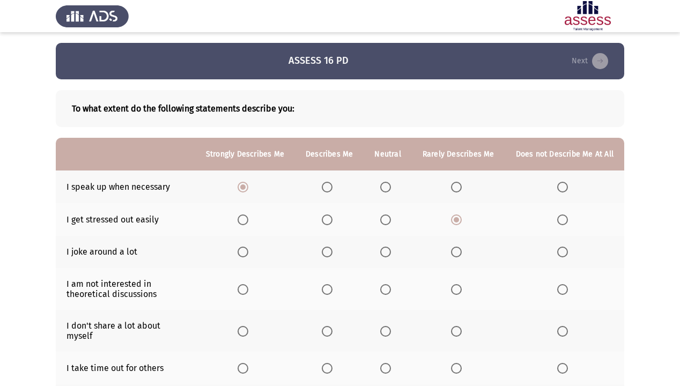
click at [331, 253] on input "Select an option" at bounding box center [327, 252] width 11 height 11
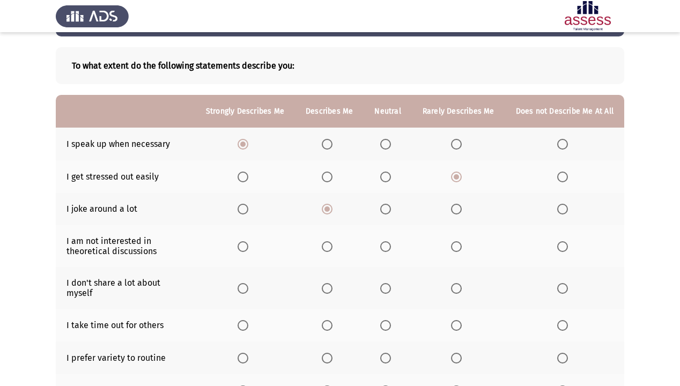
click at [389, 206] on span "Select an option" at bounding box center [385, 209] width 11 height 11
click at [389, 206] on input "Select an option" at bounding box center [385, 209] width 11 height 11
click at [462, 248] on span "Select an option" at bounding box center [456, 246] width 11 height 11
click at [462, 248] on input "Select an option" at bounding box center [456, 246] width 11 height 11
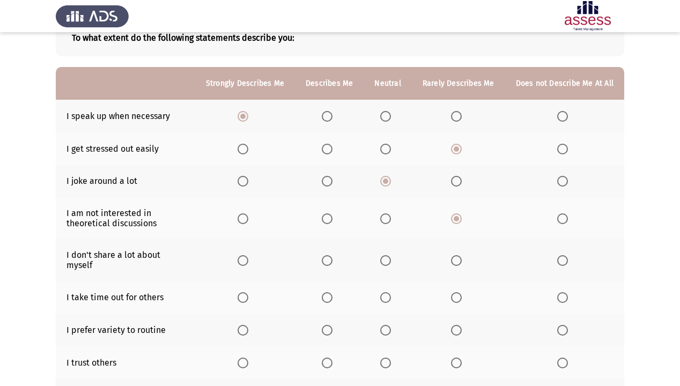
scroll to position [86, 0]
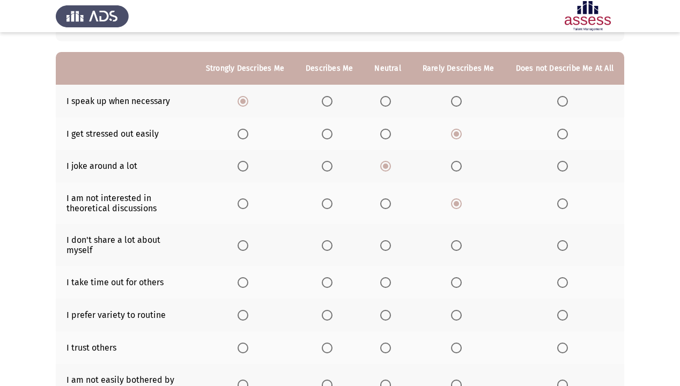
click at [462, 244] on span "Select an option" at bounding box center [456, 245] width 11 height 11
click at [462, 244] on input "Select an option" at bounding box center [456, 245] width 11 height 11
click at [245, 277] on span "Select an option" at bounding box center [243, 282] width 11 height 11
click at [245, 277] on input "Select an option" at bounding box center [243, 282] width 11 height 11
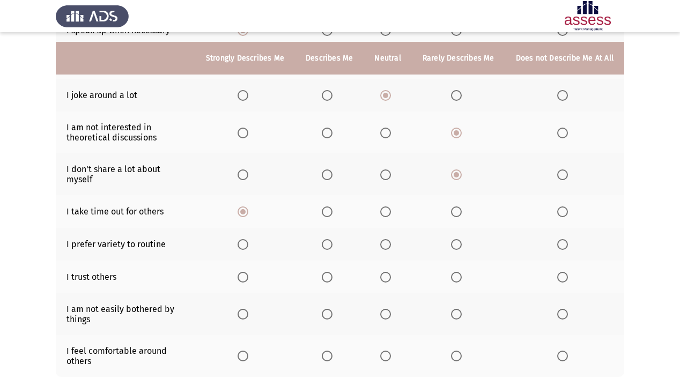
scroll to position [172, 0]
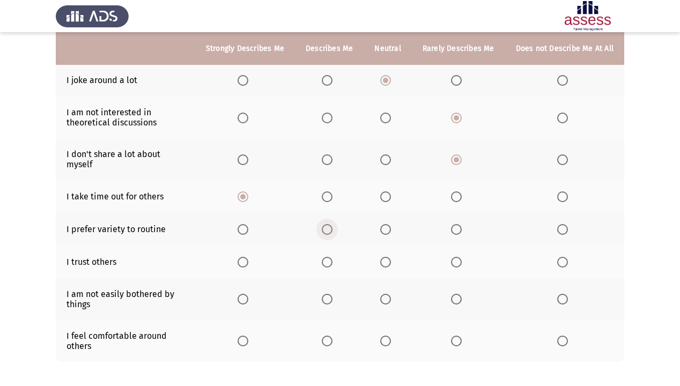
click at [333, 224] on span "Select an option" at bounding box center [327, 229] width 11 height 11
click at [333, 224] on input "Select an option" at bounding box center [327, 229] width 11 height 11
click at [247, 257] on span "Select an option" at bounding box center [243, 262] width 11 height 11
click at [247, 257] on input "Select an option" at bounding box center [243, 262] width 11 height 11
click at [248, 294] on span "Select an option" at bounding box center [243, 299] width 11 height 11
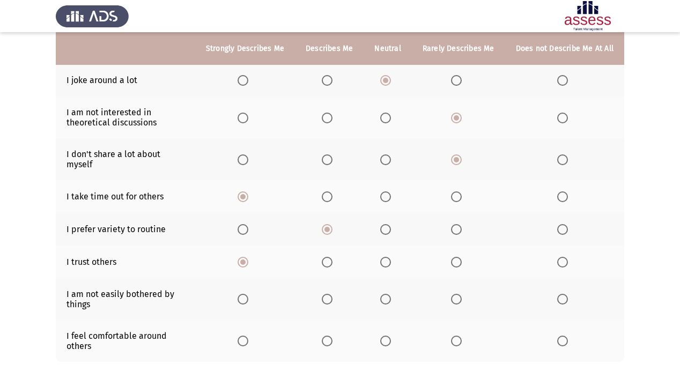
click at [248, 294] on input "Select an option" at bounding box center [243, 299] width 11 height 11
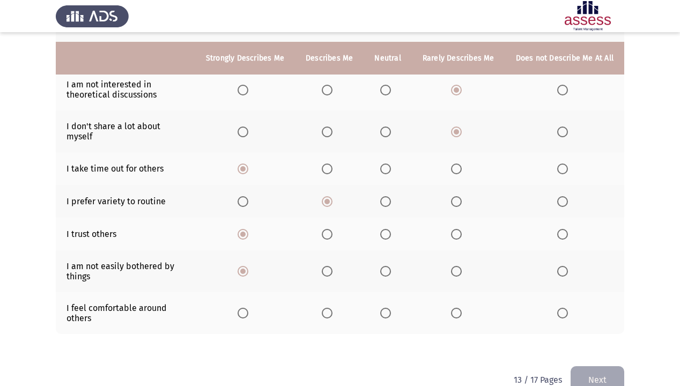
scroll to position [215, 0]
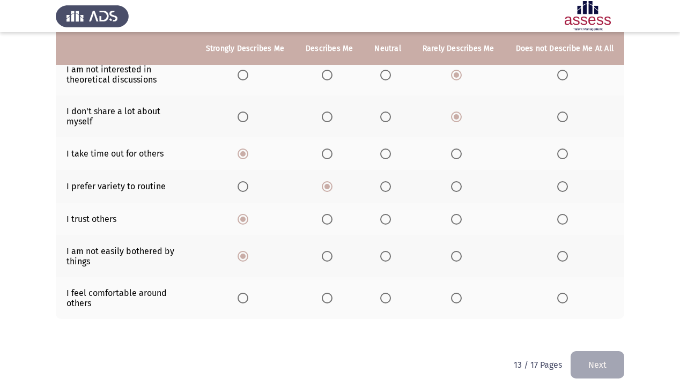
click at [332, 293] on span "Select an option" at bounding box center [327, 298] width 11 height 11
click at [332, 293] on input "Select an option" at bounding box center [327, 298] width 11 height 11
click at [253, 294] on label "Select an option" at bounding box center [245, 298] width 15 height 11
click at [248, 294] on input "Select an option" at bounding box center [243, 298] width 11 height 11
click at [588, 332] on button "Next" at bounding box center [598, 364] width 54 height 27
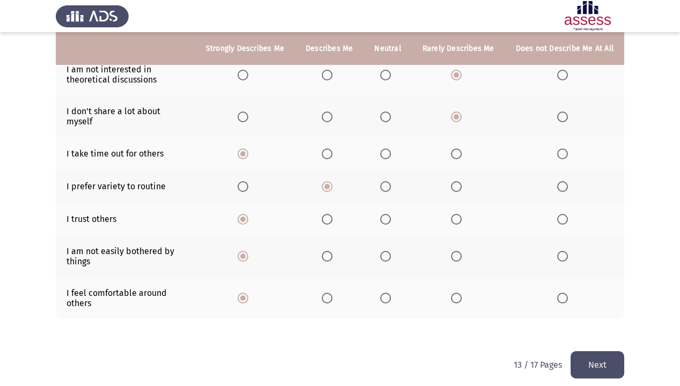
scroll to position [0, 0]
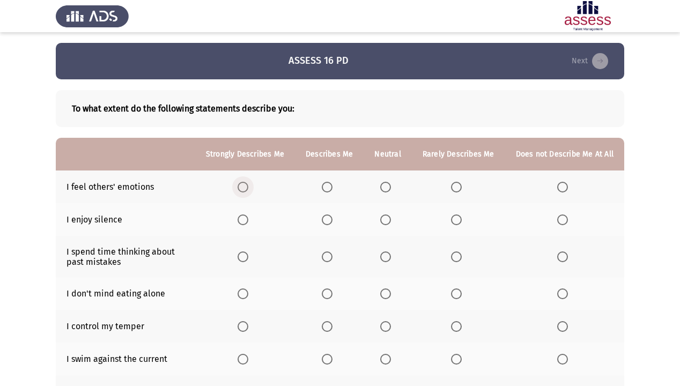
click at [248, 185] on span "Select an option" at bounding box center [243, 187] width 11 height 11
click at [248, 185] on input "Select an option" at bounding box center [243, 187] width 11 height 11
click at [329, 220] on span "Select an option" at bounding box center [327, 220] width 11 height 11
click at [329, 220] on input "Select an option" at bounding box center [327, 220] width 11 height 11
click at [453, 217] on th at bounding box center [458, 219] width 93 height 33
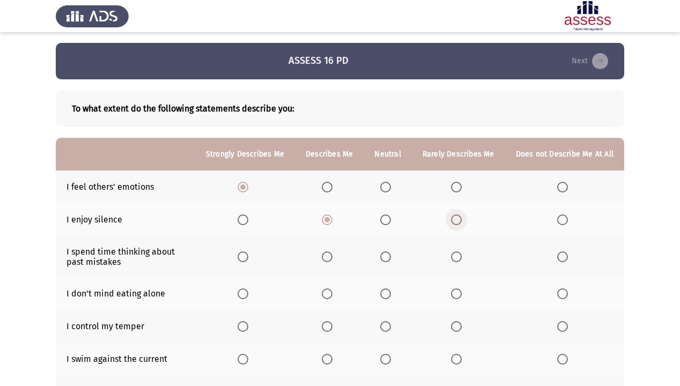
click at [458, 217] on span "Select an option" at bounding box center [456, 220] width 11 height 11
click at [458, 217] on input "Select an option" at bounding box center [456, 220] width 11 height 11
click at [562, 260] on span "Select an option" at bounding box center [563, 257] width 11 height 11
click at [562, 260] on input "Select an option" at bounding box center [563, 257] width 11 height 11
click at [381, 293] on th at bounding box center [388, 294] width 48 height 33
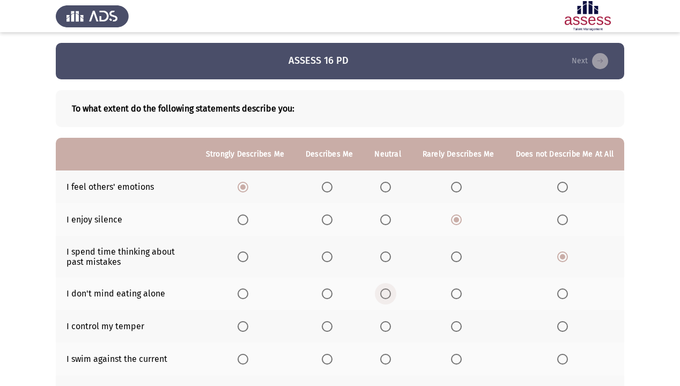
click at [391, 292] on span "Select an option" at bounding box center [385, 294] width 11 height 11
click at [391, 292] on input "Select an option" at bounding box center [385, 294] width 11 height 11
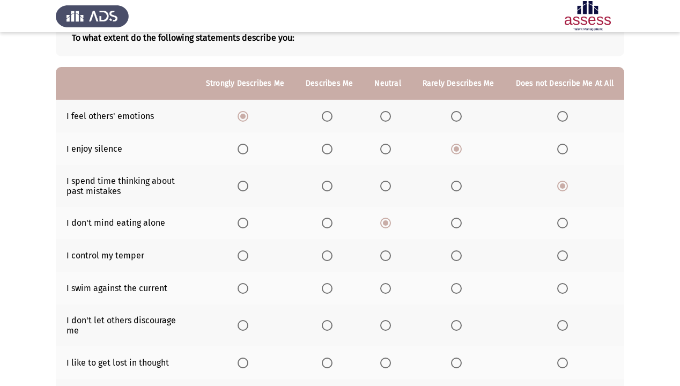
scroll to position [86, 0]
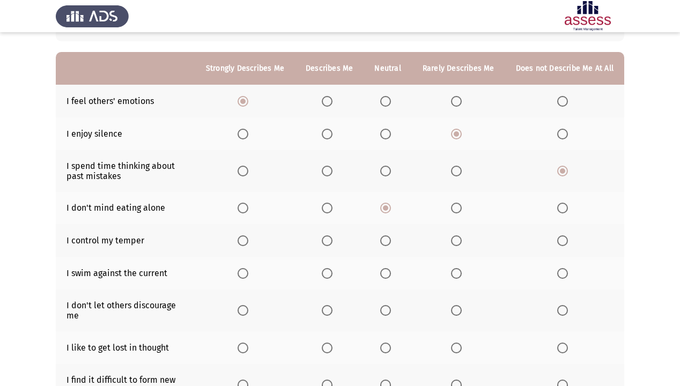
click at [327, 243] on span "Select an option" at bounding box center [327, 241] width 11 height 11
click at [327, 243] on input "Select an option" at bounding box center [327, 241] width 11 height 11
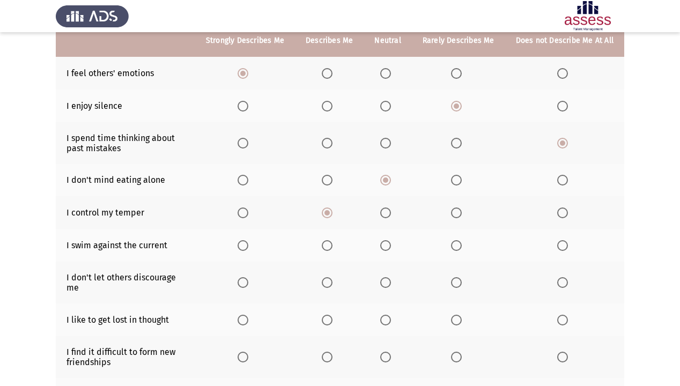
scroll to position [129, 0]
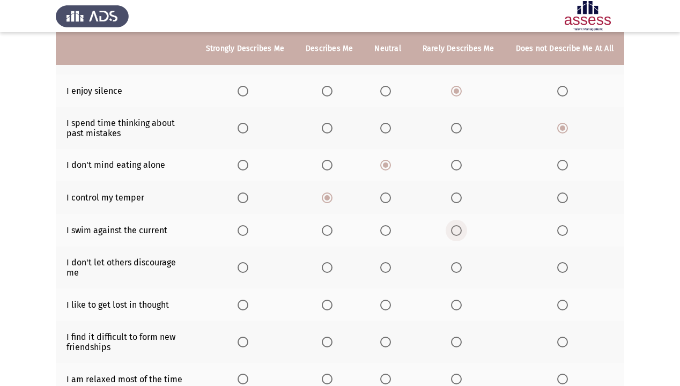
click at [454, 230] on span "Select an option" at bounding box center [456, 230] width 11 height 11
click at [454, 230] on input "Select an option" at bounding box center [456, 230] width 11 height 11
click at [391, 228] on span "Select an option" at bounding box center [385, 230] width 11 height 11
click at [391, 228] on input "Select an option" at bounding box center [385, 230] width 11 height 11
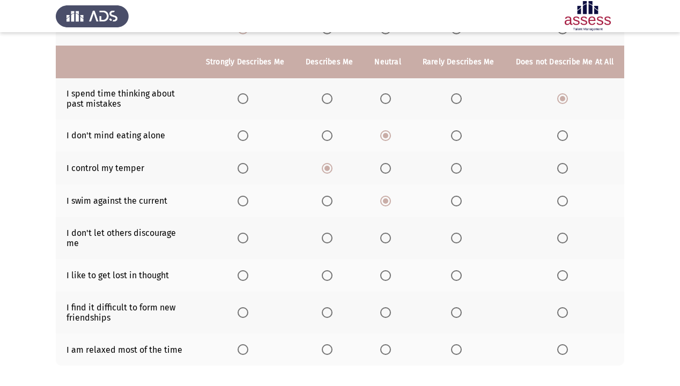
scroll to position [172, 0]
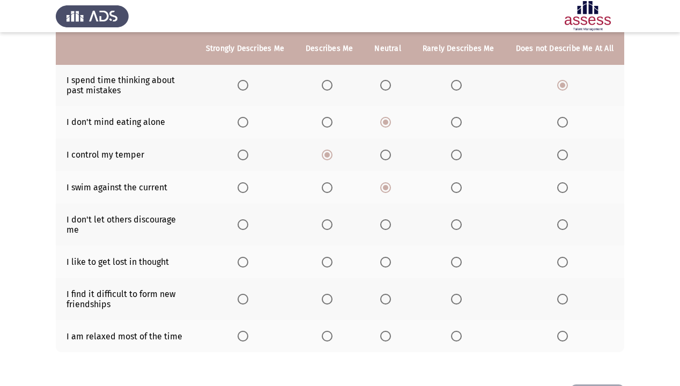
click at [240, 219] on th at bounding box center [245, 225] width 100 height 42
click at [248, 222] on span "Select an option" at bounding box center [243, 224] width 11 height 11
click at [248, 222] on input "Select an option" at bounding box center [243, 224] width 11 height 11
click at [465, 257] on label "Select an option" at bounding box center [458, 262] width 15 height 11
click at [462, 257] on input "Select an option" at bounding box center [456, 262] width 11 height 11
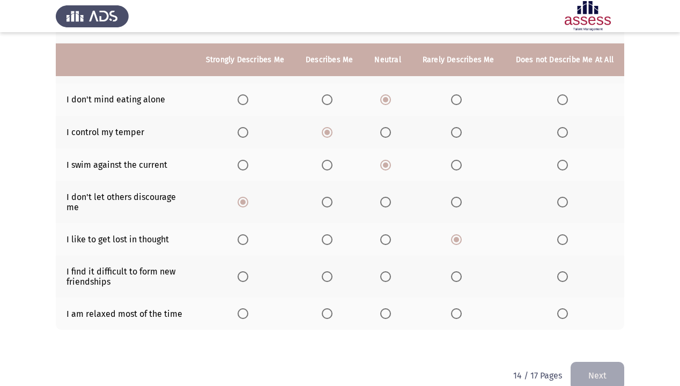
scroll to position [206, 0]
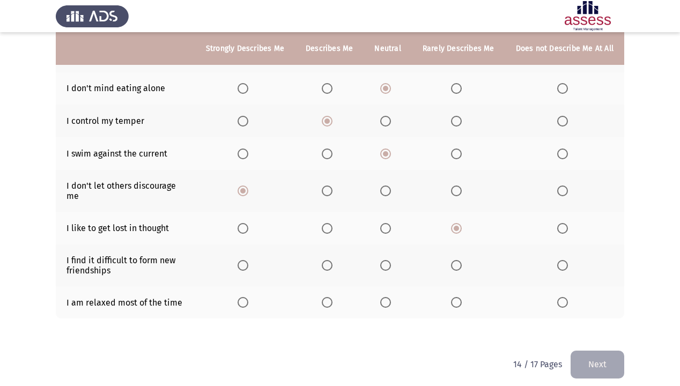
click at [456, 260] on span "Select an option" at bounding box center [456, 265] width 11 height 11
click at [456, 260] on input "Select an option" at bounding box center [456, 265] width 11 height 11
click at [318, 294] on th at bounding box center [329, 303] width 69 height 33
click at [330, 297] on span "Select an option" at bounding box center [327, 302] width 11 height 11
click at [330, 297] on input "Select an option" at bounding box center [327, 302] width 11 height 11
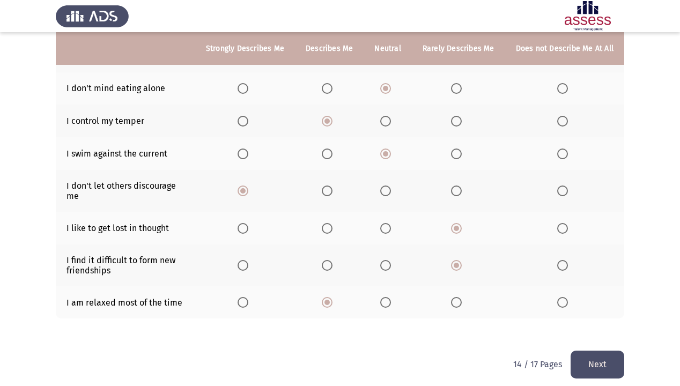
click at [603, 332] on button "Next" at bounding box center [598, 364] width 54 height 27
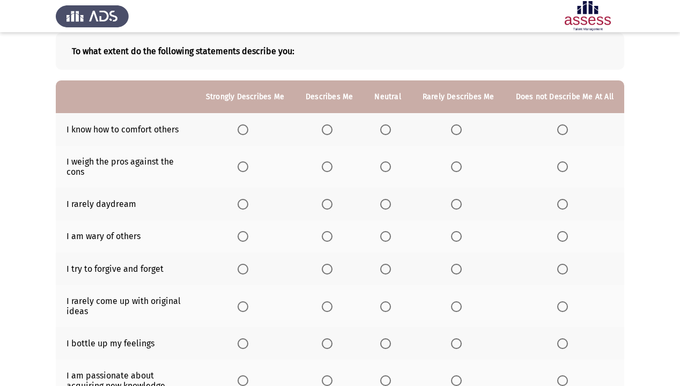
scroll to position [43, 0]
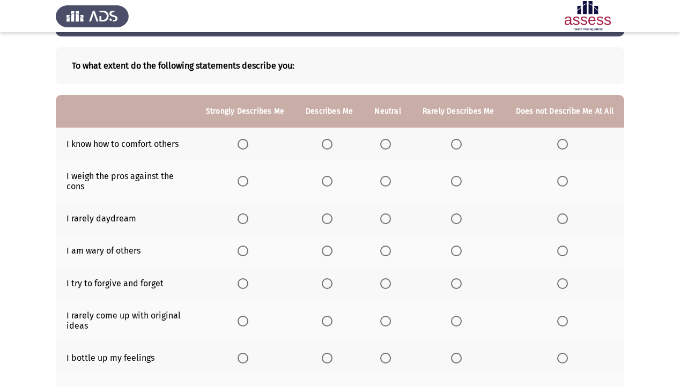
click at [242, 142] on th at bounding box center [245, 144] width 100 height 33
click at [246, 144] on span "Select an option" at bounding box center [243, 144] width 11 height 11
click at [246, 144] on input "Select an option" at bounding box center [243, 144] width 11 height 11
click at [248, 182] on span "Select an option" at bounding box center [243, 181] width 11 height 11
click at [248, 182] on input "Select an option" at bounding box center [243, 181] width 11 height 11
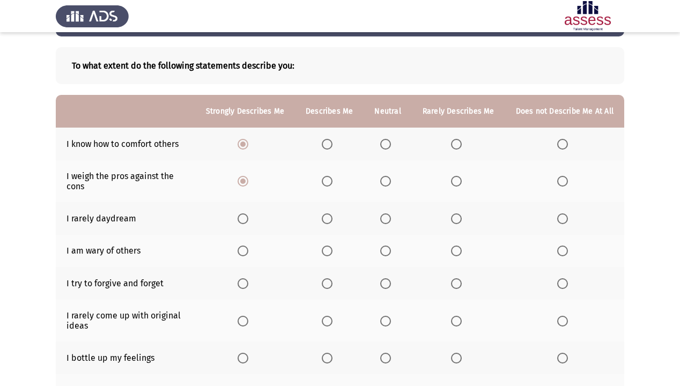
click at [456, 217] on span "Select an option" at bounding box center [456, 219] width 11 height 11
click at [456, 217] on input "Select an option" at bounding box center [456, 219] width 11 height 11
click at [328, 215] on span "Select an option" at bounding box center [327, 219] width 11 height 11
click at [328, 215] on input "Select an option" at bounding box center [327, 219] width 11 height 11
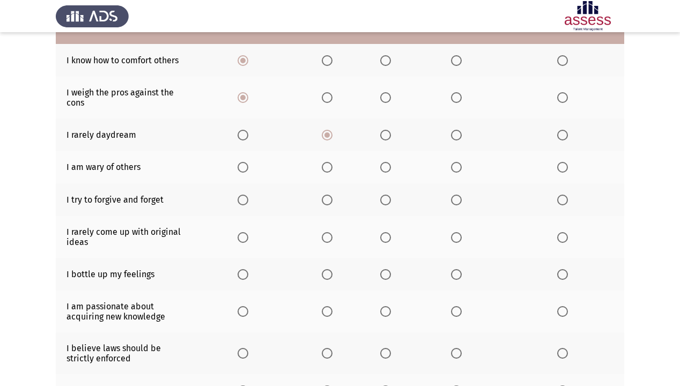
scroll to position [215, 0]
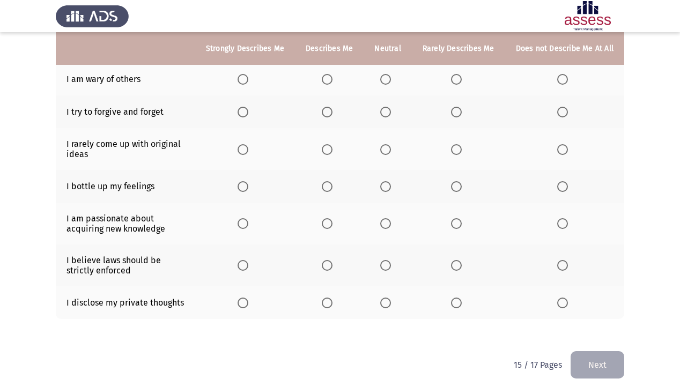
click at [329, 300] on span "Select an option" at bounding box center [327, 303] width 11 height 11
click at [329, 300] on input "Select an option" at bounding box center [327, 303] width 11 height 11
click at [248, 267] on span "Select an option" at bounding box center [243, 265] width 11 height 11
click at [248, 267] on input "Select an option" at bounding box center [243, 265] width 11 height 11
click at [248, 228] on span "Select an option" at bounding box center [243, 223] width 11 height 11
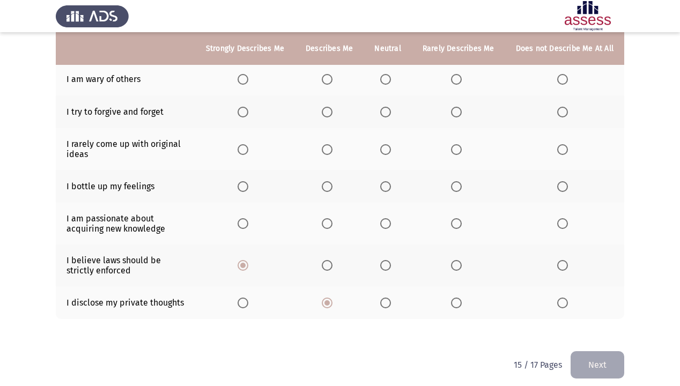
click at [248, 228] on input "Select an option" at bounding box center [243, 223] width 11 height 11
click at [455, 185] on span "Select an option" at bounding box center [456, 186] width 11 height 11
click at [455, 185] on input "Select an option" at bounding box center [456, 186] width 11 height 11
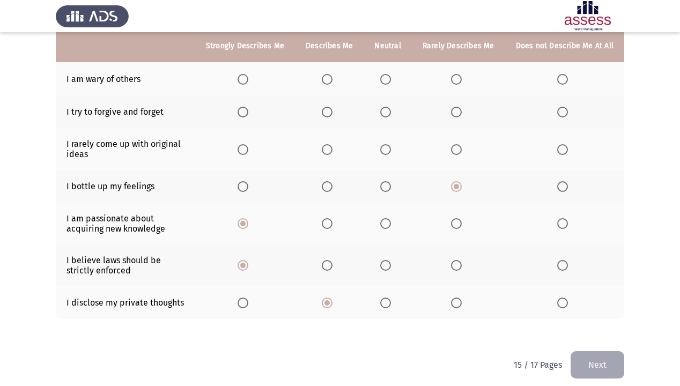
scroll to position [172, 0]
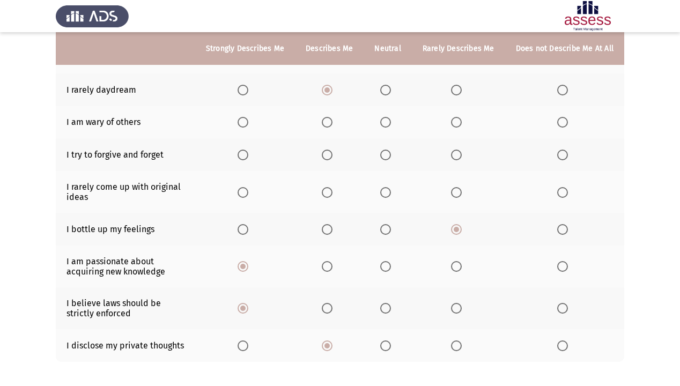
click at [462, 194] on span "Select an option" at bounding box center [456, 192] width 11 height 11
click at [462, 194] on input "Select an option" at bounding box center [456, 192] width 11 height 11
click at [564, 195] on span "Select an option" at bounding box center [563, 192] width 11 height 11
click at [564, 195] on input "Select an option" at bounding box center [563, 192] width 11 height 11
click at [244, 156] on span "Select an option" at bounding box center [243, 155] width 11 height 11
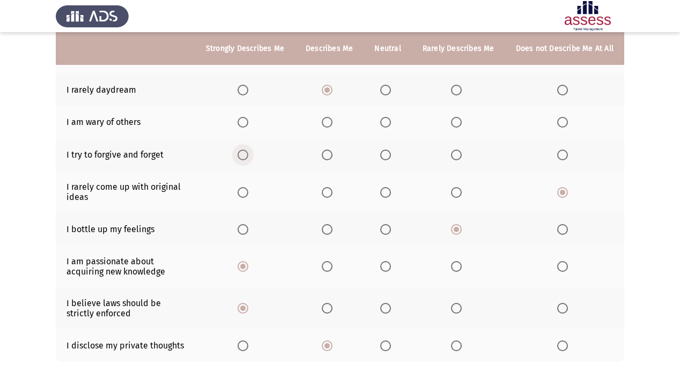
click at [244, 156] on input "Select an option" at bounding box center [243, 155] width 11 height 11
click at [251, 116] on th at bounding box center [245, 122] width 100 height 33
click at [248, 127] on span "Select an option" at bounding box center [243, 122] width 11 height 11
click at [248, 127] on input "Select an option" at bounding box center [243, 122] width 11 height 11
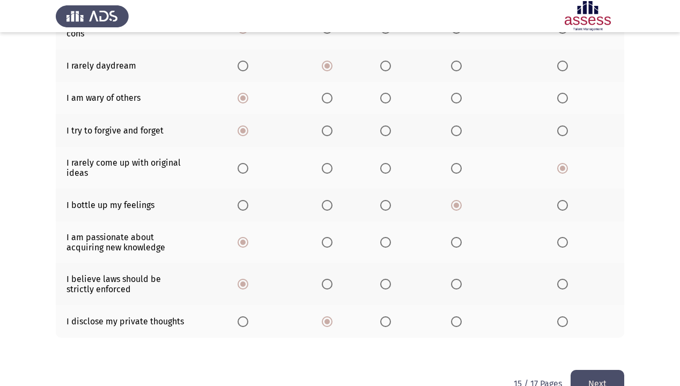
scroll to position [224, 0]
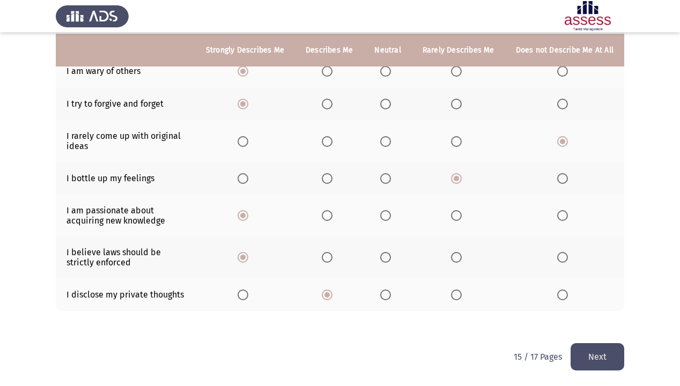
click at [584, 332] on button "Next" at bounding box center [598, 356] width 54 height 27
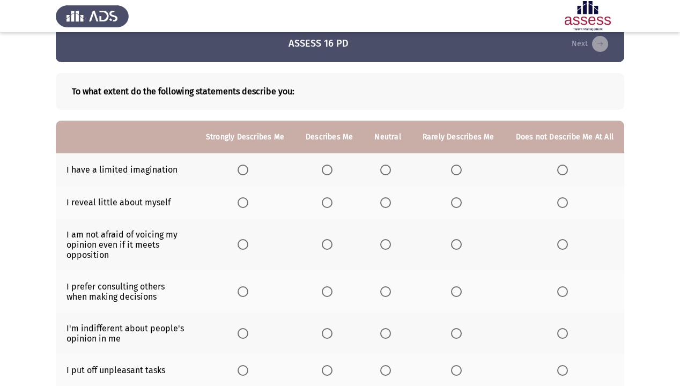
scroll to position [43, 0]
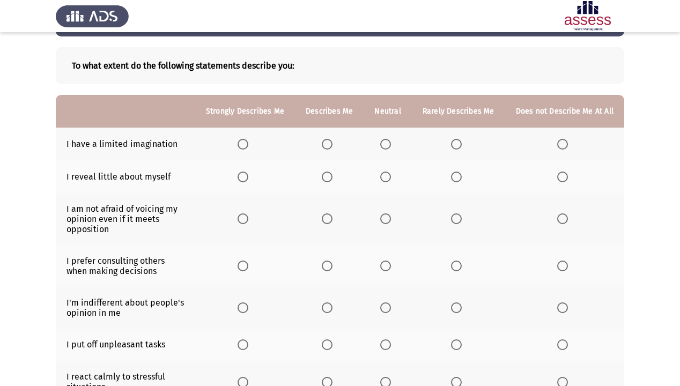
click at [567, 146] on span "Select an option" at bounding box center [563, 144] width 11 height 11
click at [567, 146] on input "Select an option" at bounding box center [563, 144] width 11 height 11
click at [563, 178] on span "Select an option" at bounding box center [563, 177] width 11 height 11
click at [563, 178] on input "Select an option" at bounding box center [563, 177] width 11 height 11
click at [248, 221] on span "Select an option" at bounding box center [243, 219] width 11 height 11
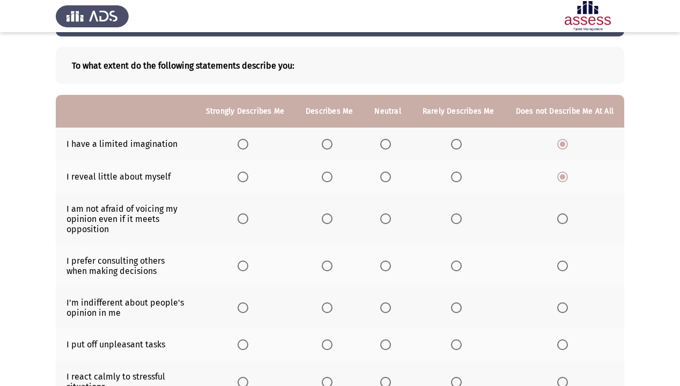
click at [248, 221] on input "Select an option" at bounding box center [243, 219] width 11 height 11
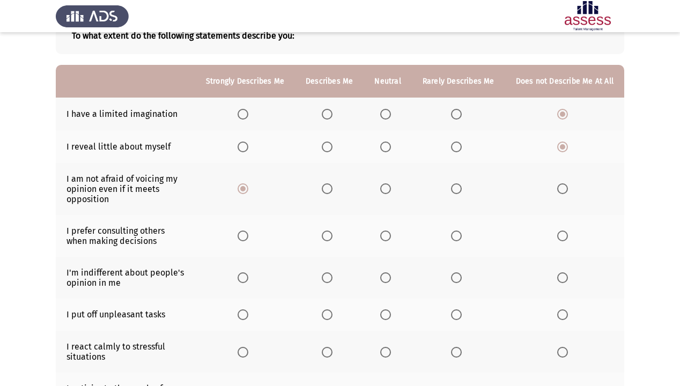
scroll to position [86, 0]
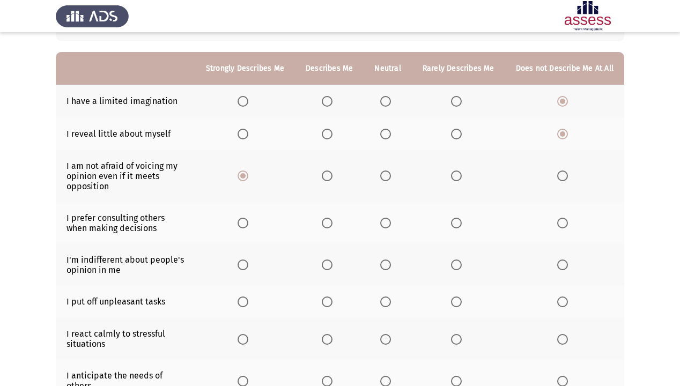
click at [329, 225] on span "Select an option" at bounding box center [327, 223] width 11 height 11
click at [329, 225] on input "Select an option" at bounding box center [327, 223] width 11 height 11
click at [328, 268] on span "Select an option" at bounding box center [327, 265] width 11 height 11
click at [328, 268] on input "Select an option" at bounding box center [327, 265] width 11 height 11
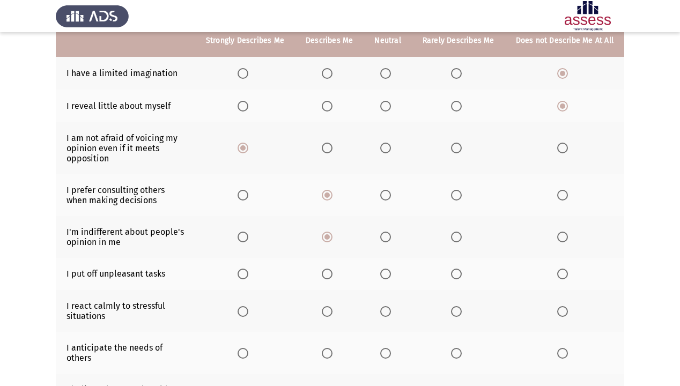
scroll to position [129, 0]
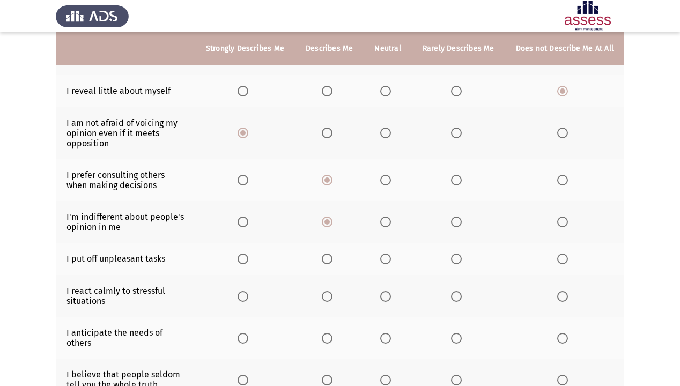
click at [391, 218] on span "Select an option" at bounding box center [385, 222] width 11 height 11
click at [391, 218] on input "Select an option" at bounding box center [385, 222] width 11 height 11
click at [561, 258] on span "Select an option" at bounding box center [563, 259] width 11 height 11
click at [561, 258] on input "Select an option" at bounding box center [563, 259] width 11 height 11
click at [248, 302] on span "Select an option" at bounding box center [243, 296] width 11 height 11
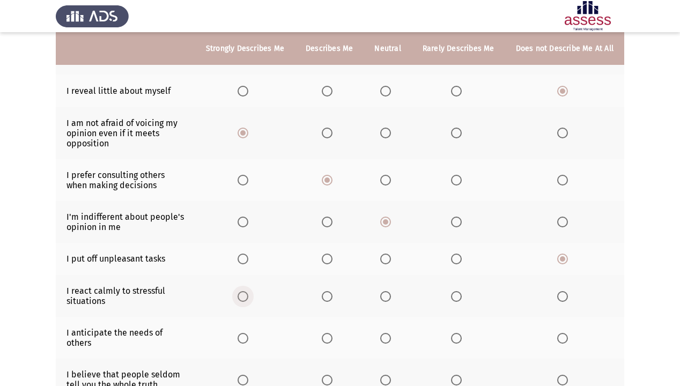
click at [248, 302] on input "Select an option" at bounding box center [243, 296] width 11 height 11
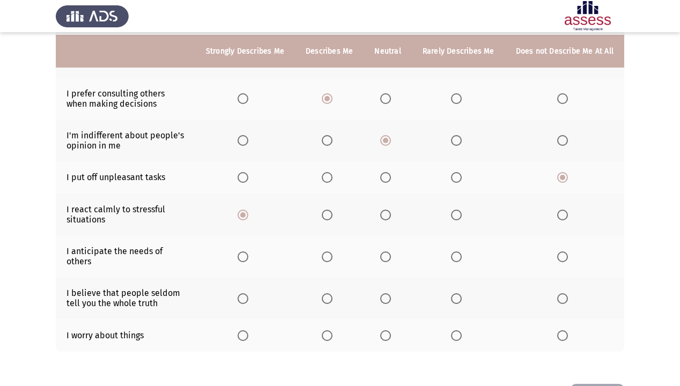
scroll to position [215, 0]
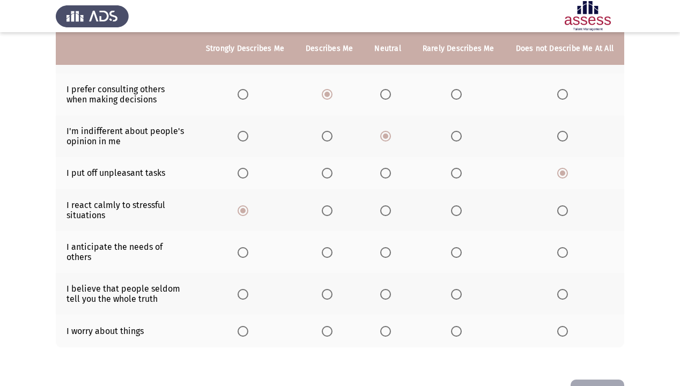
click at [250, 255] on th at bounding box center [245, 252] width 100 height 42
click at [248, 247] on span "Select an option" at bounding box center [243, 252] width 11 height 11
click at [248, 247] on input "Select an option" at bounding box center [243, 252] width 11 height 11
click at [244, 289] on span "Select an option" at bounding box center [243, 294] width 11 height 11
click at [244, 289] on input "Select an option" at bounding box center [243, 294] width 11 height 11
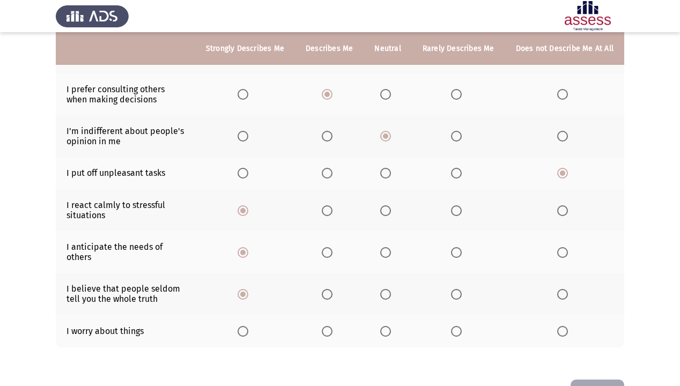
click at [391, 326] on span "Select an option" at bounding box center [385, 331] width 11 height 11
click at [391, 326] on input "Select an option" at bounding box center [385, 331] width 11 height 11
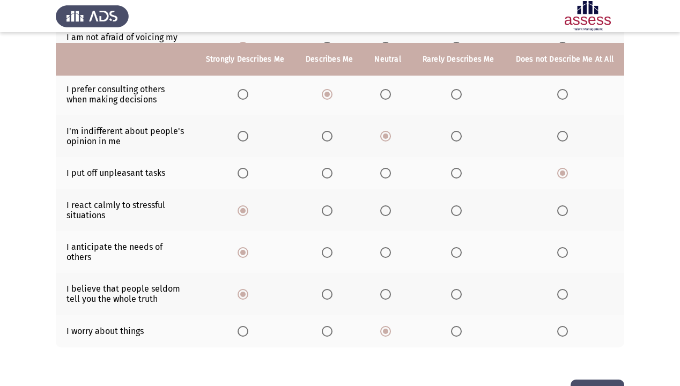
scroll to position [244, 0]
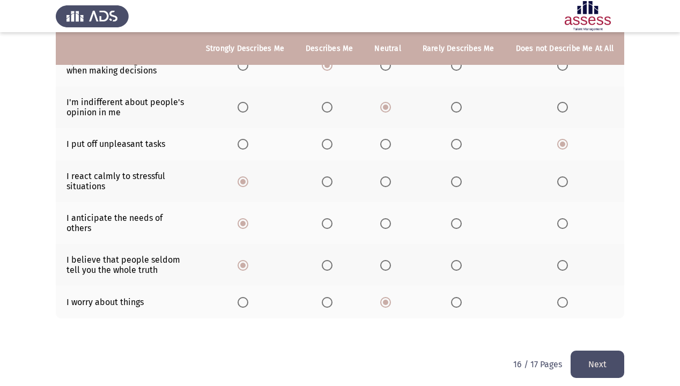
click at [593, 332] on button "Next" at bounding box center [598, 364] width 54 height 27
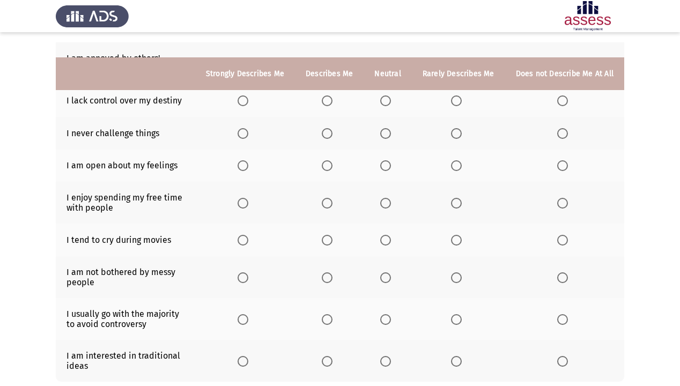
scroll to position [43, 0]
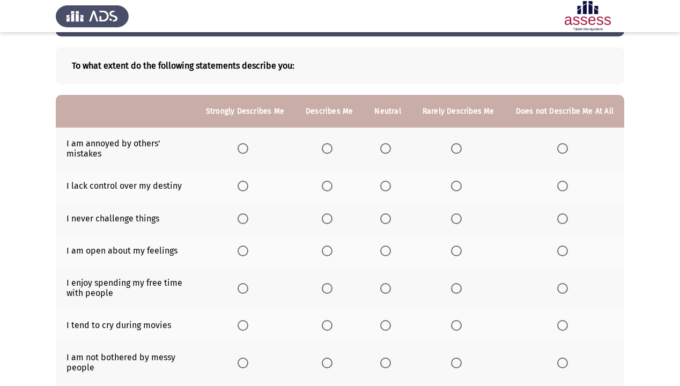
click at [391, 146] on span "Select an option" at bounding box center [385, 148] width 11 height 11
click at [391, 146] on input "Select an option" at bounding box center [385, 148] width 11 height 11
click at [562, 187] on span "Select an option" at bounding box center [563, 186] width 11 height 11
click at [562, 187] on input "Select an option" at bounding box center [563, 186] width 11 height 11
click at [563, 219] on span "Select an option" at bounding box center [563, 219] width 11 height 11
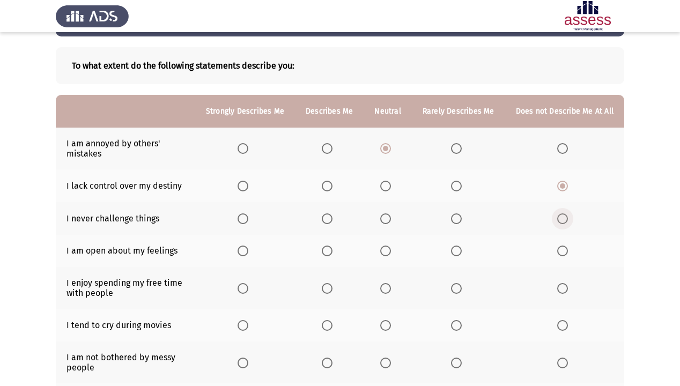
click at [563, 219] on input "Select an option" at bounding box center [563, 219] width 11 height 11
click at [248, 251] on span "Select an option" at bounding box center [243, 251] width 11 height 11
click at [248, 251] on input "Select an option" at bounding box center [243, 251] width 11 height 11
click at [329, 290] on span "Select an option" at bounding box center [327, 288] width 11 height 11
click at [329, 290] on input "Select an option" at bounding box center [327, 288] width 11 height 11
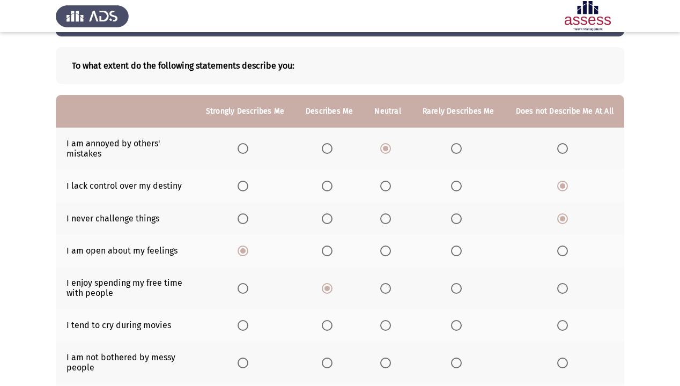
click at [460, 330] on span "Select an option" at bounding box center [456, 325] width 11 height 11
click at [460, 330] on input "Select an option" at bounding box center [456, 325] width 11 height 11
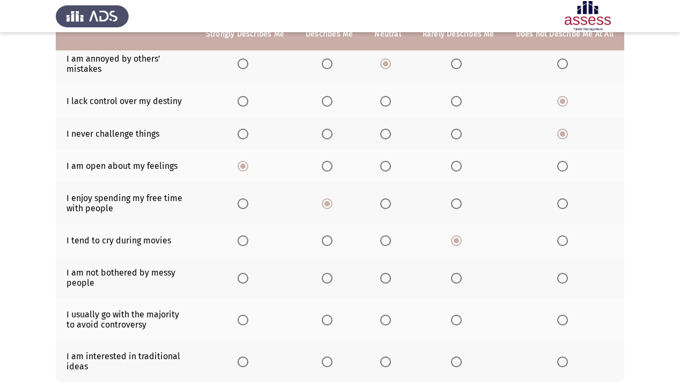
scroll to position [129, 0]
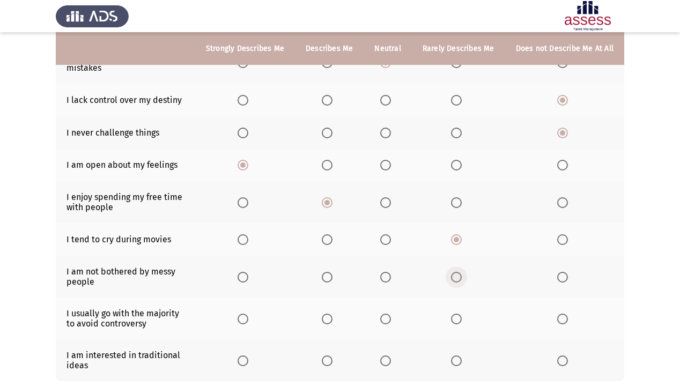
click at [456, 277] on span "Select an option" at bounding box center [456, 277] width 11 height 11
click at [456, 277] on input "Select an option" at bounding box center [456, 277] width 11 height 11
click at [567, 324] on span "Select an option" at bounding box center [563, 319] width 11 height 11
click at [567, 324] on input "Select an option" at bounding box center [563, 319] width 11 height 11
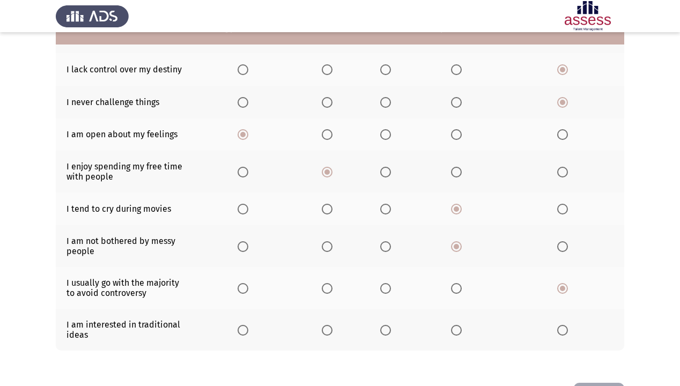
scroll to position [201, 0]
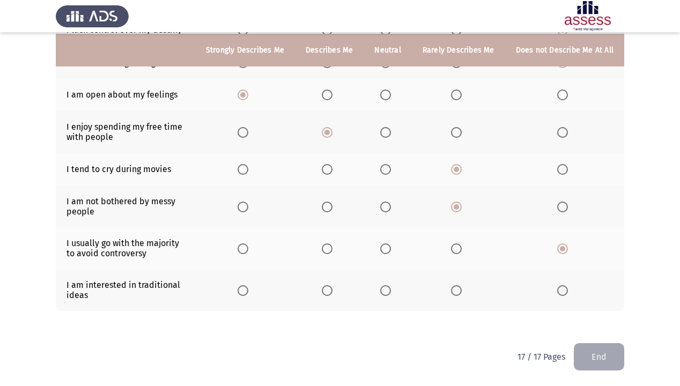
click at [459, 290] on span "Select an option" at bounding box center [456, 290] width 11 height 11
click at [459, 290] on input "Select an option" at bounding box center [456, 290] width 11 height 11
click at [607, 332] on button "End" at bounding box center [599, 356] width 50 height 27
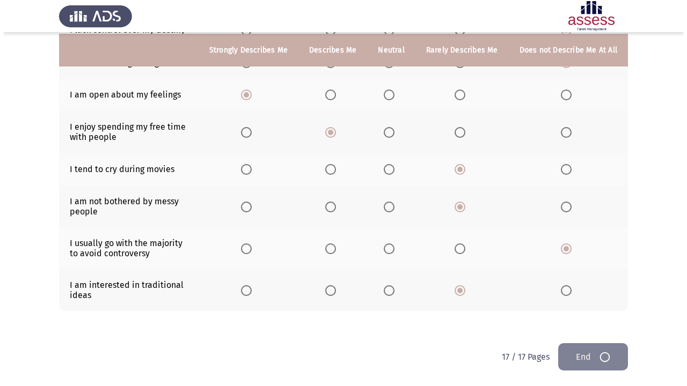
scroll to position [0, 0]
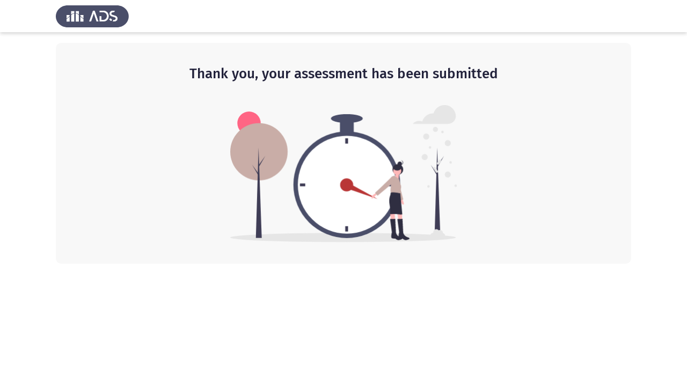
click at [683, 23] on div at bounding box center [343, 16] width 687 height 32
click at [662, 2] on div at bounding box center [343, 16] width 687 height 32
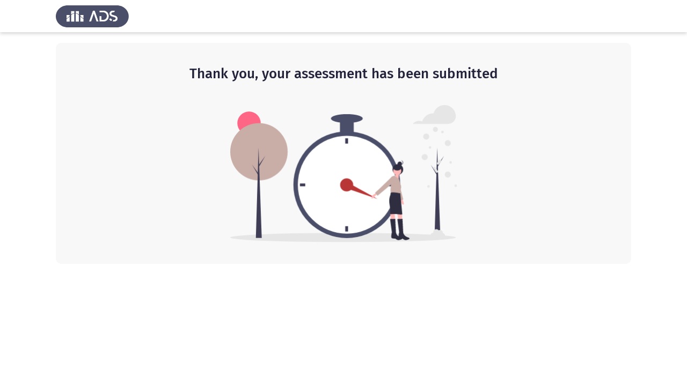
click at [662, 2] on div at bounding box center [343, 16] width 687 height 32
click at [680, 0] on div at bounding box center [343, 16] width 687 height 32
drag, startPoint x: 599, startPoint y: 46, endPoint x: 193, endPoint y: 386, distance: 529.4
click at [564, 212] on div "Thank you, your assessment has been submitted" at bounding box center [343, 153] width 575 height 221
drag, startPoint x: 193, startPoint y: 386, endPoint x: 145, endPoint y: 320, distance: 81.8
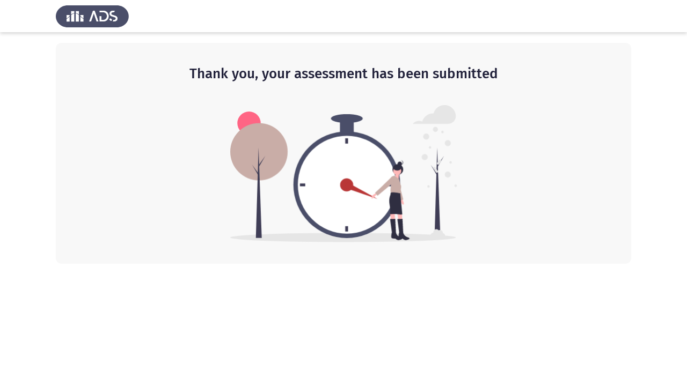
click at [186, 264] on html "Thank you, your assessment has been submitted" at bounding box center [343, 132] width 687 height 264
click at [137, 264] on html "Thank you, your assessment has been submitted" at bounding box center [343, 132] width 687 height 264
drag, startPoint x: 131, startPoint y: 305, endPoint x: 147, endPoint y: 294, distance: 19.6
click at [138, 264] on html "Thank you, your assessment has been submitted" at bounding box center [343, 132] width 687 height 264
drag, startPoint x: 210, startPoint y: 238, endPoint x: 232, endPoint y: 233, distance: 22.1
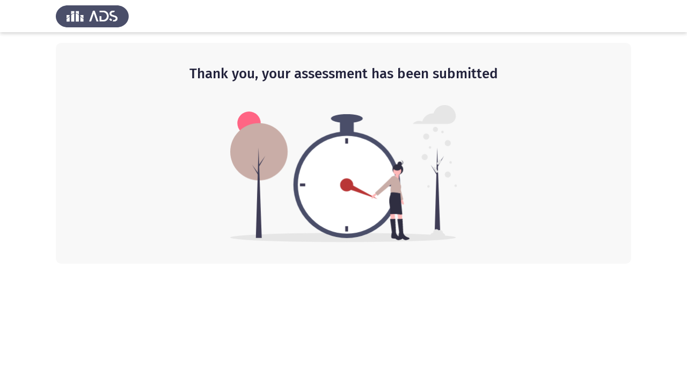
click at [220, 237] on div "Thank you, your assessment has been submitted" at bounding box center [343, 153] width 575 height 221
click at [646, 67] on app-default-page "Thank you, your assessment has been submitted" at bounding box center [343, 132] width 687 height 264
click at [621, 0] on div at bounding box center [343, 16] width 687 height 32
